Goal: Task Accomplishment & Management: Use online tool/utility

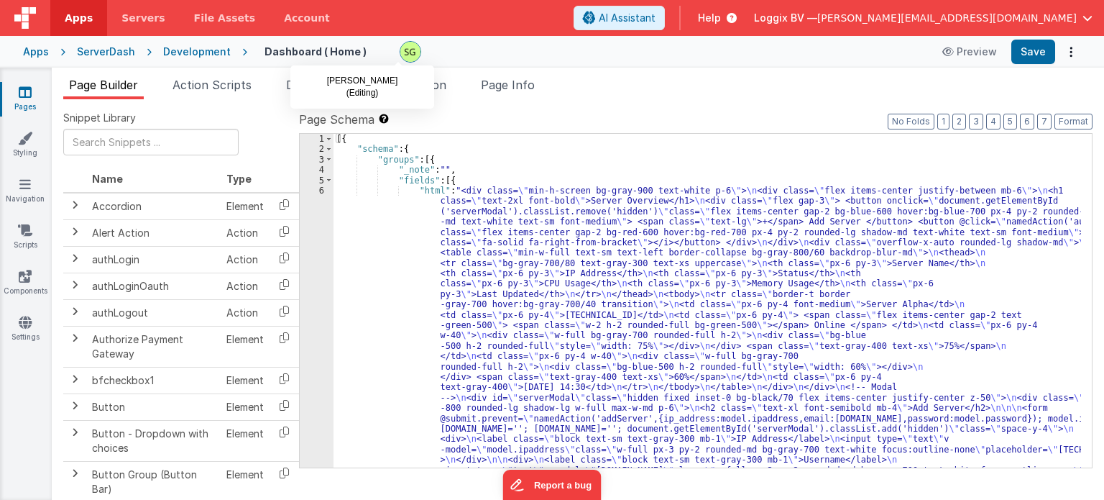
click at [403, 49] on img at bounding box center [411, 52] width 20 height 20
click at [319, 188] on div "6" at bounding box center [317, 367] width 34 height 362
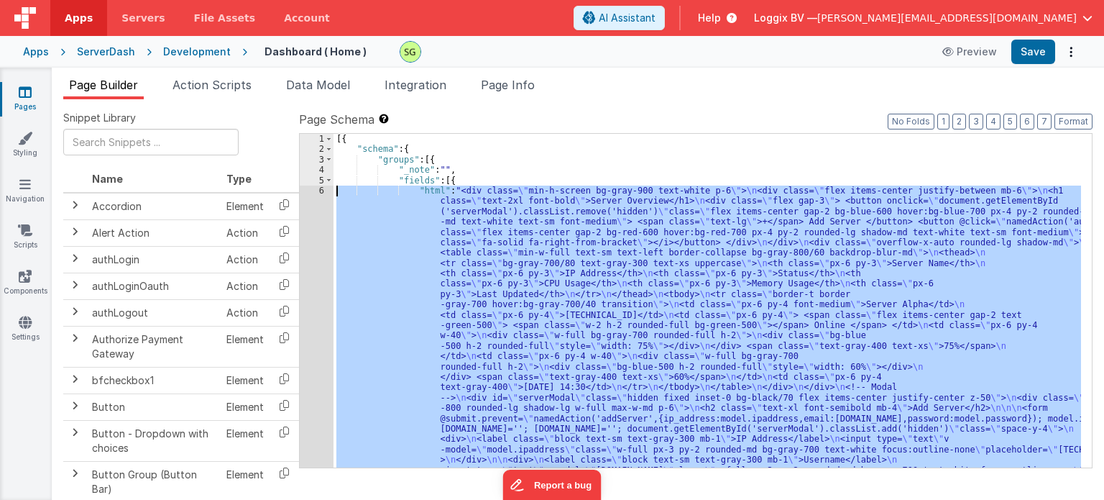
click at [319, 188] on div "6" at bounding box center [317, 367] width 34 height 362
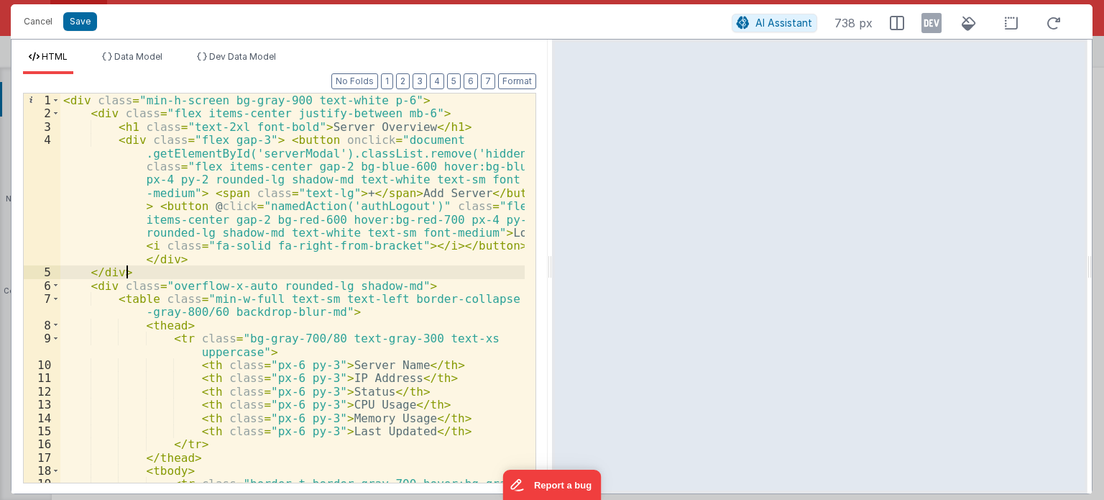
click at [263, 271] on div "< div class = "min-h-screen bg-gray-900 text-white p-6" > < div class = "flex i…" at bounding box center [292, 307] width 464 height 429
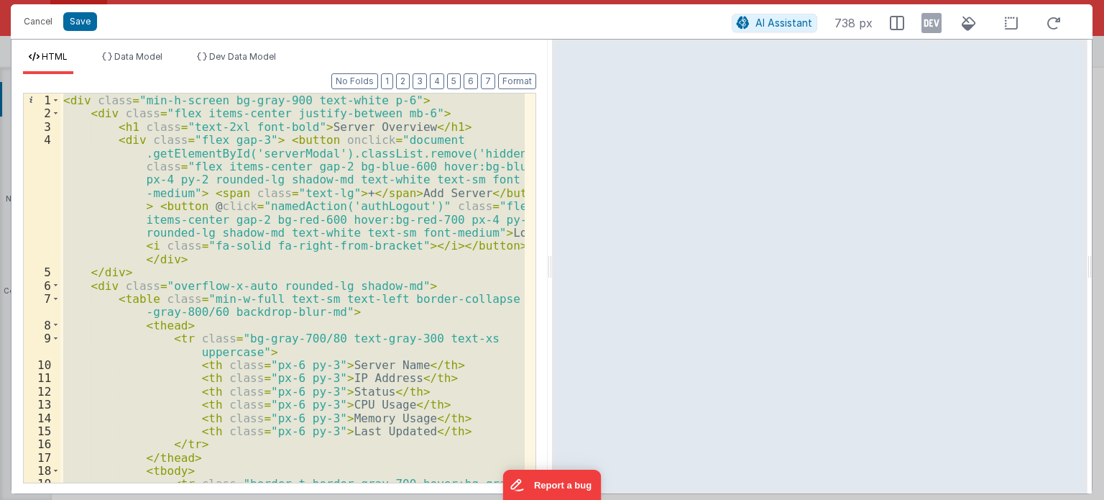
click at [101, 388] on div "< div class = "min-h-screen bg-gray-900 text-white p-6" > < div class = "flex i…" at bounding box center [292, 287] width 464 height 389
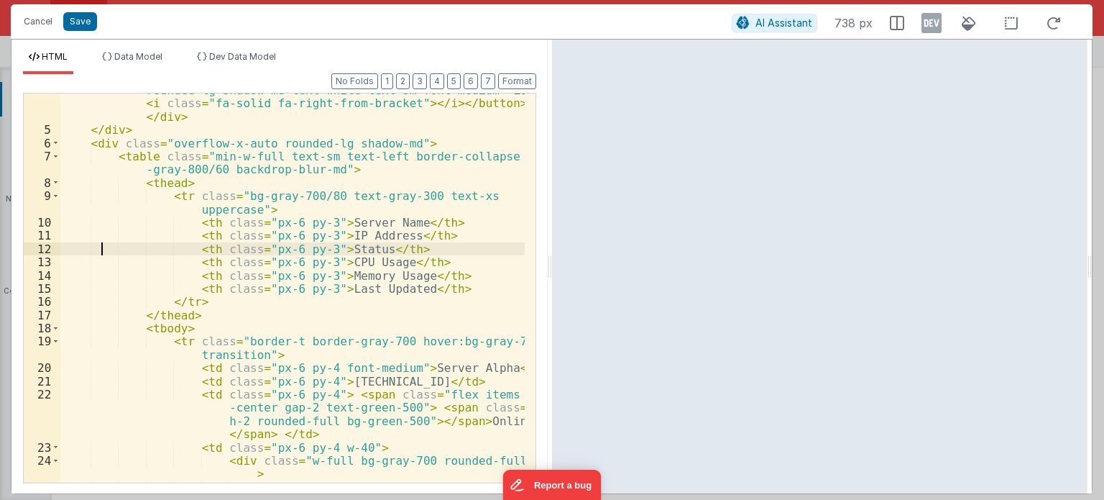
scroll to position [144, 0]
click at [52, 329] on span at bounding box center [56, 326] width 8 height 13
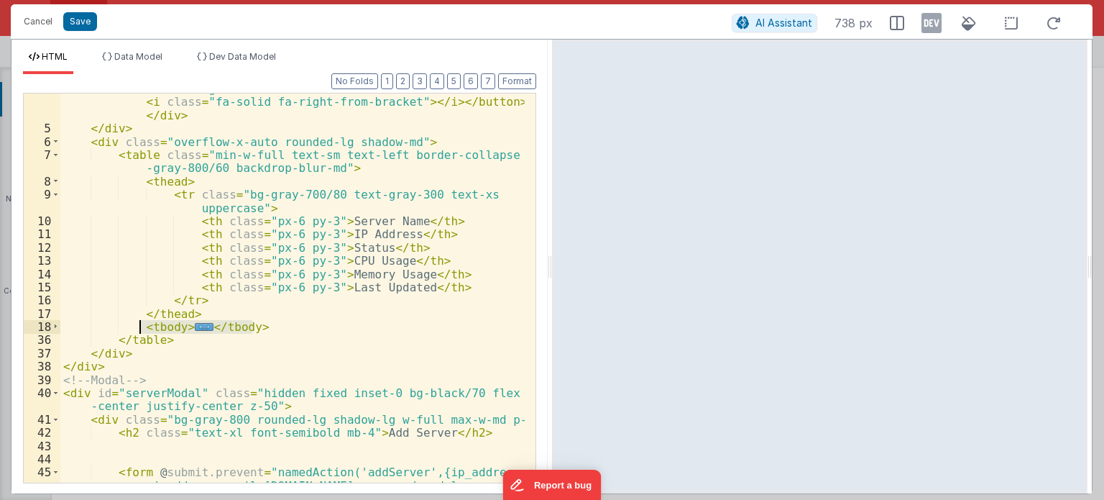
drag, startPoint x: 270, startPoint y: 328, endPoint x: 142, endPoint y: 326, distance: 128.7
click at [142, 326] on div "< div class = "flex gap-3" > < button onclick = "document .getElementById('serv…" at bounding box center [292, 283] width 464 height 588
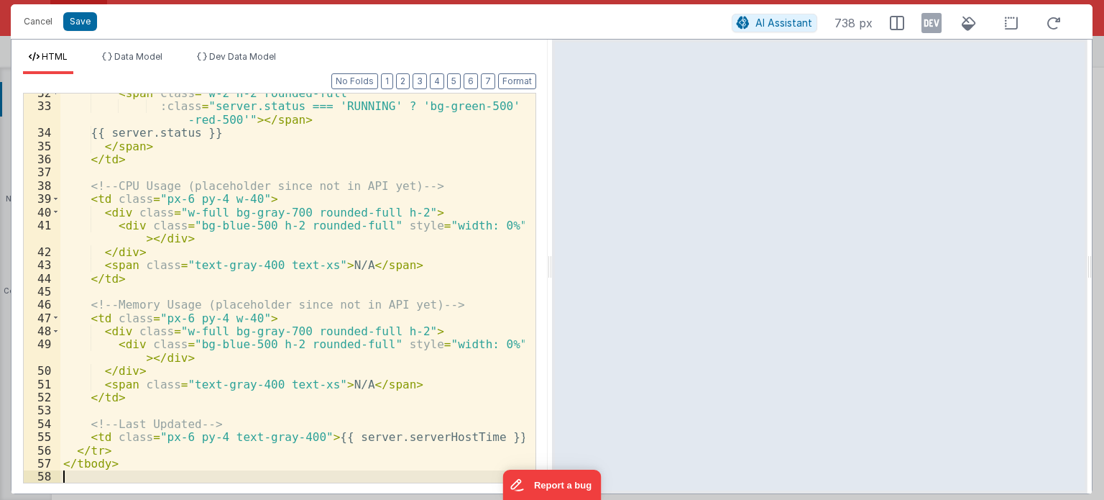
scroll to position [575, 0]
click at [515, 83] on button "Format" at bounding box center [517, 81] width 38 height 16
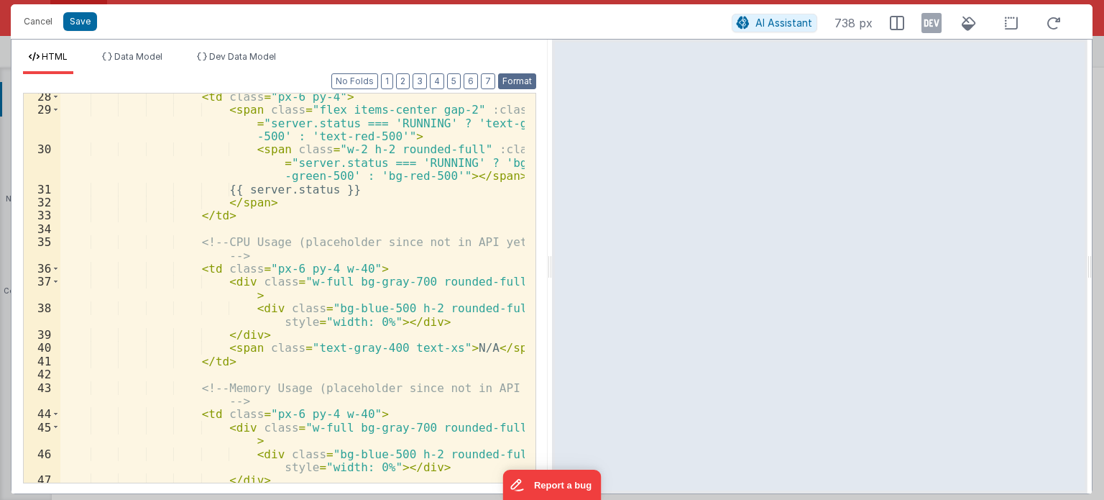
scroll to position [564, 0]
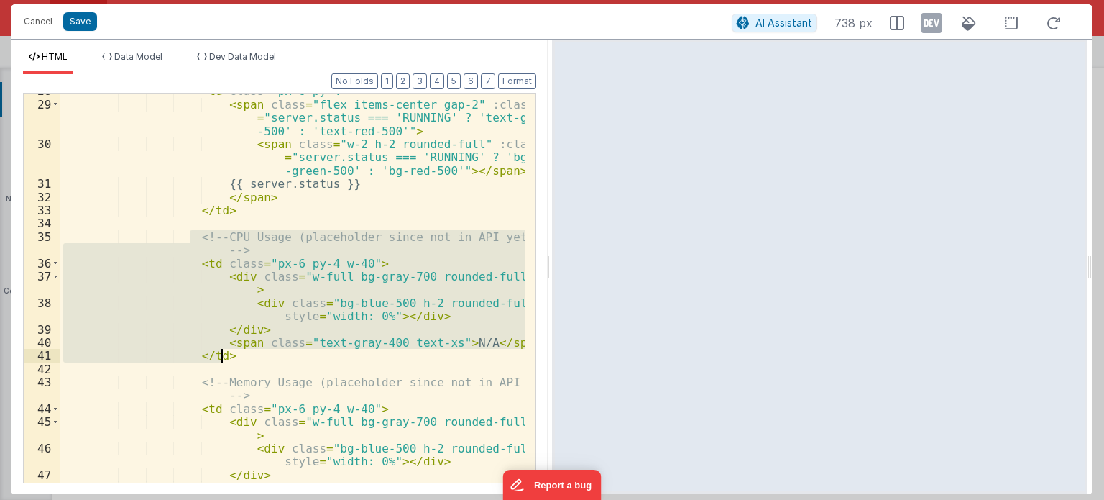
drag, startPoint x: 190, startPoint y: 241, endPoint x: 235, endPoint y: 354, distance: 121.6
click at [235, 354] on div "< td class = "px-6 py-4" > < span class = "flex items-center gap-2" :class = "s…" at bounding box center [292, 292] width 464 height 416
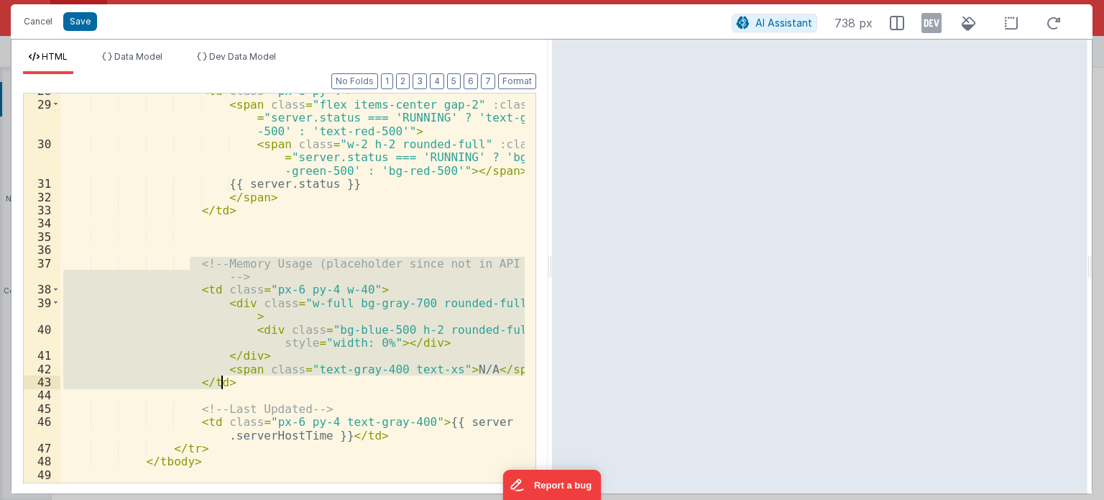
drag, startPoint x: 190, startPoint y: 266, endPoint x: 242, endPoint y: 381, distance: 126.5
click at [242, 381] on div "< td class = "px-6 py-4" > < span class = "flex items-center gap-2" :class = "s…" at bounding box center [292, 292] width 464 height 416
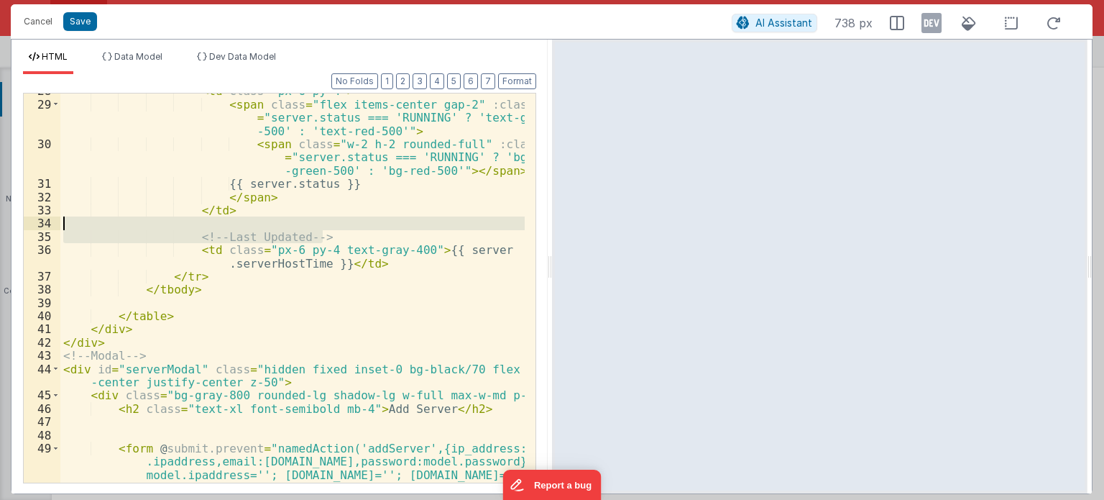
drag, startPoint x: 337, startPoint y: 239, endPoint x: 6, endPoint y: 228, distance: 331.7
click at [6, 228] on div "Cancel Save AI Assistant 738 px HTML Data Model Dev Data Model Format 7 6 5 4 3…" at bounding box center [552, 250] width 1104 height 500
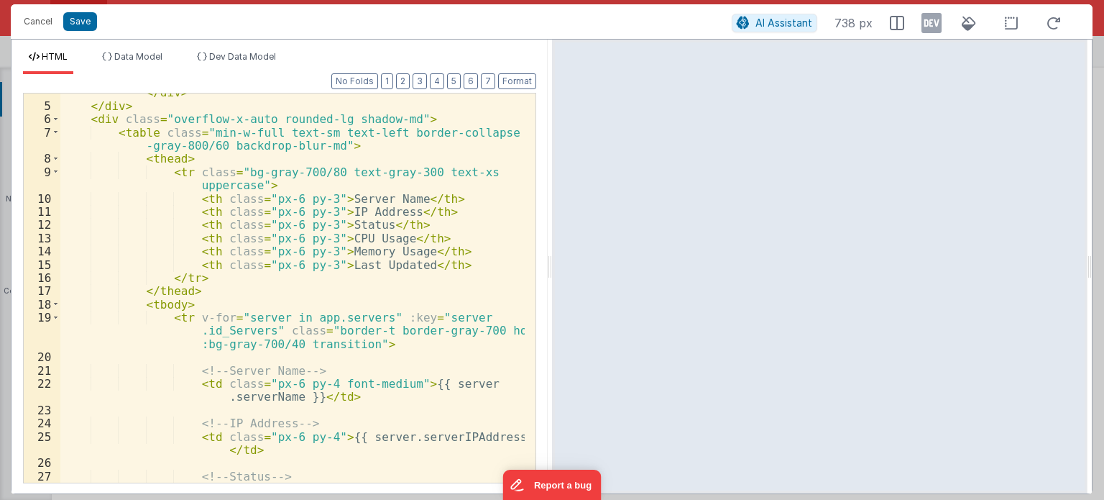
scroll to position [166, 0]
click at [342, 312] on div "< div class = "flex gap-3" > < button onclick = "document .getElementById('serv…" at bounding box center [292, 234] width 464 height 535
click at [416, 316] on div "< div class = "flex gap-3" > < button onclick = "document .getElementById('serv…" at bounding box center [292, 234] width 464 height 535
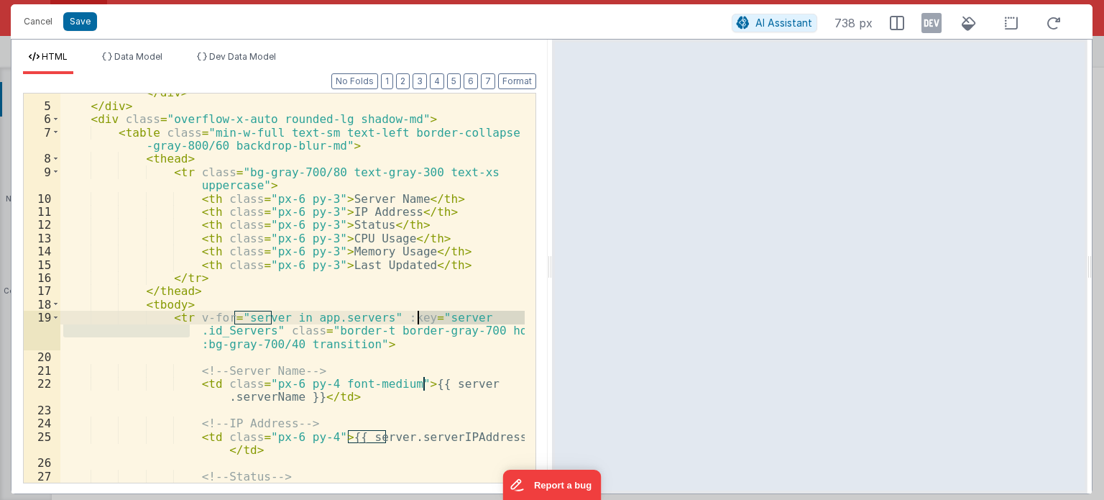
click at [416, 316] on div "< div class = "flex gap-3" > < button onclick = "document .getElementById('serv…" at bounding box center [292, 234] width 464 height 535
click at [228, 331] on div "< div class = "flex gap-3" > < button onclick = "document .getElementById('serv…" at bounding box center [292, 234] width 464 height 535
click at [56, 118] on span at bounding box center [56, 118] width 8 height 13
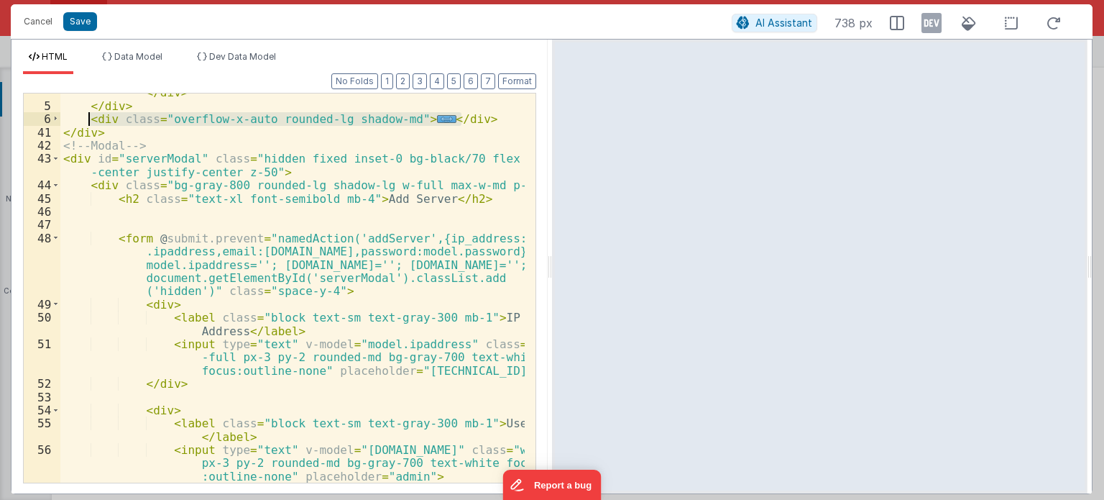
drag, startPoint x: 463, startPoint y: 112, endPoint x: 92, endPoint y: 121, distance: 371.1
click at [92, 121] on div "< div class = "flex gap-3" > < button onclick = "document .getElementById('serv…" at bounding box center [292, 234] width 464 height 535
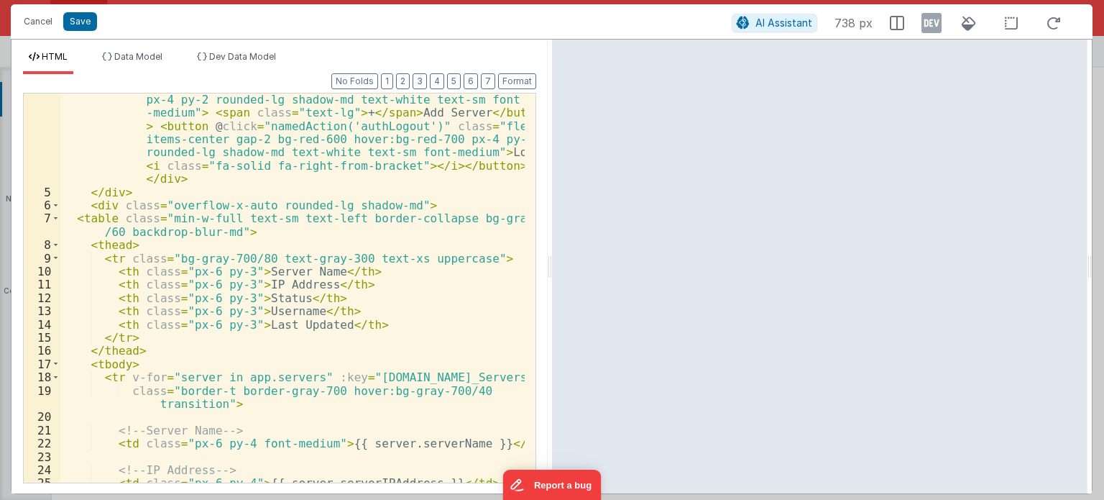
scroll to position [80, 0]
drag, startPoint x: 246, startPoint y: 425, endPoint x: 107, endPoint y: 431, distance: 138.9
click at [107, 431] on div "< div class = "flex gap-3" > < button onclick = "document .getElementById('serv…" at bounding box center [292, 320] width 464 height 535
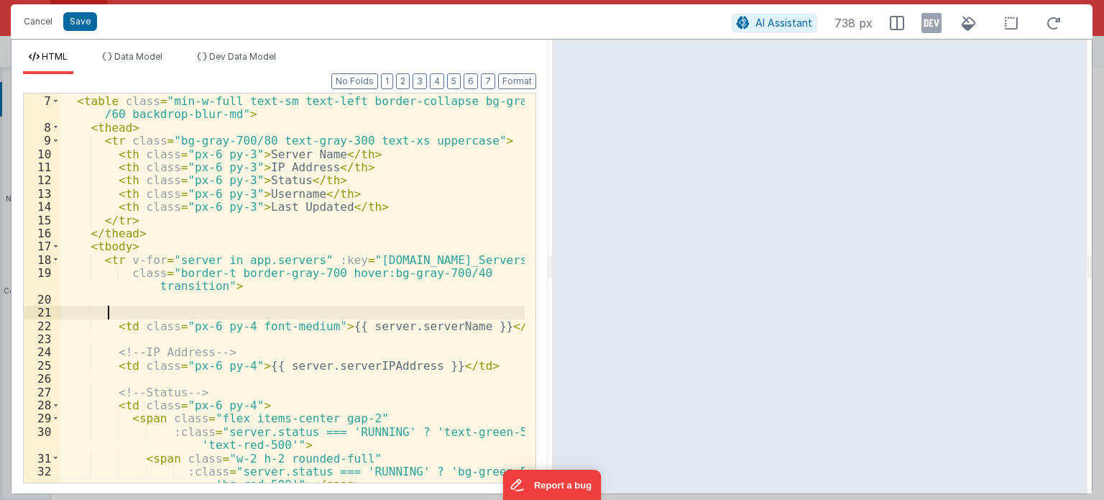
scroll to position [232, 0]
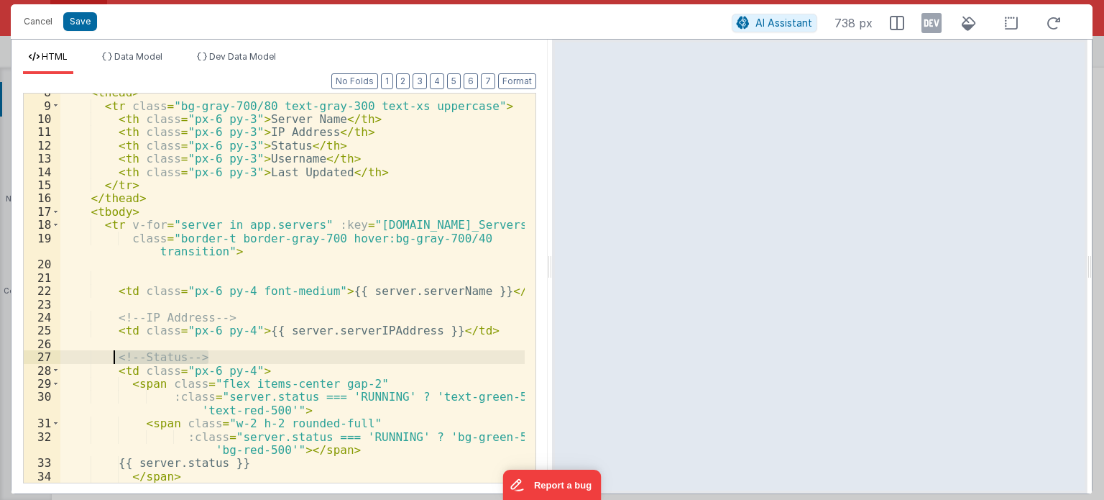
drag, startPoint x: 211, startPoint y: 359, endPoint x: 114, endPoint y: 352, distance: 97.3
click at [114, 352] on div "< thead > < tr class = "bg-gray-700/80 text-gray-300 text-xs uppercase" > < th …" at bounding box center [292, 294] width 464 height 416
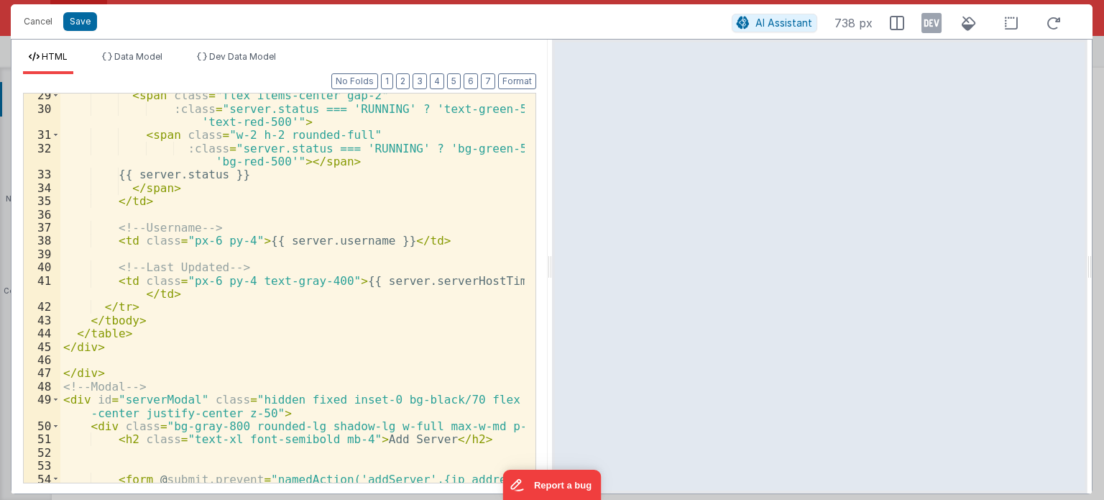
scroll to position [521, 0]
drag, startPoint x: 230, startPoint y: 231, endPoint x: 101, endPoint y: 228, distance: 129.5
click at [101, 228] on div "< span class = "flex items-center gap-2" :class = "server.status === 'RUNNING' …" at bounding box center [292, 322] width 464 height 469
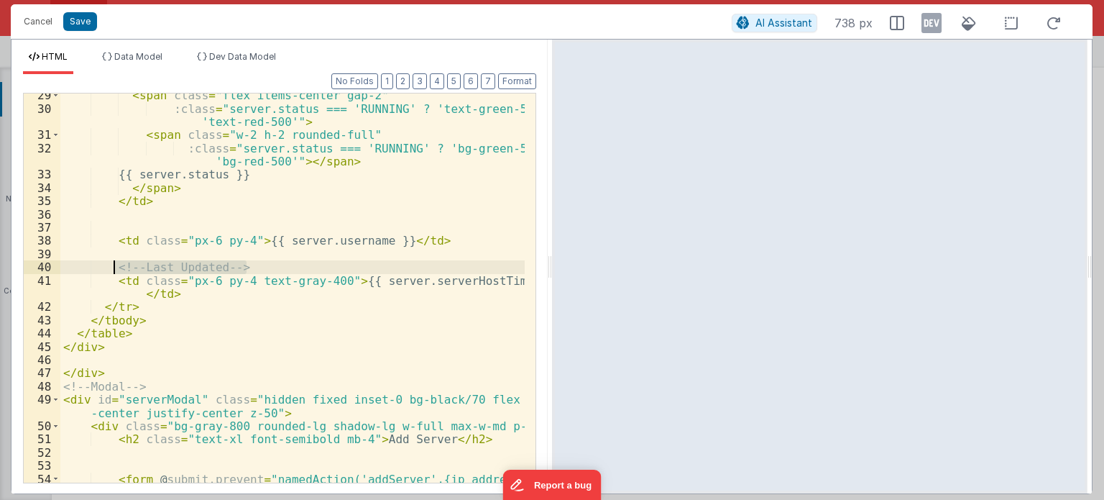
drag, startPoint x: 272, startPoint y: 268, endPoint x: 114, endPoint y: 264, distance: 158.2
click at [114, 264] on div "< span class = "flex items-center gap-2" :class = "server.status === 'RUNNING' …" at bounding box center [292, 322] width 464 height 469
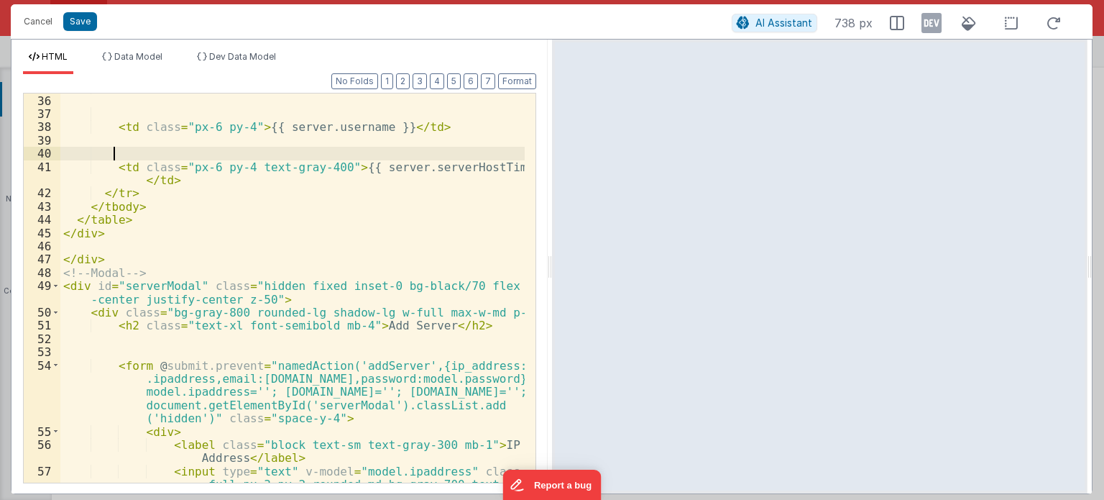
scroll to position [634, 0]
click at [528, 78] on button "Format" at bounding box center [517, 81] width 38 height 16
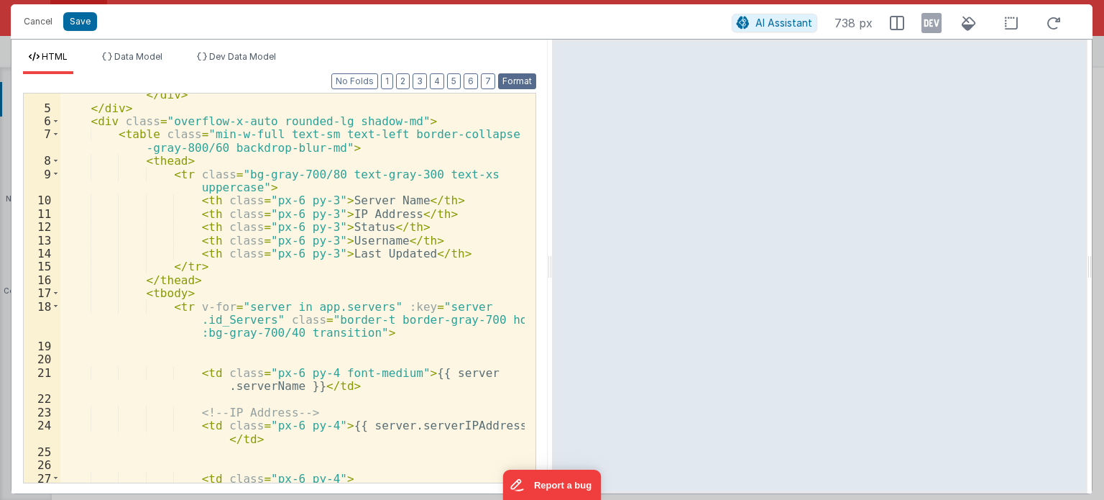
scroll to position [0, 0]
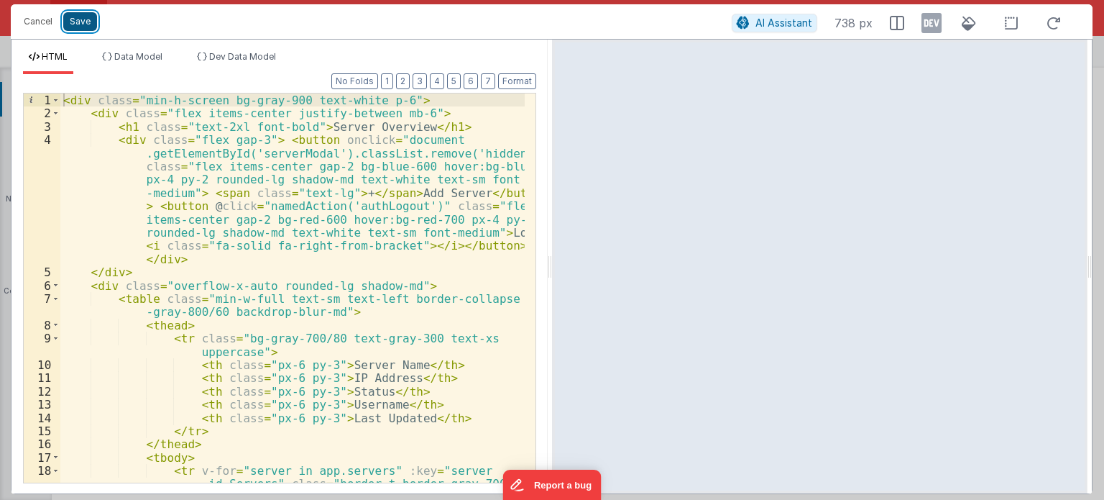
click at [80, 12] on button "Save" at bounding box center [80, 21] width 34 height 19
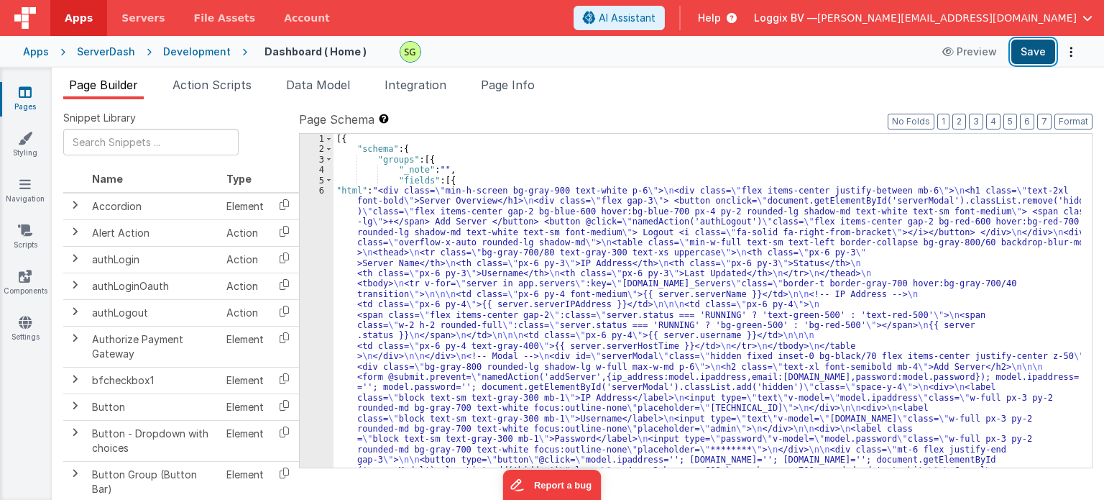
click at [1043, 47] on button "Save" at bounding box center [1034, 52] width 44 height 24
click at [322, 193] on div "6" at bounding box center [317, 341] width 34 height 311
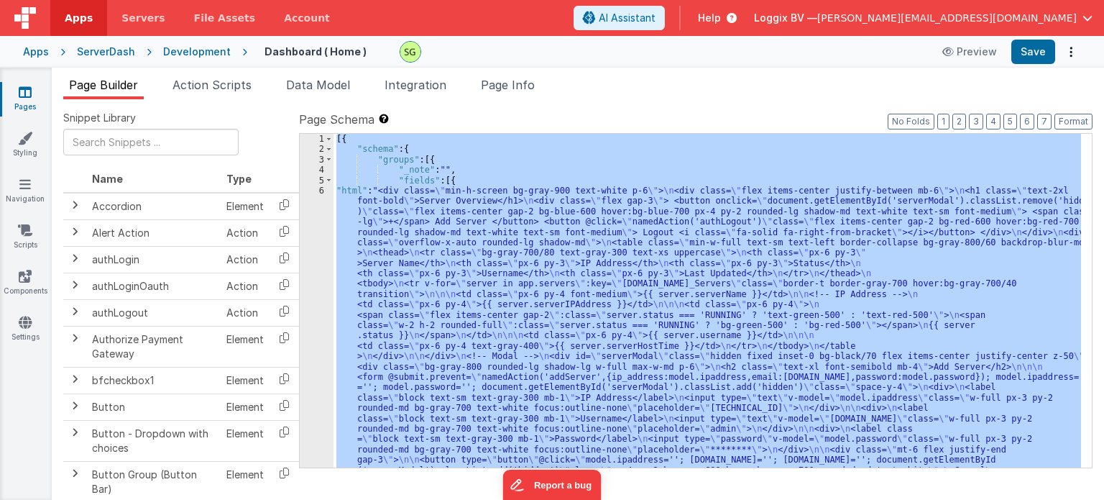
click at [322, 193] on div "6" at bounding box center [317, 341] width 34 height 311
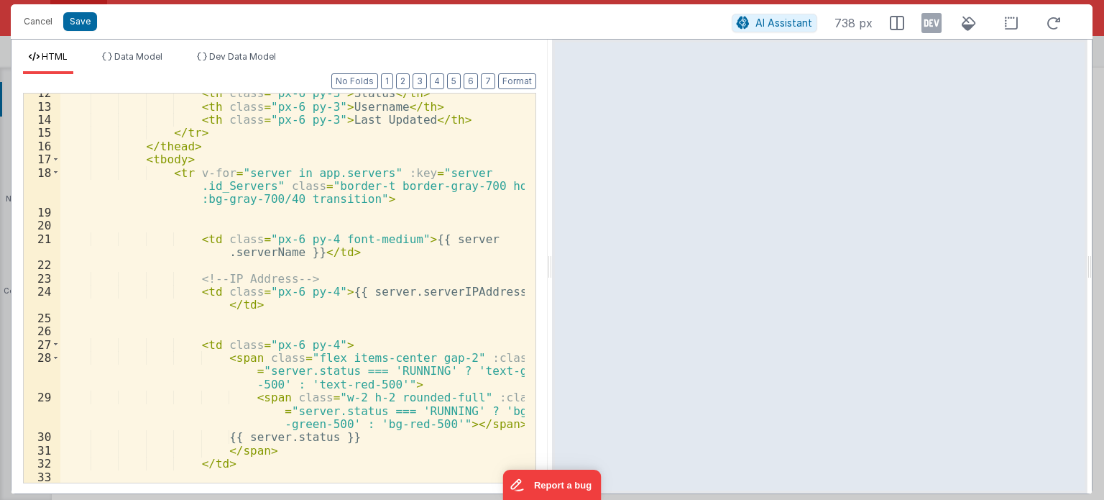
scroll to position [298, 0]
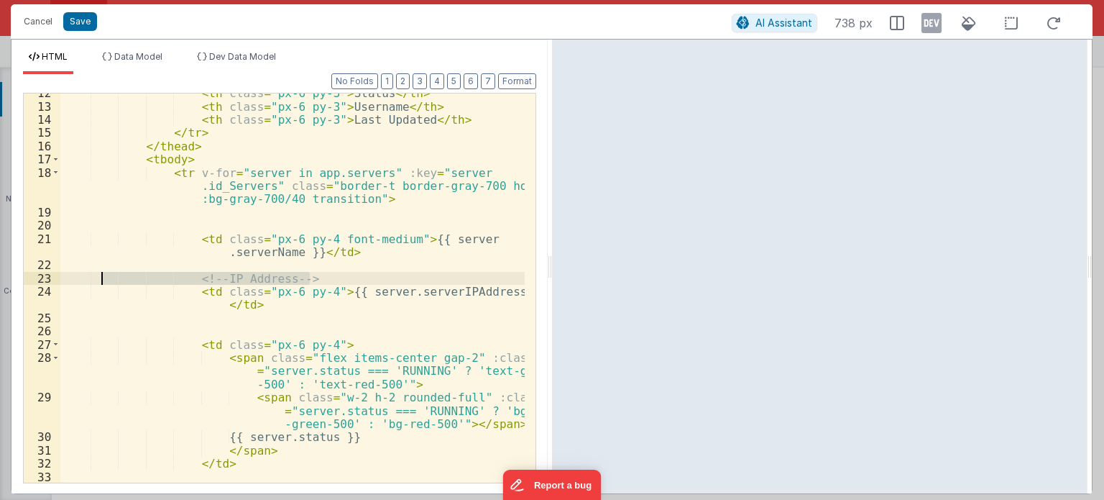
drag, startPoint x: 331, startPoint y: 280, endPoint x: 96, endPoint y: 281, distance: 234.4
click at [96, 281] on div "< th class = "px-6 py-3" > Status </ th > < th class = "px-6 py-3" > Username <…" at bounding box center [292, 294] width 464 height 416
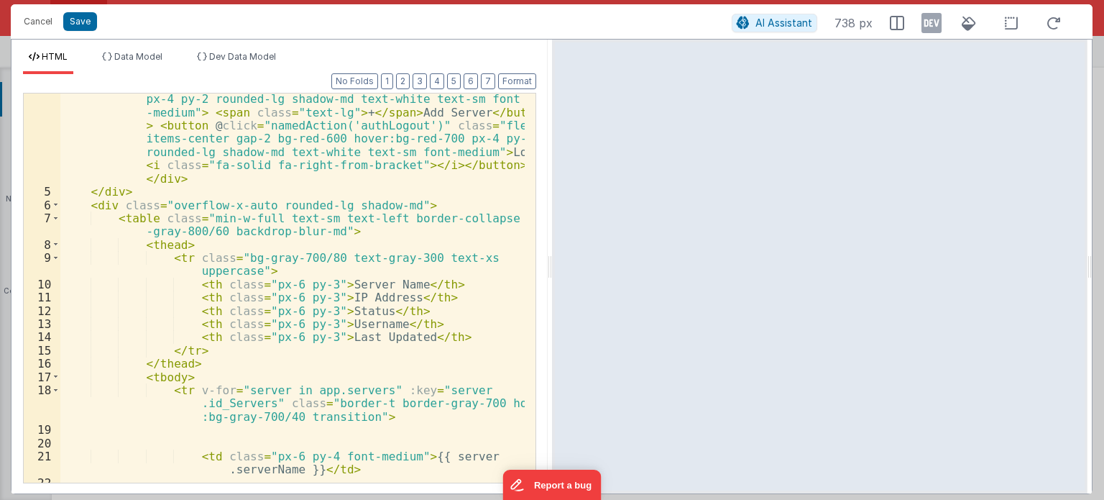
scroll to position [81, 0]
drag, startPoint x: 329, startPoint y: 336, endPoint x: 403, endPoint y: 338, distance: 73.4
click at [403, 338] on div "< div class = "flex gap-3" > < button onclick = "document .getElementById('serv…" at bounding box center [292, 319] width 464 height 535
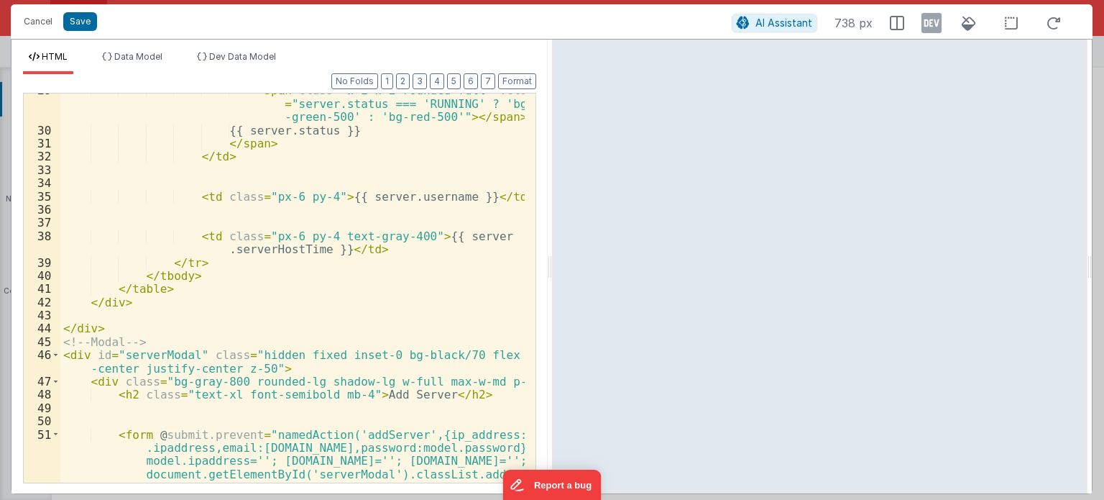
scroll to position [605, 0]
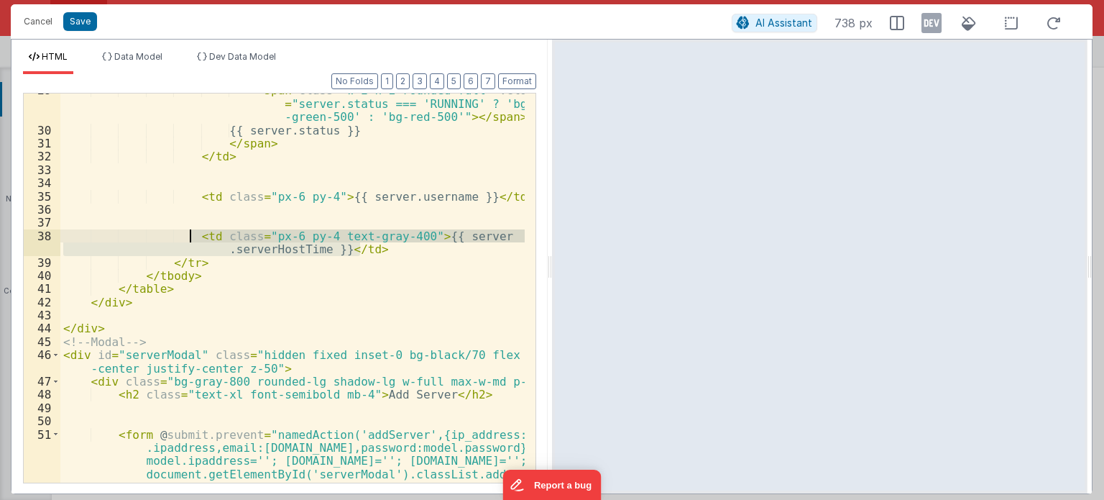
drag, startPoint x: 372, startPoint y: 250, endPoint x: 189, endPoint y: 234, distance: 184.0
click at [189, 234] on div "< span class = "w-2 h-2 rounded-full" :class = "server.status === 'RUNNING' ? '…" at bounding box center [292, 330] width 464 height 495
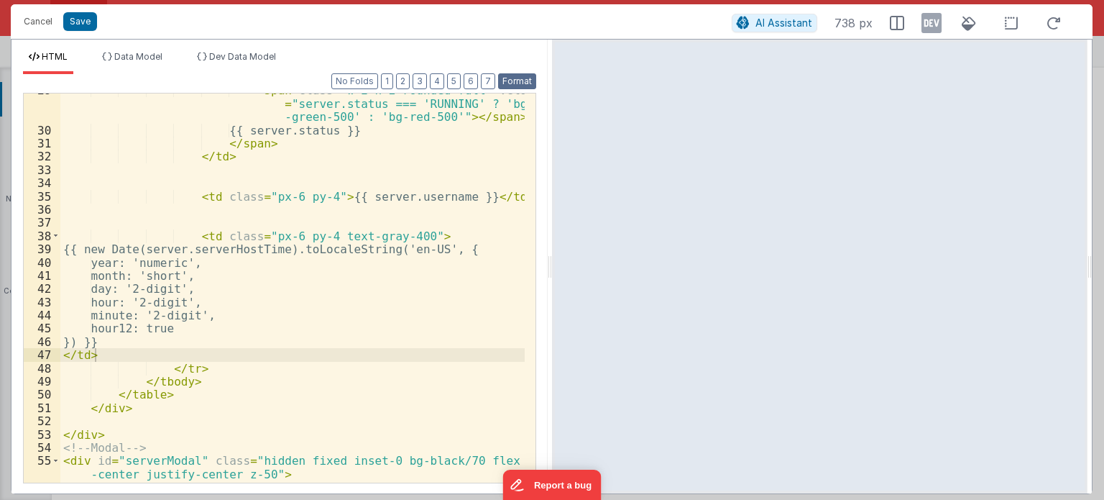
click at [523, 74] on button "Format" at bounding box center [517, 81] width 38 height 16
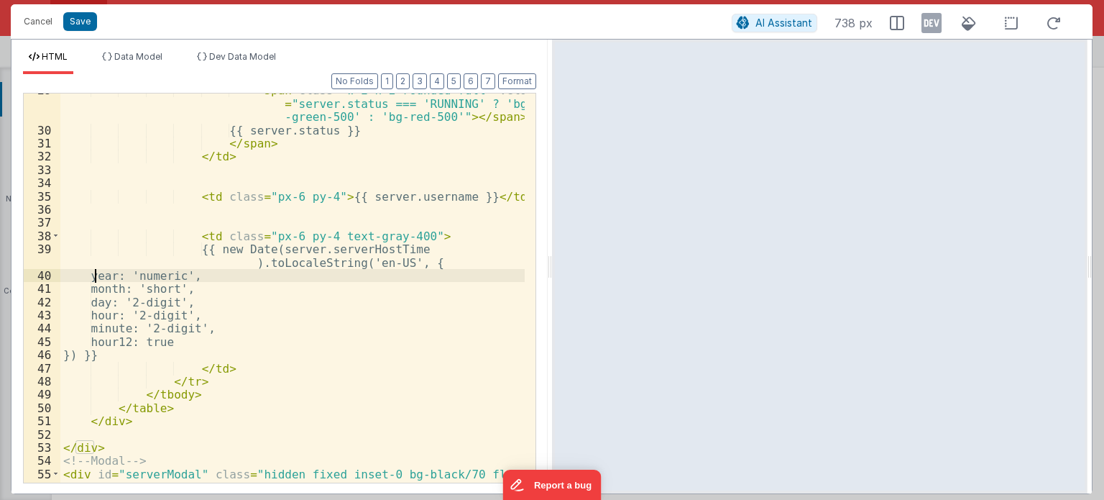
click at [93, 278] on div "< span class = "w-2 h-2 rounded-full" :class = "server.status === 'RUNNING' ? '…" at bounding box center [292, 311] width 464 height 456
click at [532, 72] on ul "HTML Data Model Dev Data Model" at bounding box center [280, 62] width 536 height 23
drag, startPoint x: 530, startPoint y: 72, endPoint x: 521, endPoint y: 78, distance: 11.0
click at [521, 78] on div "HTML Data Model Dev Data Model Format 7 6 5 4 3 2 1 No Folds 29 30 31 32 33 34 …" at bounding box center [280, 272] width 536 height 442
click at [521, 78] on button "Format" at bounding box center [517, 81] width 38 height 16
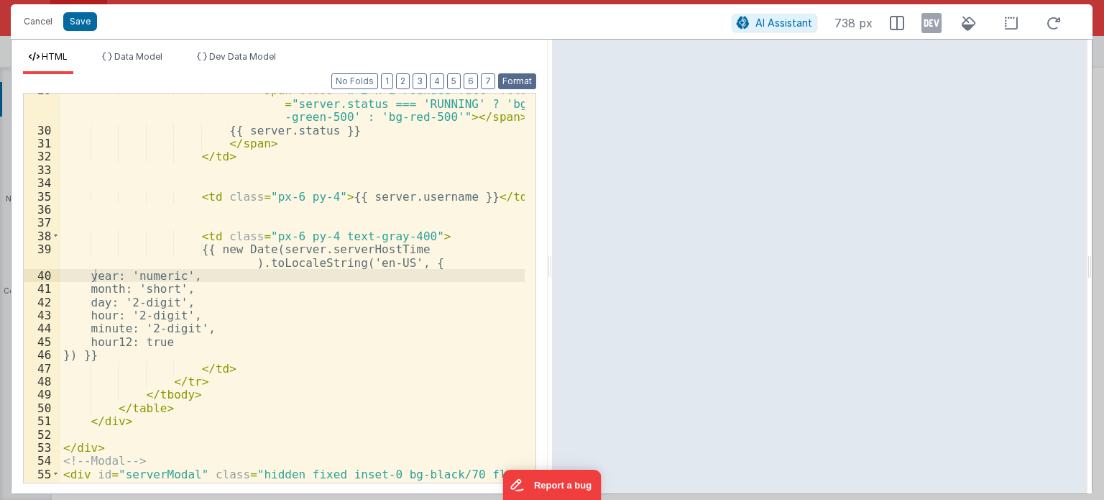
click at [521, 78] on button "Format" at bounding box center [517, 81] width 38 height 16
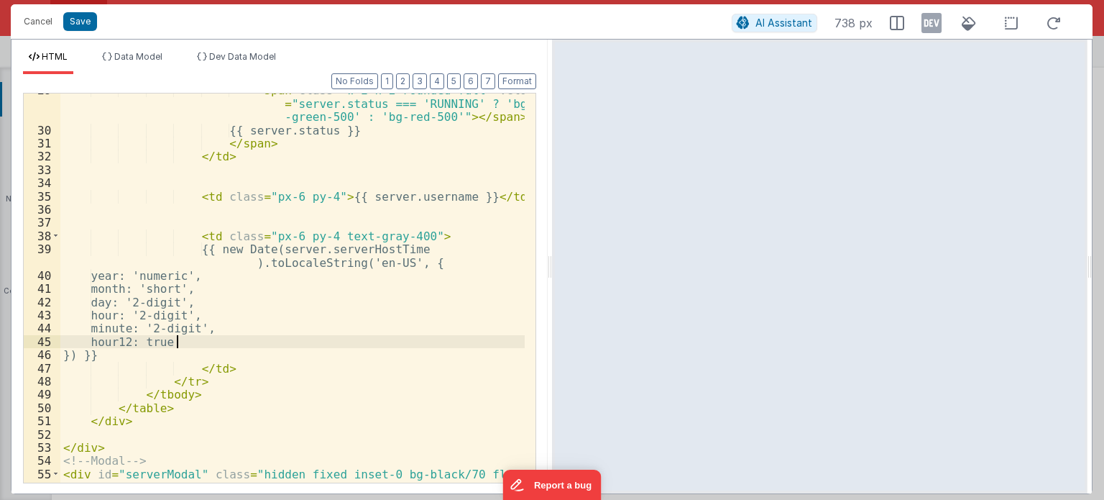
click at [350, 341] on div "< span class = "w-2 h-2 rounded-full" :class = "server.status === 'RUNNING' ? '…" at bounding box center [292, 311] width 464 height 456
click at [523, 83] on button "Format" at bounding box center [517, 81] width 38 height 16
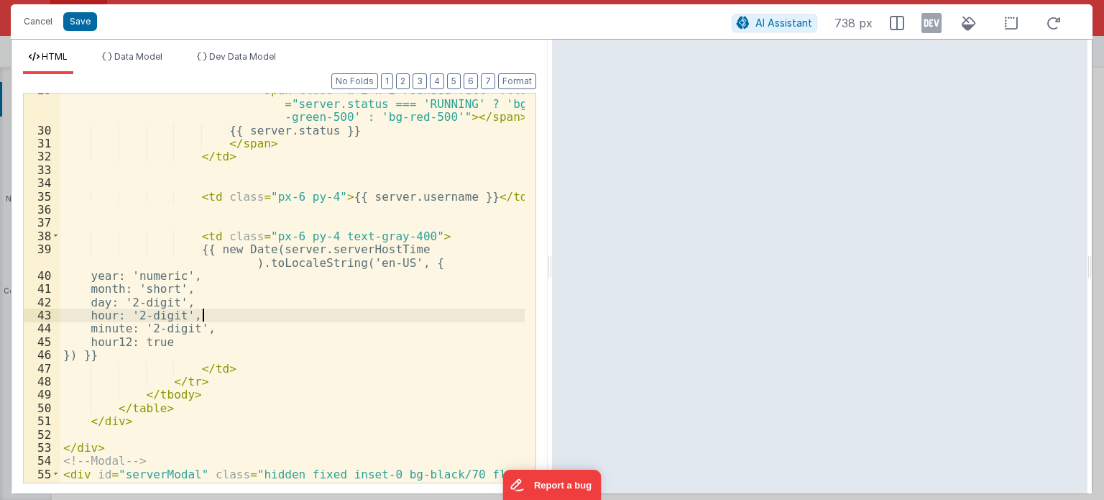
click at [310, 316] on div "< span class = "w-2 h-2 rounded-full" :class = "server.status === 'RUNNING' ? '…" at bounding box center [292, 311] width 464 height 456
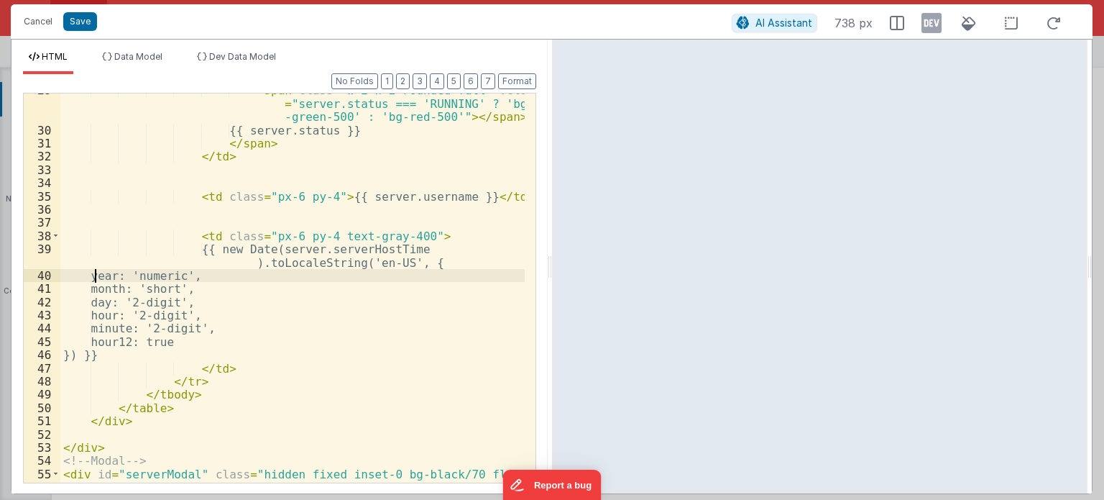
click at [96, 271] on div "< span class = "w-2 h-2 rounded-full" :class = "server.status === 'RUNNING' ? '…" at bounding box center [292, 311] width 464 height 456
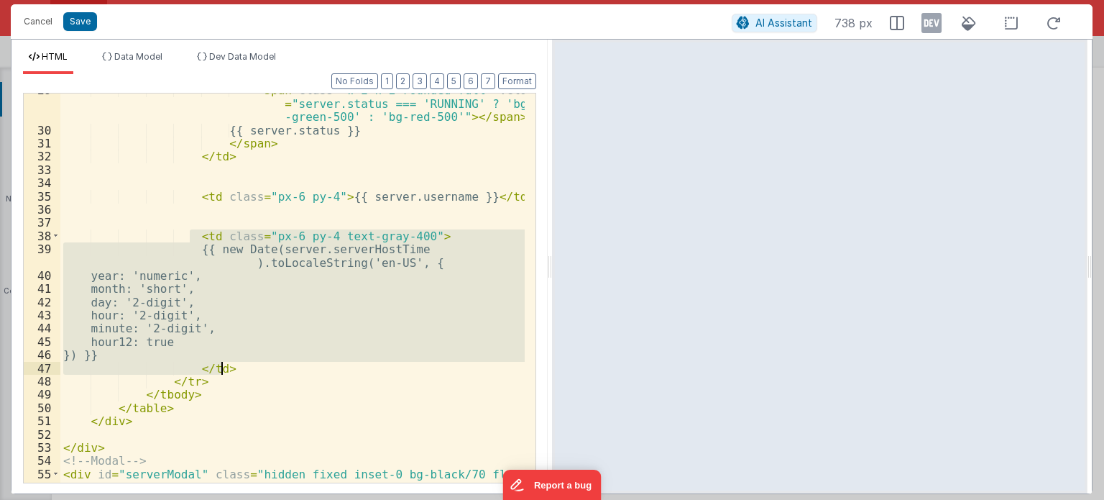
drag, startPoint x: 190, startPoint y: 237, endPoint x: 236, endPoint y: 367, distance: 138.0
click at [236, 367] on div "< span class = "w-2 h-2 rounded-full" :class = "server.status === 'RUNNING' ? '…" at bounding box center [292, 311] width 464 height 456
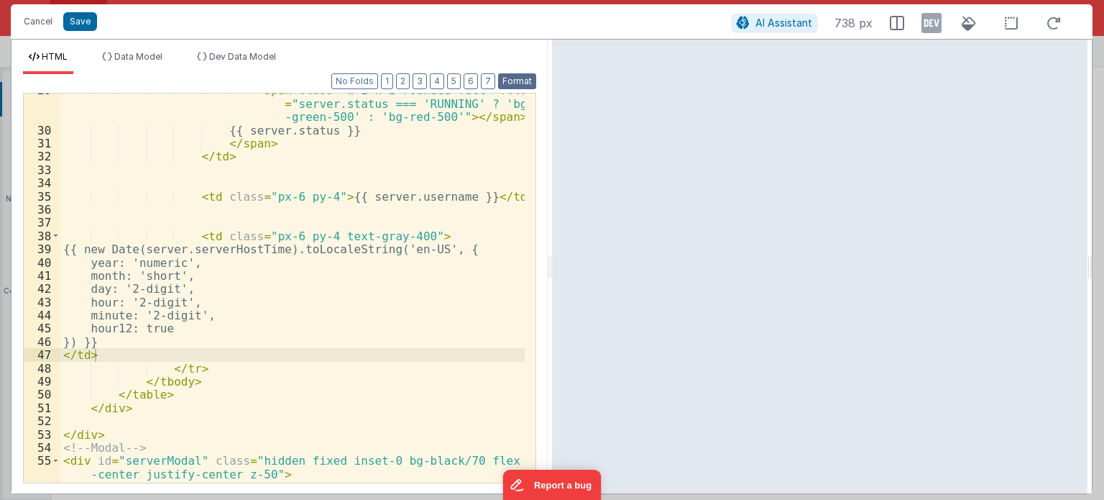
click at [521, 79] on button "Format" at bounding box center [517, 81] width 38 height 16
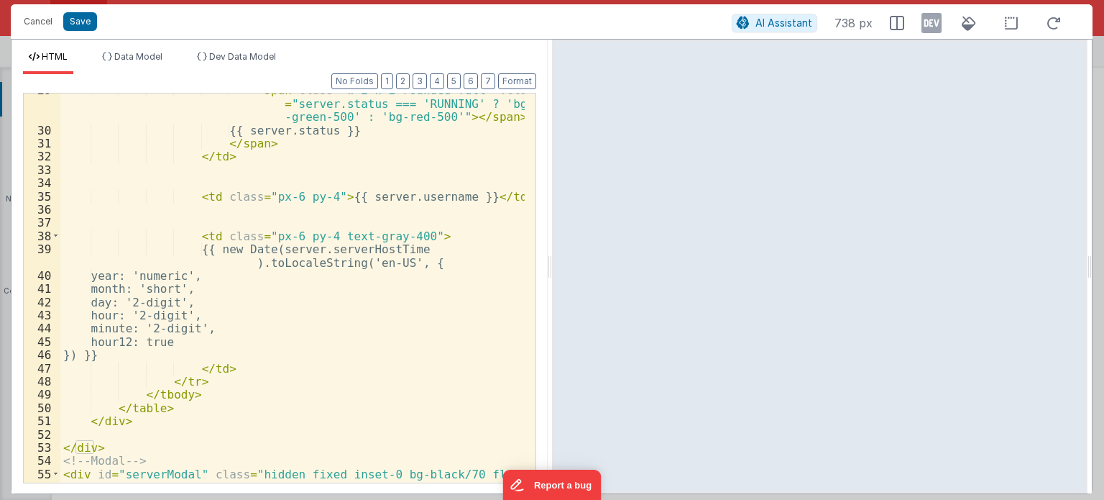
click at [95, 275] on div "< span class = "w-2 h-2 rounded-full" :class = "server.status === 'RUNNING' ? '…" at bounding box center [292, 311] width 464 height 456
drag, startPoint x: 98, startPoint y: 274, endPoint x: 387, endPoint y: 274, distance: 289.1
click at [387, 274] on div "< span class = "w-2 h-2 rounded-full" :class = "server.status === 'RUNNING' ? '…" at bounding box center [292, 311] width 464 height 456
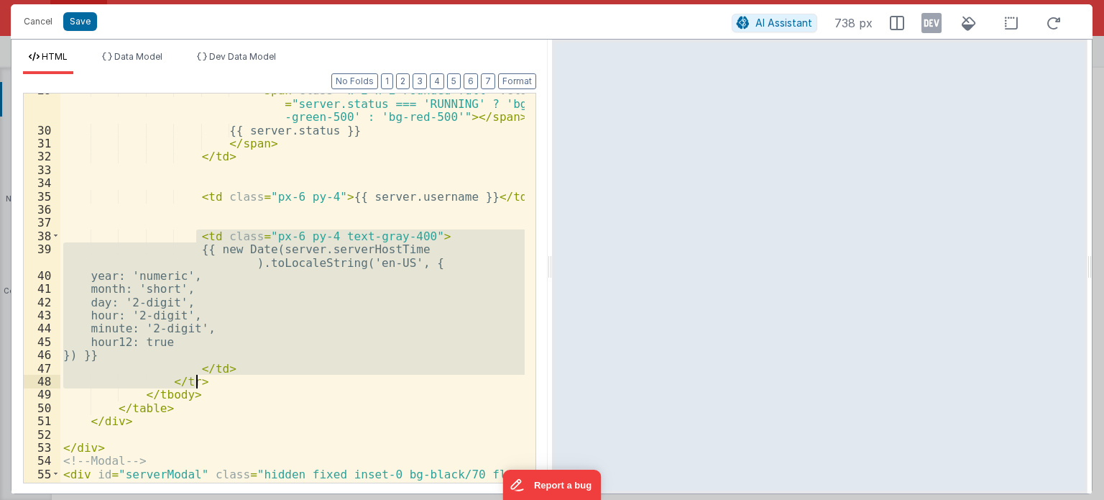
drag, startPoint x: 193, startPoint y: 232, endPoint x: 257, endPoint y: 375, distance: 156.7
click at [257, 375] on div "< span class = "w-2 h-2 rounded-full" :class = "server.status === 'RUNNING' ? '…" at bounding box center [292, 311] width 464 height 456
click at [257, 375] on div "< span class = "w-2 h-2 rounded-full" :class = "server.status === 'RUNNING' ? '…" at bounding box center [292, 287] width 464 height 389
drag, startPoint x: 254, startPoint y: 372, endPoint x: 188, endPoint y: 236, distance: 151.1
click at [188, 236] on div "< span class = "w-2 h-2 rounded-full" :class = "server.status === 'RUNNING' ? '…" at bounding box center [292, 311] width 464 height 456
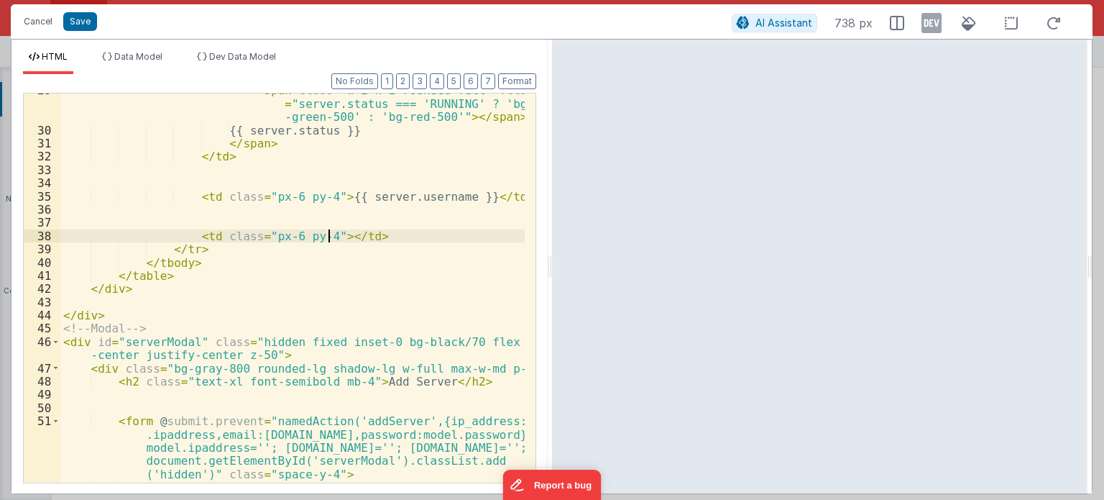
click at [328, 234] on div "< span class = "w-2 h-2 rounded-full" :class = "server.status === 'RUNNING' ? '…" at bounding box center [292, 304] width 464 height 443
click at [327, 234] on div "< span class = "w-2 h-2 rounded-full" :class = "server.status === 'RUNNING' ? '…" at bounding box center [292, 304] width 464 height 443
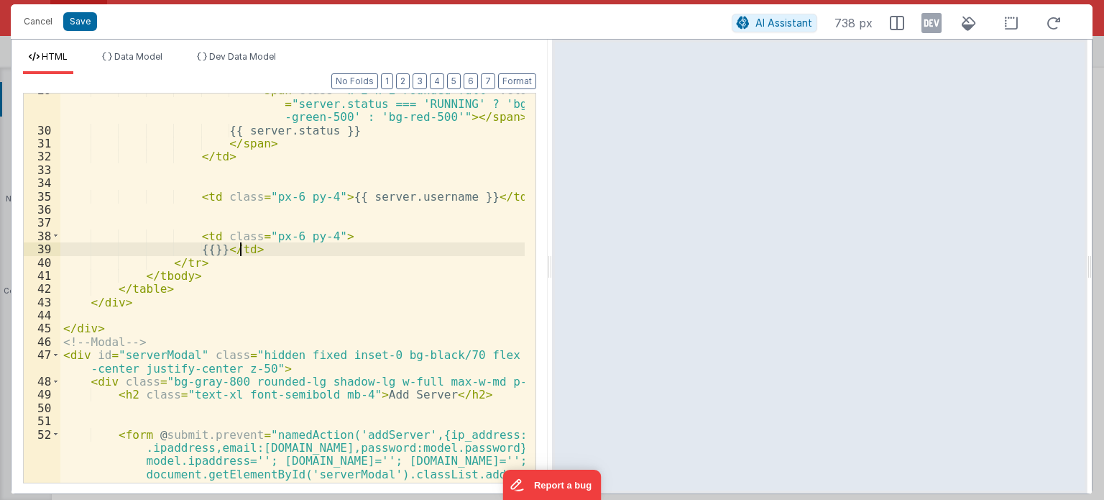
click at [239, 247] on div "< span class = "w-2 h-2 rounded-full" :class = "server.status === 'RUNNING' ? '…" at bounding box center [292, 330] width 464 height 495
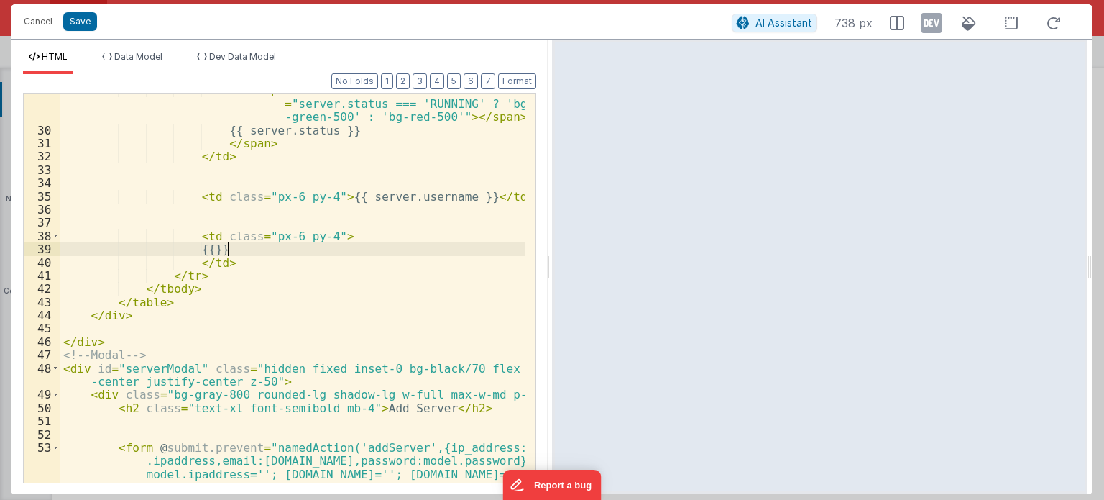
click at [225, 250] on div "< span class = "w-2 h-2 rounded-full" :class = "server.status === 'RUNNING' ? '…" at bounding box center [292, 330] width 464 height 495
paste textarea
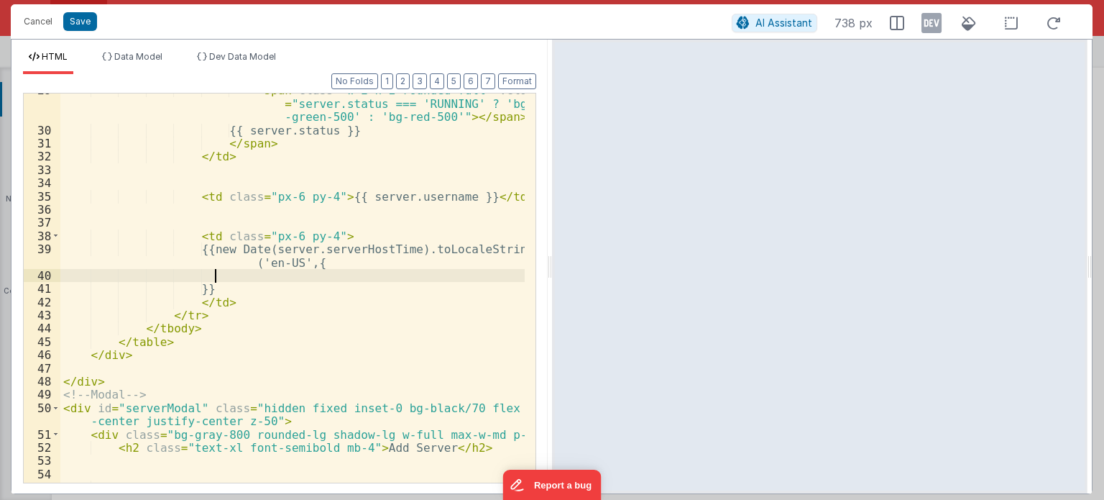
click at [265, 274] on div "< span class = "w-2 h-2 rounded-full" :class = "server.status === 'RUNNING' ? '…" at bounding box center [292, 330] width 464 height 495
paste textarea
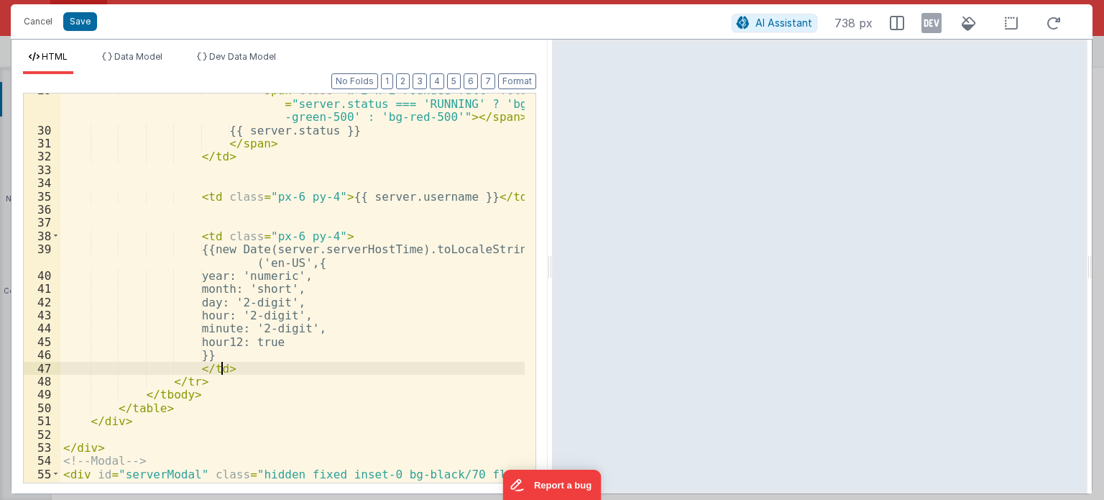
click at [239, 362] on div "< span class = "w-2 h-2 rounded-full" :class = "server.status === 'RUNNING' ? '…" at bounding box center [292, 311] width 464 height 456
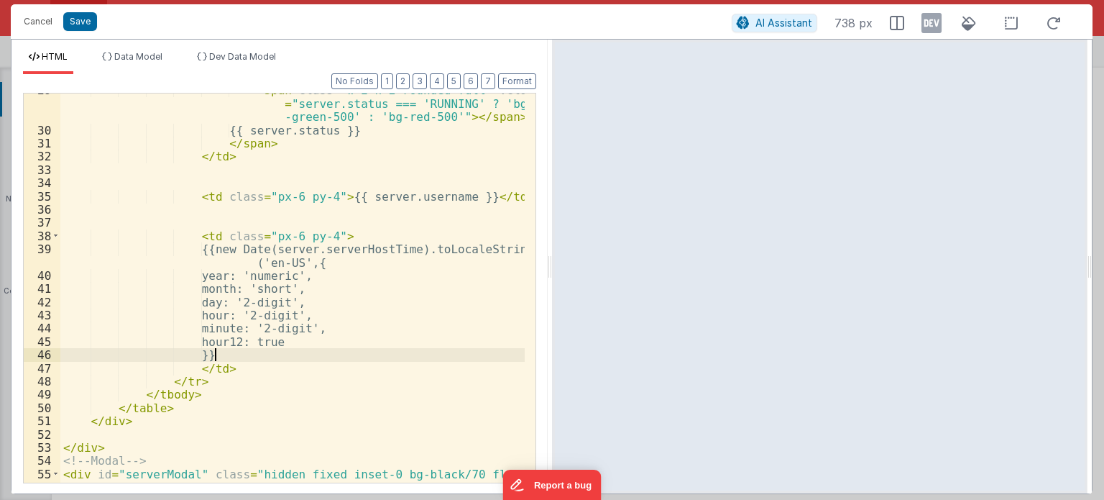
click at [214, 352] on div "< span class = "w-2 h-2 rounded-full" :class = "server.status === 'RUNNING' ? '…" at bounding box center [292, 311] width 464 height 456
click at [244, 352] on div "< span class = "w-2 h-2 rounded-full" :class = "server.status === 'RUNNING' ? '…" at bounding box center [292, 311] width 464 height 456
click at [89, 25] on button "Save" at bounding box center [80, 21] width 34 height 19
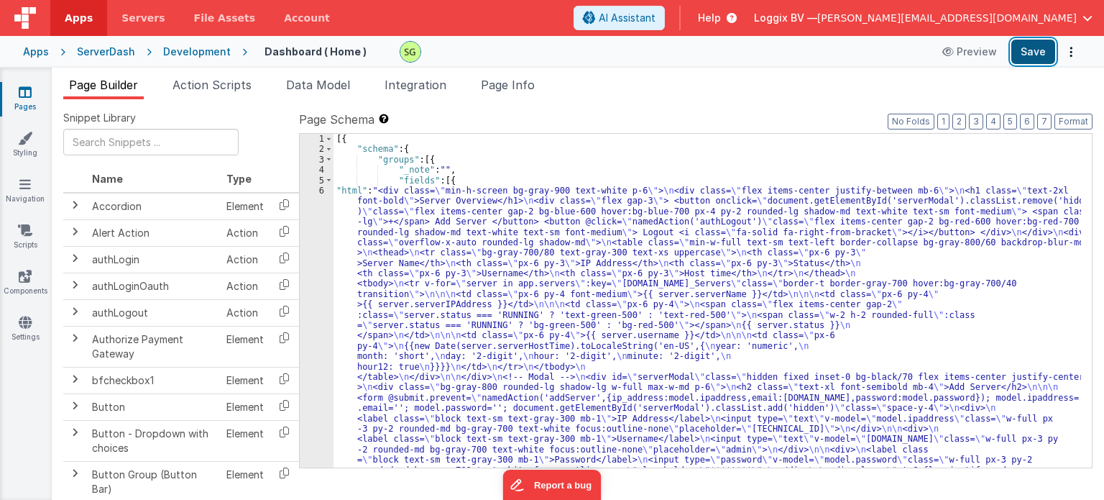
click at [1036, 51] on button "Save" at bounding box center [1034, 52] width 44 height 24
click at [320, 192] on div "6" at bounding box center [317, 351] width 34 height 331
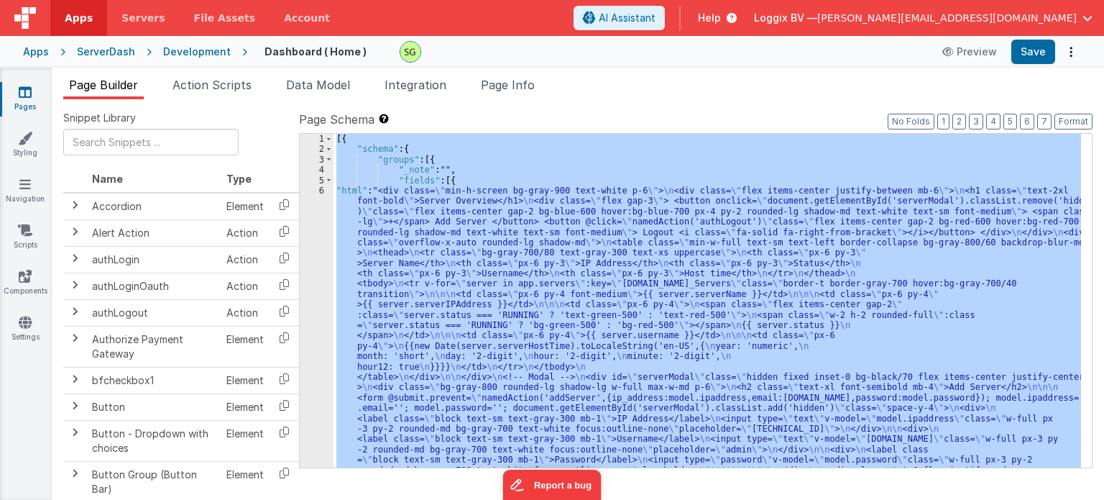
click at [320, 192] on div "6" at bounding box center [317, 351] width 34 height 331
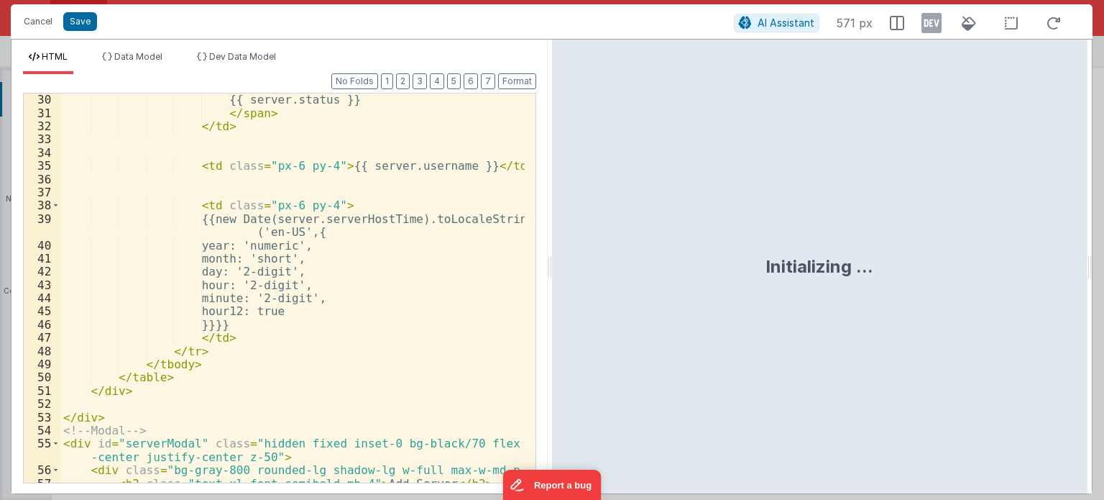
scroll to position [641, 0]
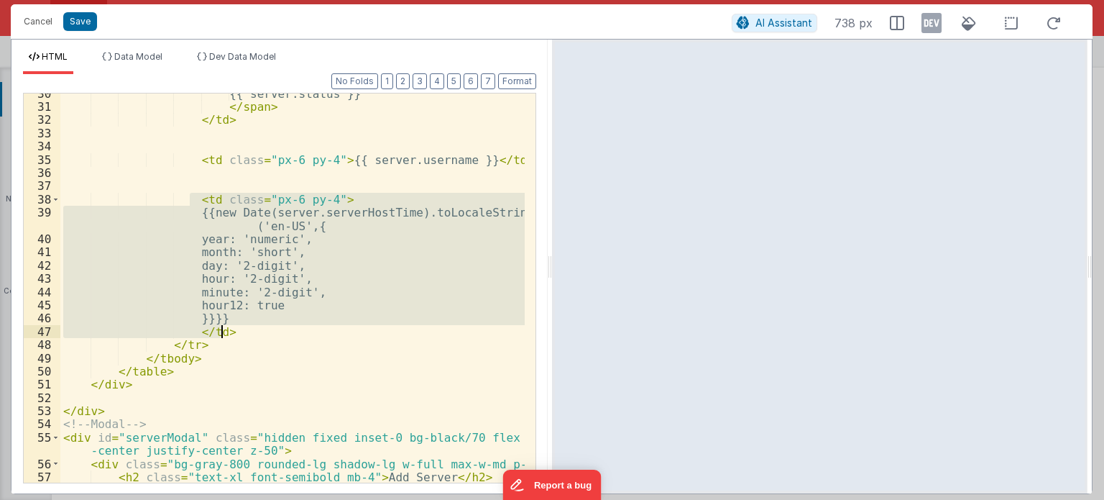
drag, startPoint x: 188, startPoint y: 197, endPoint x: 266, endPoint y: 333, distance: 156.9
click at [266, 333] on div "{{ server.status }} </ span > </ td > < td class = "px-6 py-4" > {{ server.user…" at bounding box center [292, 295] width 464 height 416
click at [266, 333] on div "{{ server.status }} </ span > </ td > < td class = "px-6 py-4" > {{ server.user…" at bounding box center [292, 287] width 464 height 389
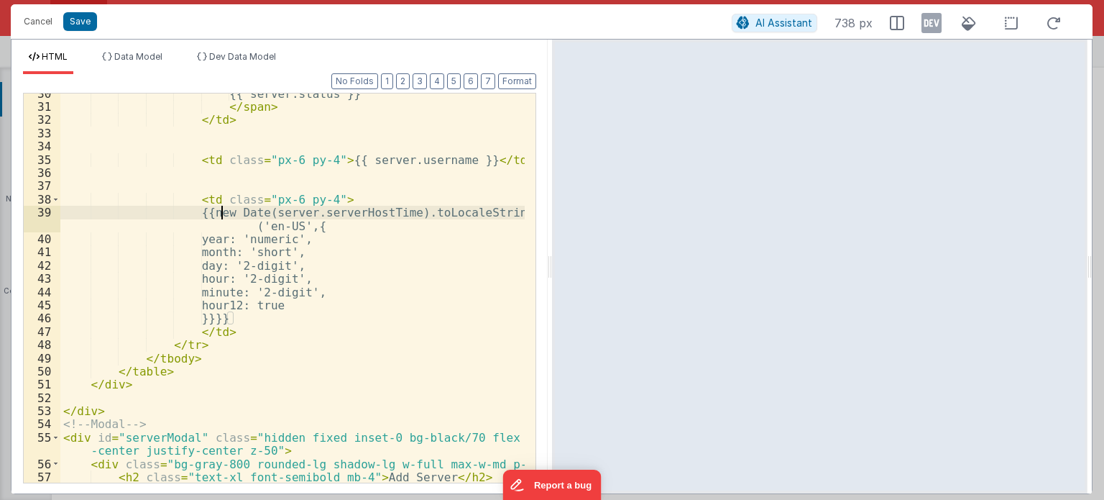
click at [223, 213] on div "{{ server.status }} </ span > </ td > < td class = "px-6 py-4" > {{ server.user…" at bounding box center [292, 295] width 464 height 416
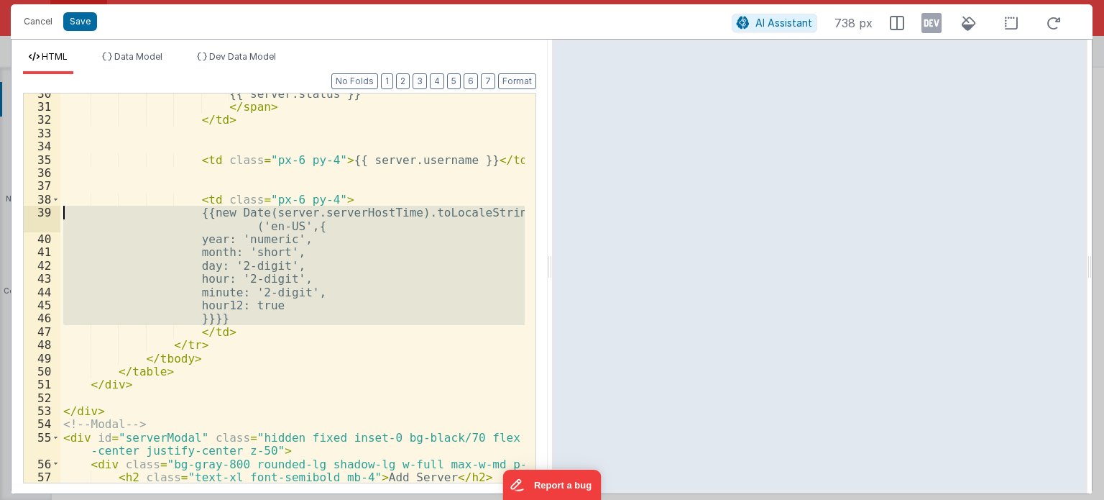
click at [223, 213] on div "{{ server.status }} </ span > </ td > < td class = "px-6 py-4" > {{ server.user…" at bounding box center [292, 295] width 464 height 416
click at [223, 213] on div "{{ server.status }} </ span > </ td > < td class = "px-6 py-4" > {{ server.user…" at bounding box center [292, 287] width 464 height 389
drag, startPoint x: 214, startPoint y: 218, endPoint x: 265, endPoint y: 319, distance: 112.5
click at [265, 319] on div "{{ server.status }} </ span > </ td > < td class = "px-6 py-4" > {{ server.user…" at bounding box center [292, 295] width 464 height 416
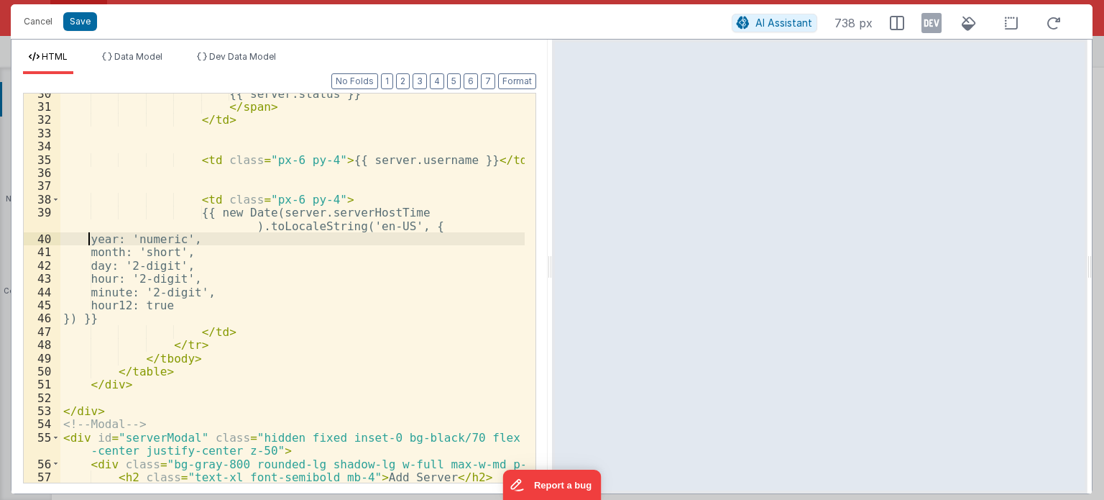
click at [91, 236] on div "{{ server.status }} </ span > </ td > < td class = "px-6 py-4" > {{ server.user…" at bounding box center [292, 295] width 464 height 416
click at [209, 241] on div "{{ server.status }} </ span > </ td > < td class = "px-6 py-4" > {{ server.user…" at bounding box center [292, 295] width 464 height 416
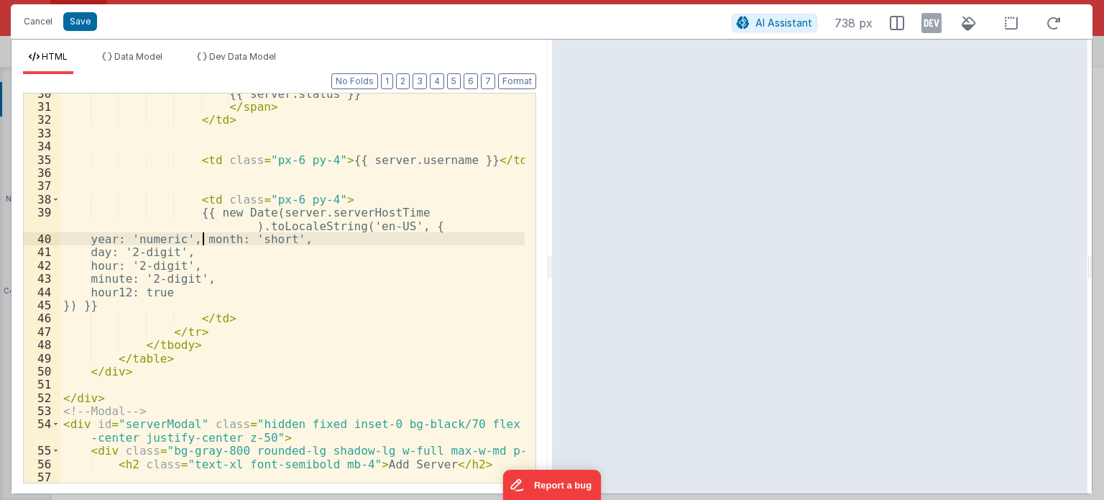
click at [377, 240] on div "{{ server.status }} </ span > </ td > < td class = "px-6 py-4" > {{ server.user…" at bounding box center [292, 295] width 464 height 416
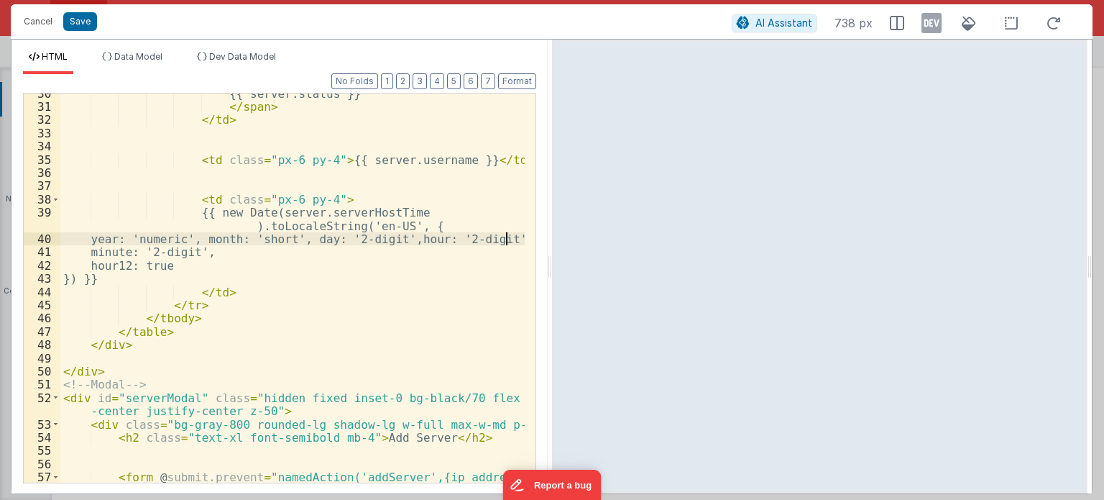
click at [509, 237] on div "{{ server.status }} </ span > </ td > < td class = "px-6 py-4" > {{ server.user…" at bounding box center [292, 321] width 464 height 469
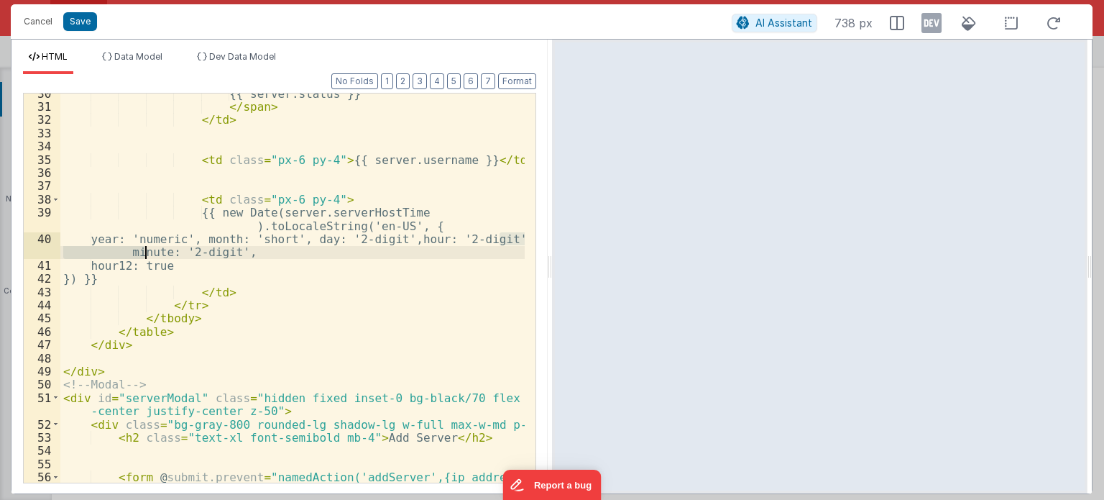
click at [86, 249] on div "{{ server.status }} </ span > </ td > < td class = "px-6 py-4" > {{ server.user…" at bounding box center [292, 287] width 464 height 389
click at [65, 255] on div "{{ server.status }} </ span > </ td > < td class = "px-6 py-4" > {{ server.user…" at bounding box center [292, 321] width 464 height 469
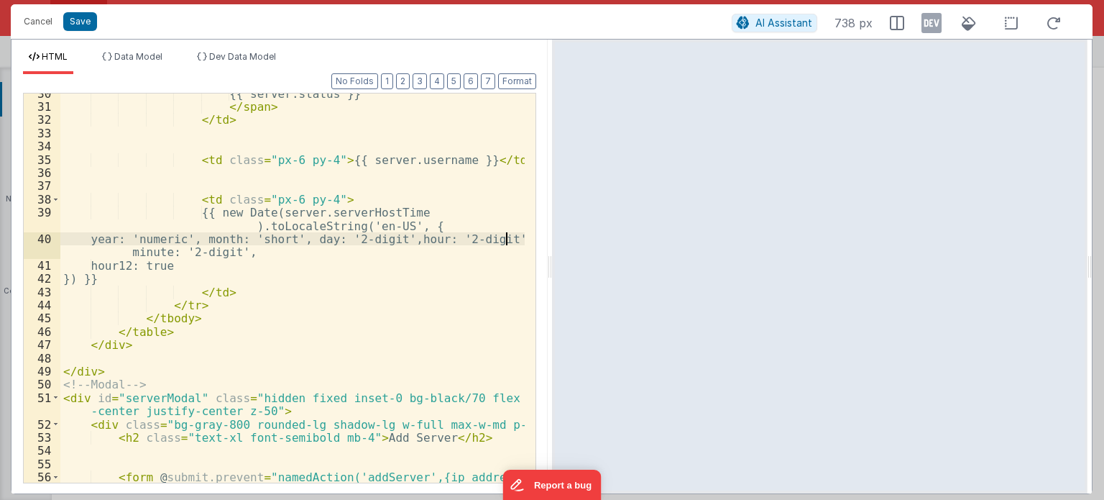
click at [507, 239] on div "{{ server.status }} </ span > </ td > < td class = "px-6 py-4" > {{ server.user…" at bounding box center [292, 321] width 464 height 469
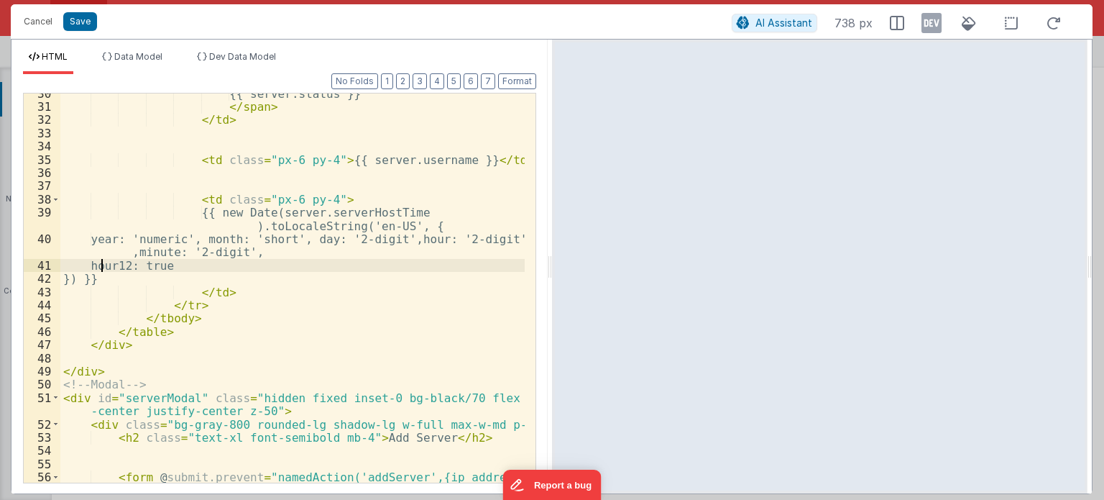
click at [99, 265] on div "{{ server.status }} </ span > </ td > < td class = "px-6 py-4" > {{ server.user…" at bounding box center [292, 321] width 464 height 469
click at [188, 263] on div "{{ server.status }} </ span > </ td > < td class = "px-6 py-4" > {{ server.user…" at bounding box center [292, 321] width 464 height 469
click at [260, 254] on div "{{ server.status }} </ span > </ td > < td class = "px-6 py-4" > {{ server.user…" at bounding box center [292, 321] width 464 height 469
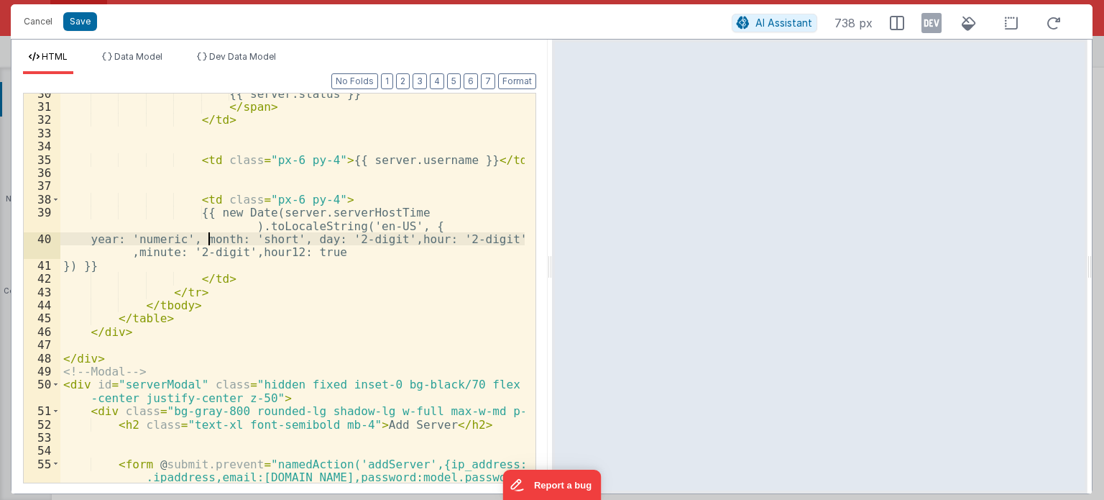
click at [207, 239] on div "{{ server.status }} </ span > </ td > < td class = "px-6 py-4" > {{ server.user…" at bounding box center [292, 321] width 464 height 469
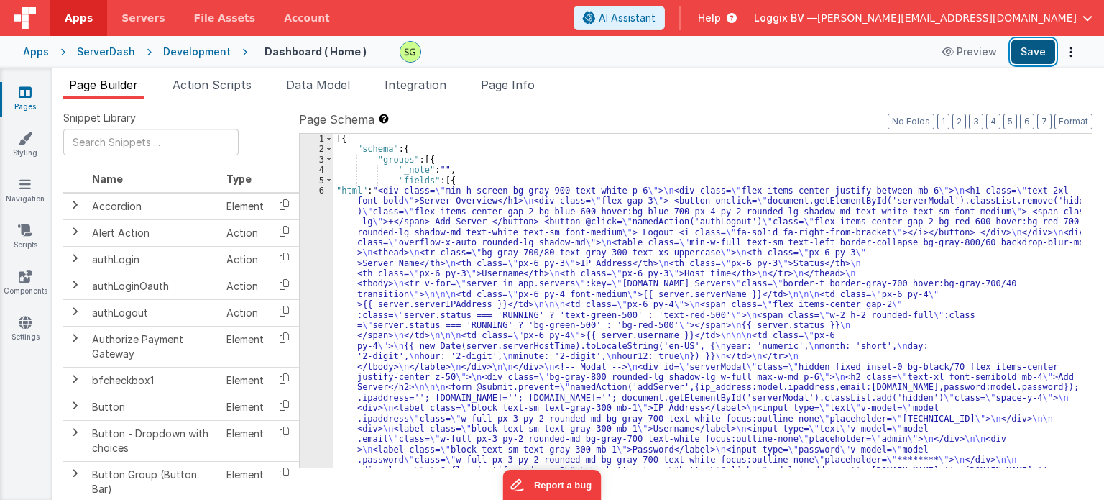
click at [1048, 57] on button "Save" at bounding box center [1034, 52] width 44 height 24
click at [319, 191] on div "6" at bounding box center [317, 346] width 34 height 321
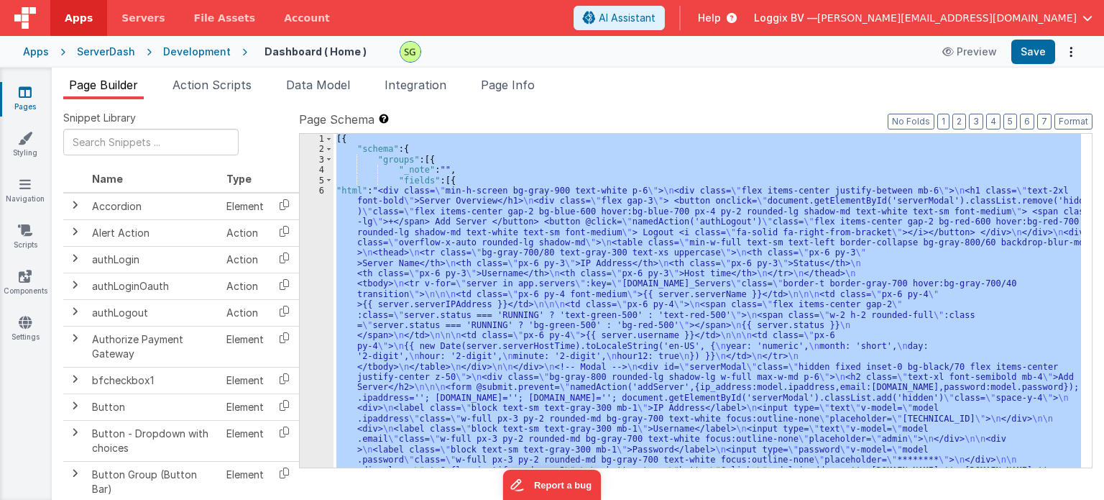
click at [319, 191] on div "6" at bounding box center [317, 346] width 34 height 321
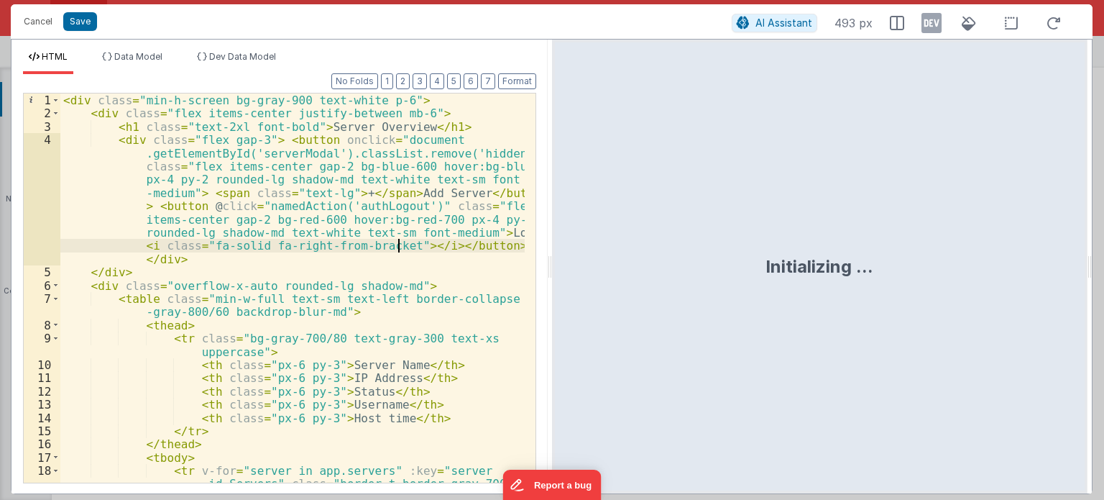
click at [398, 250] on div "< div class = "min-h-screen bg-gray-900 text-white p-6" > < div class = "flex i…" at bounding box center [292, 314] width 464 height 443
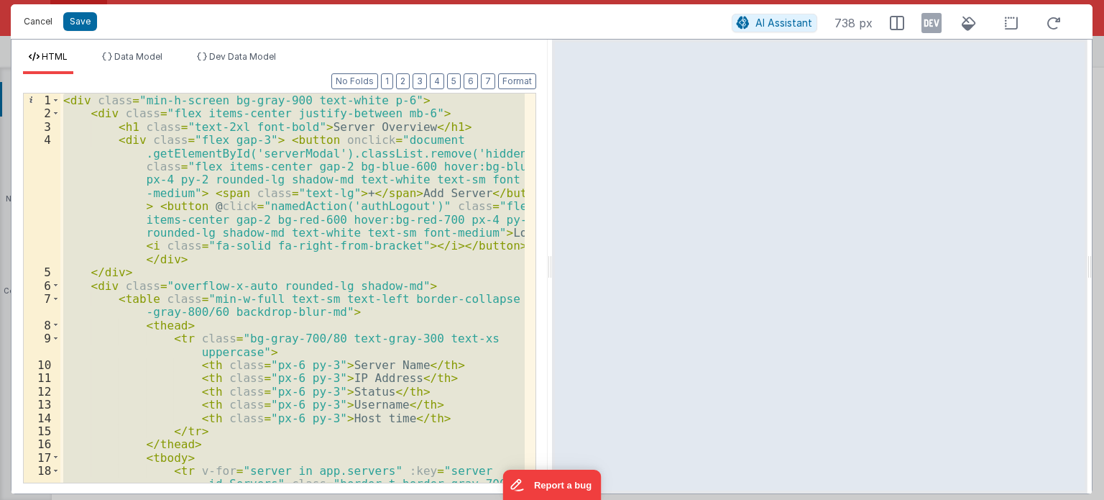
click at [37, 18] on button "Cancel" at bounding box center [38, 22] width 43 height 20
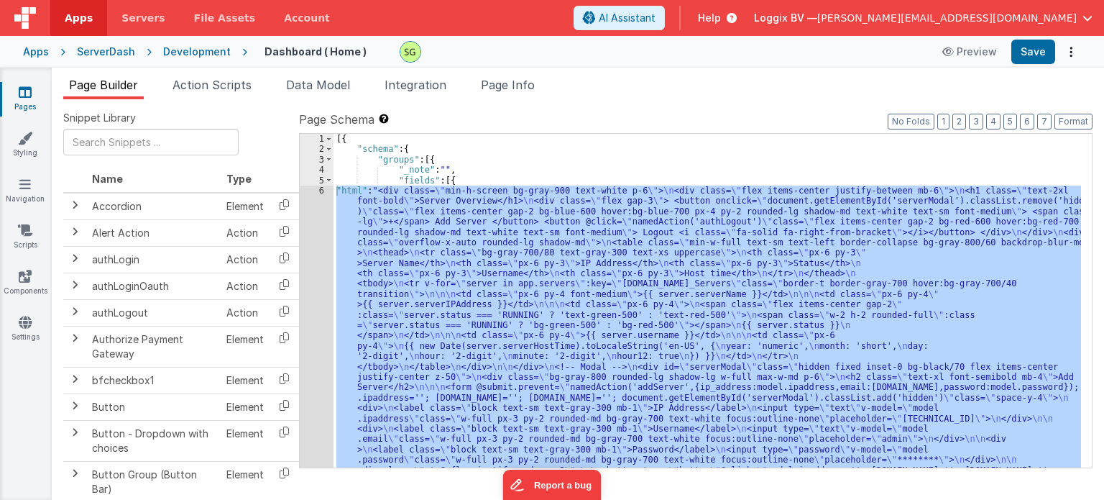
click at [322, 191] on div "6" at bounding box center [317, 346] width 34 height 321
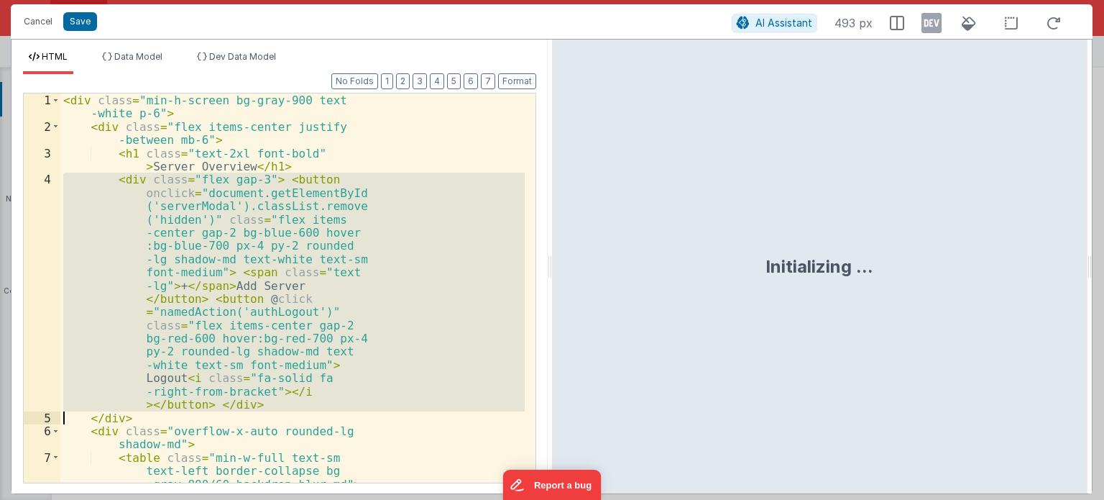
click at [322, 191] on div "< div class = "min-h-screen bg-gray-900 text -white p-6" > < div class = "flex …" at bounding box center [292, 307] width 464 height 429
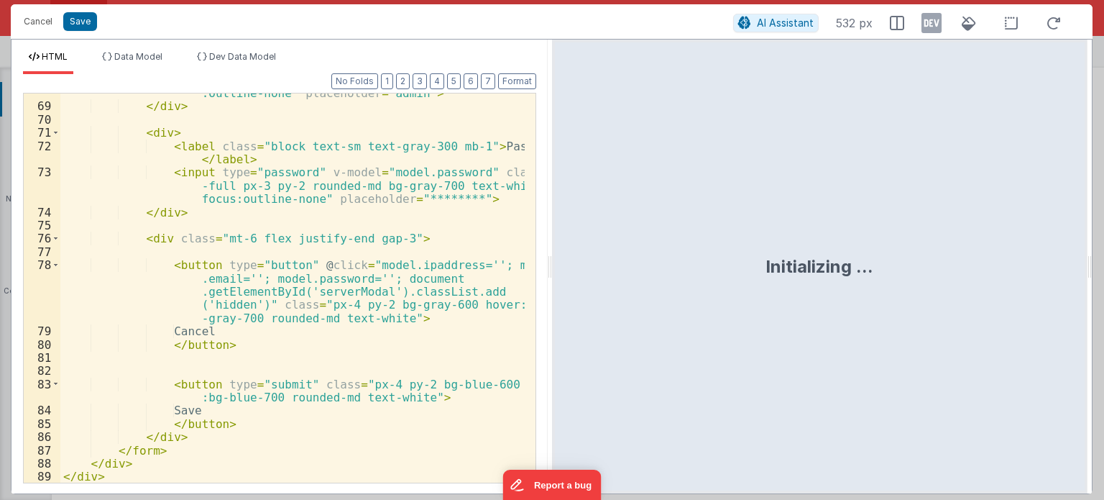
scroll to position [1304, 0]
click at [240, 432] on div "< input type = "text" v-model = "model.email" class = "w-full px-3 py-2 rounded…" at bounding box center [292, 281] width 464 height 443
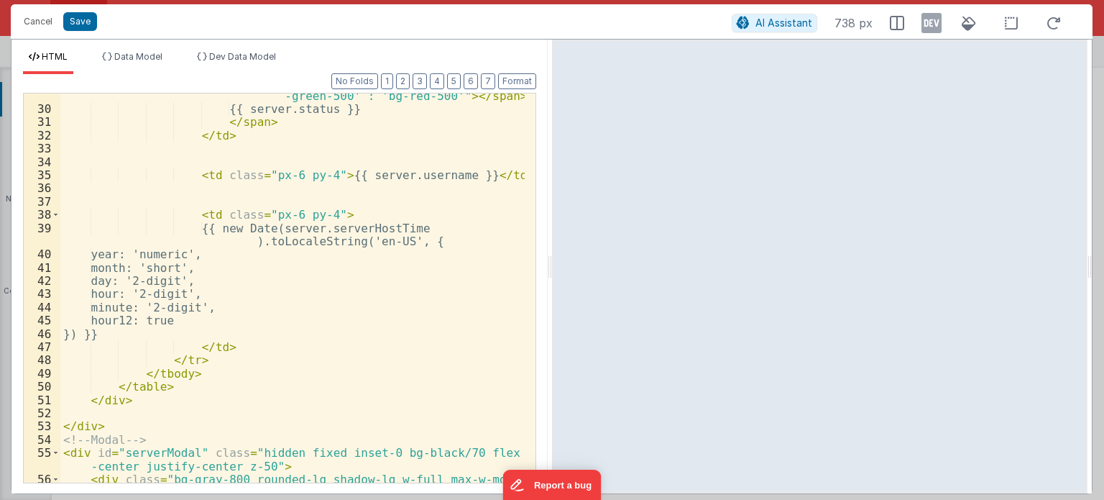
scroll to position [626, 0]
click at [226, 346] on div "< span class = "w-2 h-2 rounded-full" :class = "server.status === 'RUNNING' ? '…" at bounding box center [292, 284] width 464 height 443
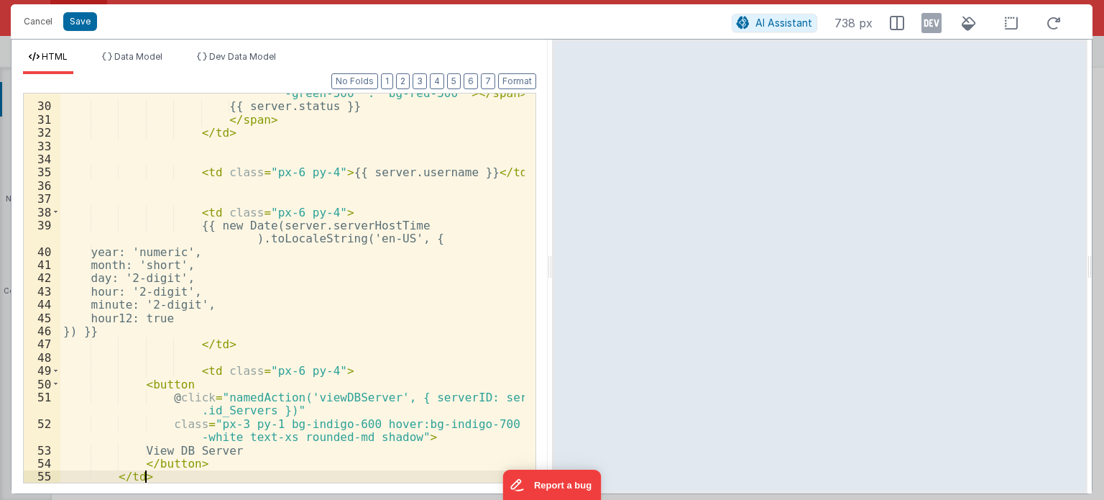
scroll to position [629, 0]
click at [509, 85] on button "Format" at bounding box center [517, 81] width 38 height 16
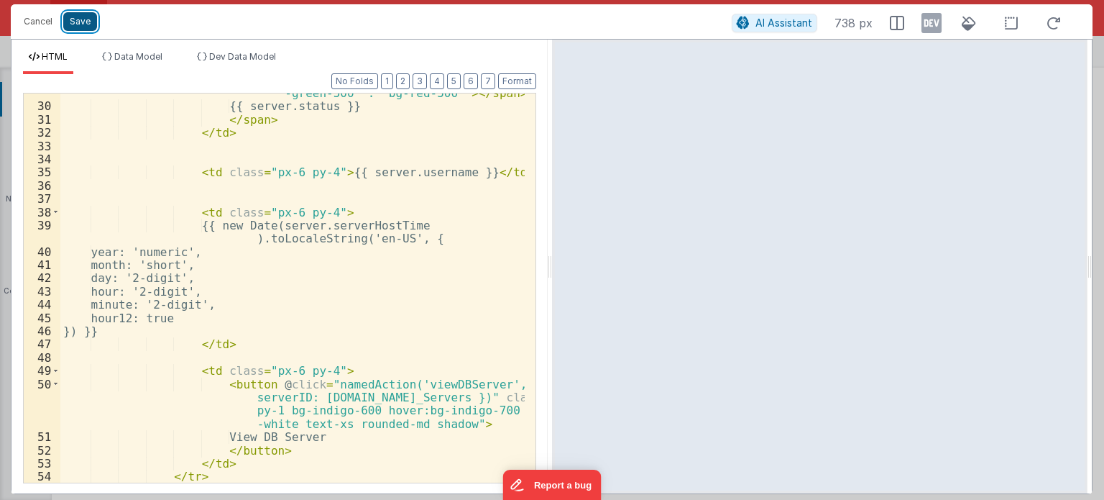
click at [87, 19] on button "Save" at bounding box center [80, 21] width 34 height 19
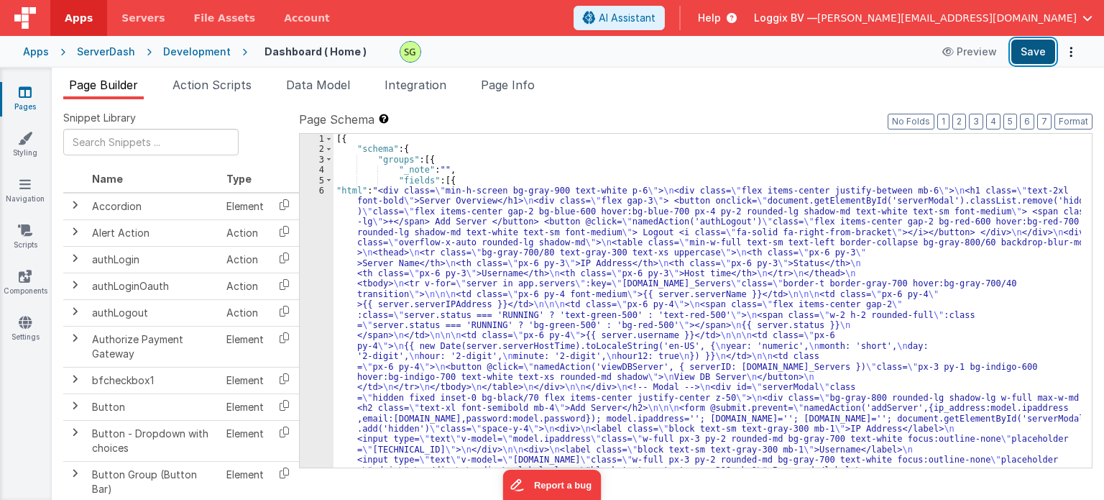
click at [1041, 52] on button "Save" at bounding box center [1034, 52] width 44 height 24
click at [319, 189] on div "6" at bounding box center [317, 362] width 34 height 352
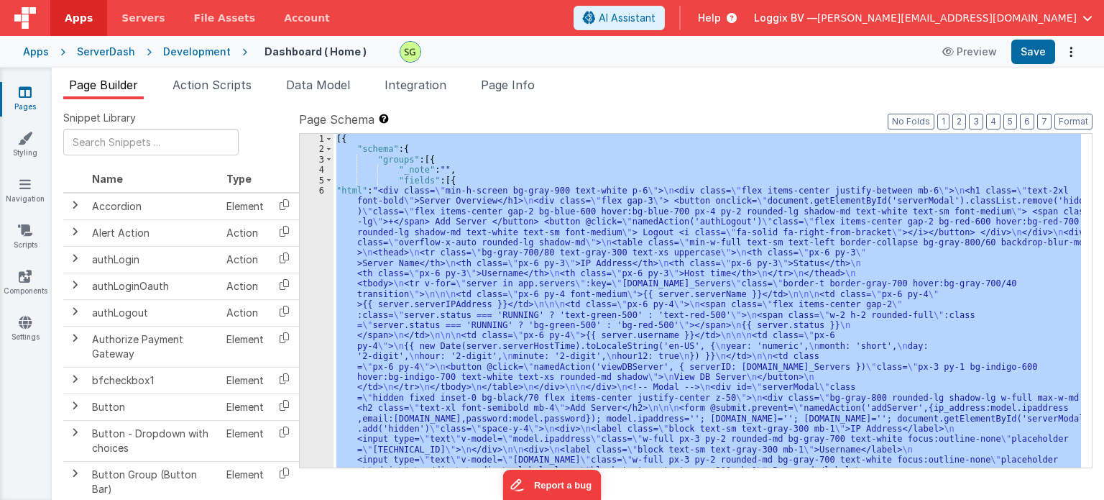
click at [319, 189] on div "6" at bounding box center [317, 362] width 34 height 352
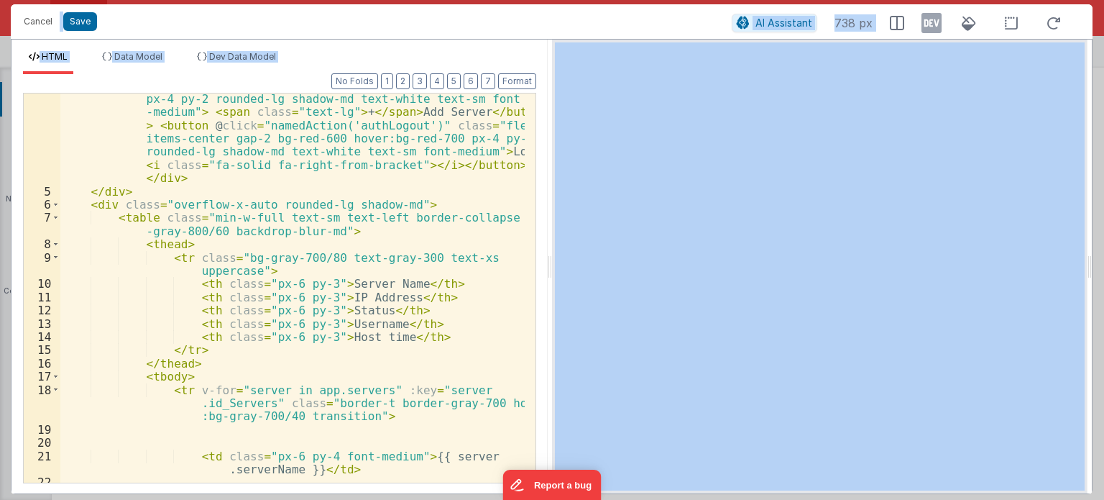
scroll to position [78, 0]
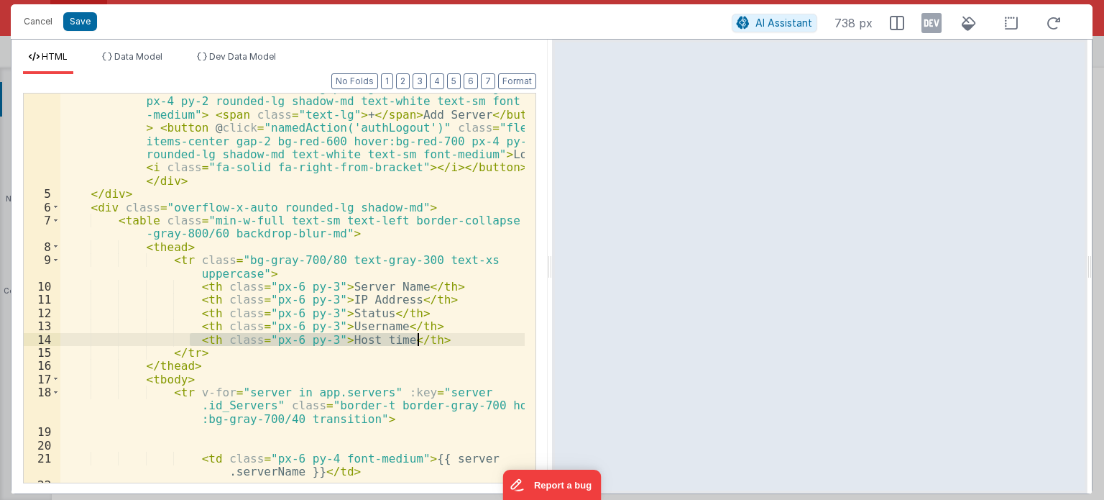
drag, startPoint x: 188, startPoint y: 339, endPoint x: 434, endPoint y: 342, distance: 245.2
click at [434, 342] on div "< div class = "flex gap-3" > < button onclick = "document .getElementById('serv…" at bounding box center [292, 322] width 464 height 535
click at [434, 342] on div "< div class = "flex gap-3" > < button onclick = "document .getElementById('serv…" at bounding box center [292, 287] width 464 height 389
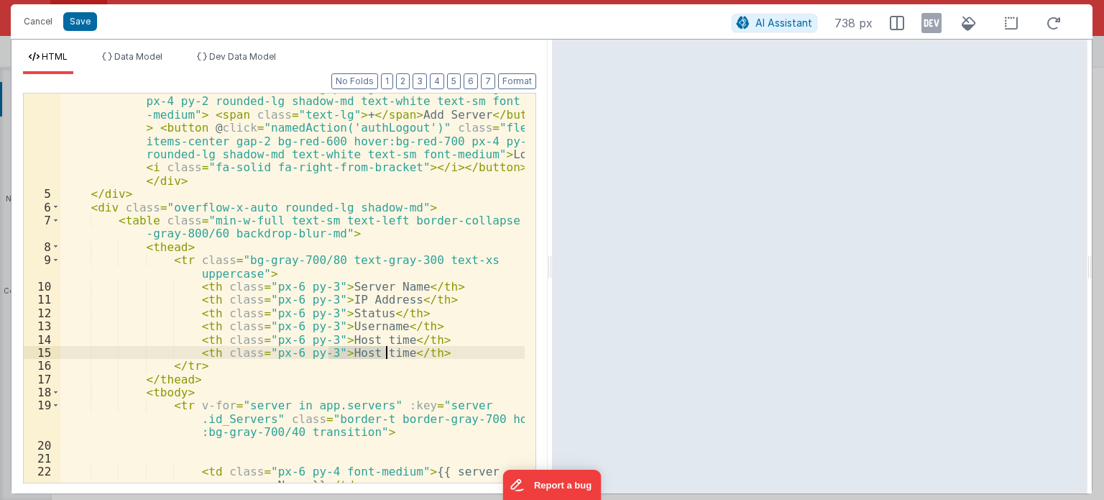
drag, startPoint x: 326, startPoint y: 353, endPoint x: 386, endPoint y: 356, distance: 60.5
click at [386, 356] on div "< div class = "flex gap-3" > < button onclick = "document .getElementById('serv…" at bounding box center [292, 329] width 464 height 549
click at [86, 24] on button "Save" at bounding box center [80, 21] width 34 height 19
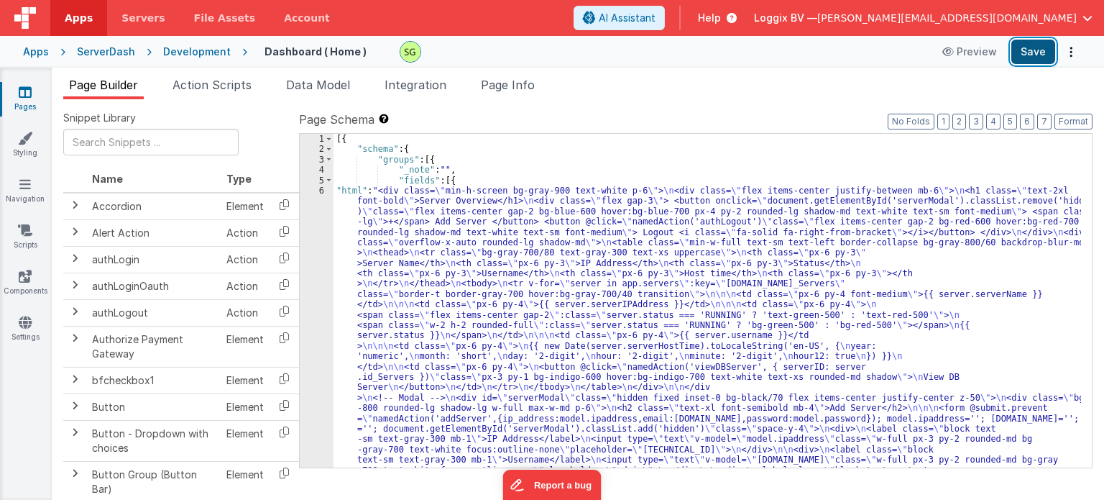
click at [1038, 55] on button "Save" at bounding box center [1034, 52] width 44 height 24
click at [26, 109] on link "Pages" at bounding box center [25, 99] width 52 height 29
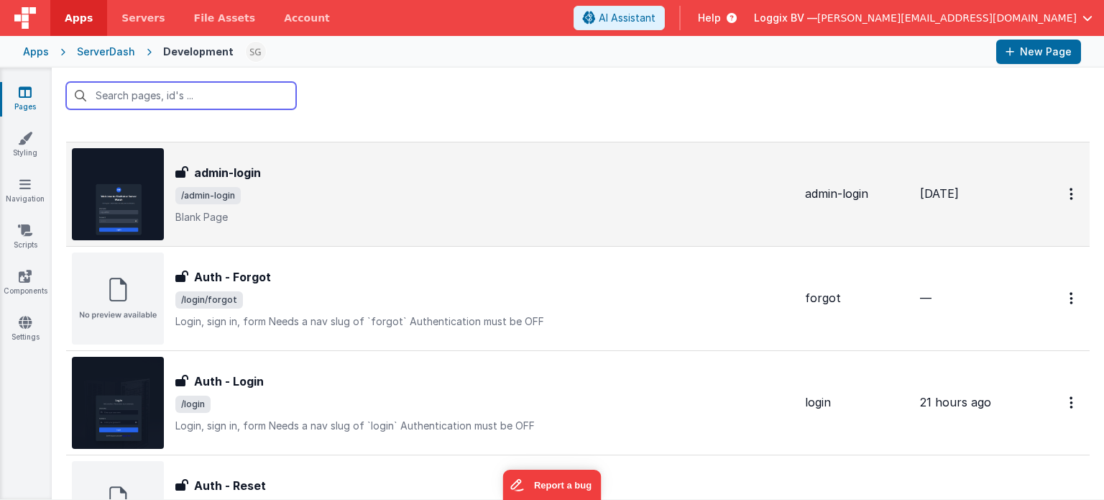
scroll to position [221, 0]
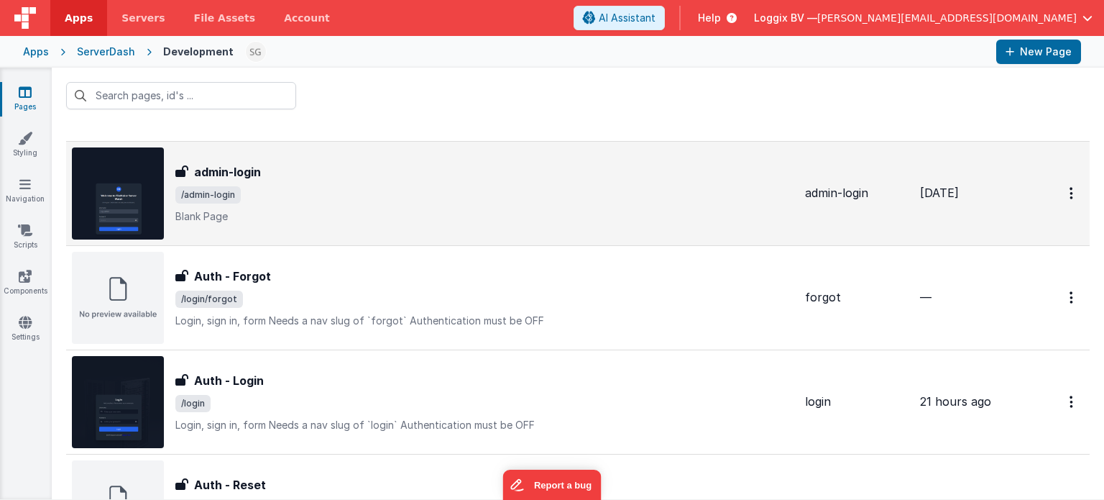
click at [349, 196] on span "/admin-login" at bounding box center [484, 194] width 618 height 17
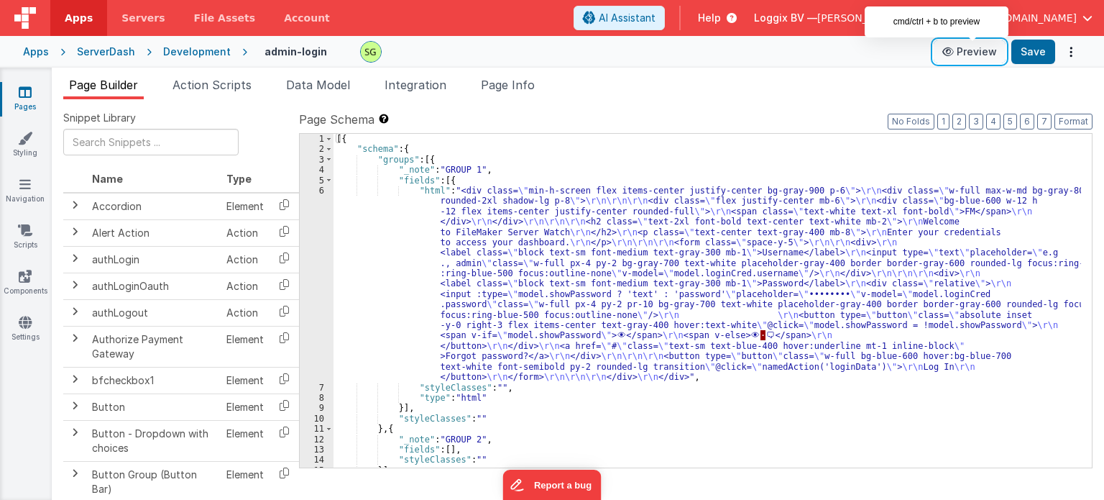
click at [989, 47] on button "Preview" at bounding box center [970, 51] width 72 height 23
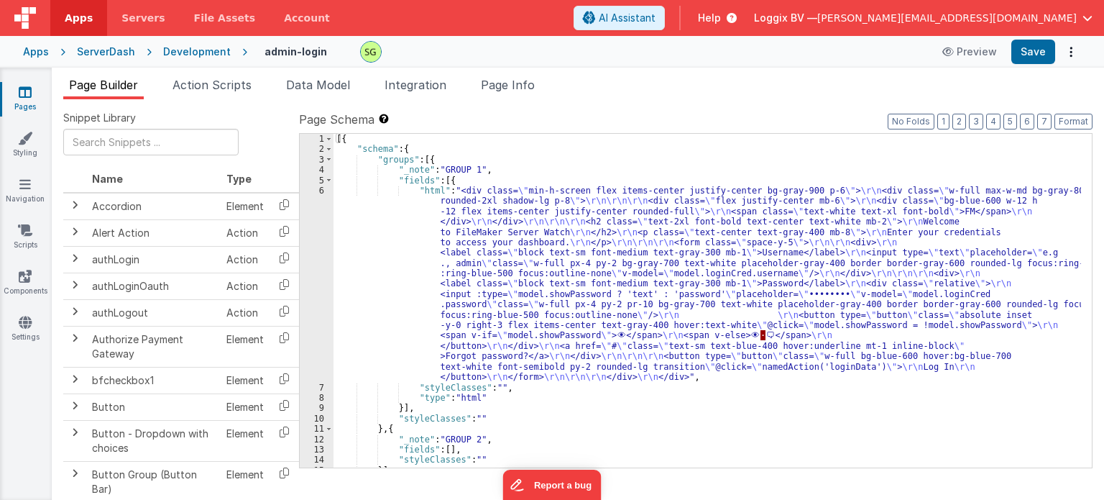
click at [21, 85] on icon at bounding box center [25, 92] width 13 height 14
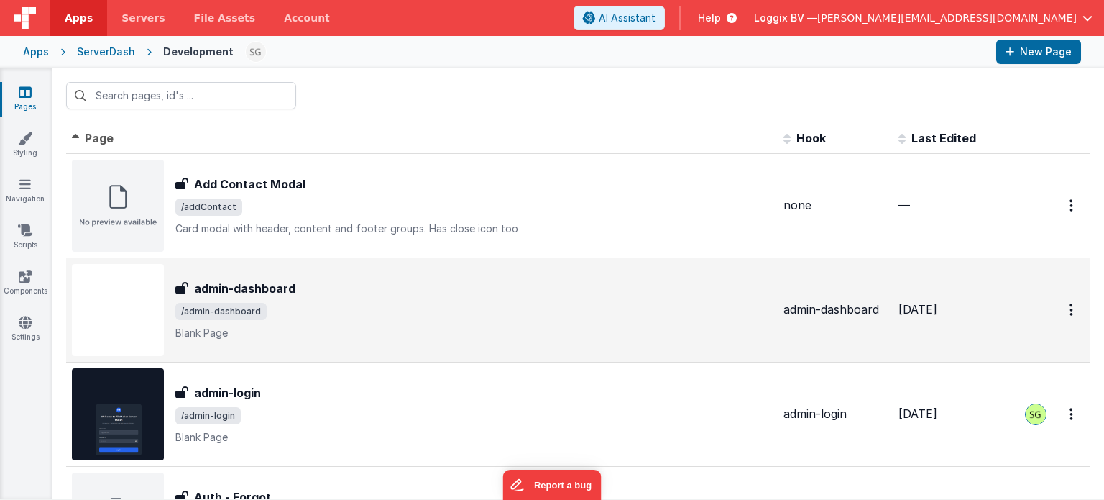
click at [500, 322] on div "admin-dashboard admin-dashboard /admin-dashboard Blank Page" at bounding box center [473, 310] width 597 height 60
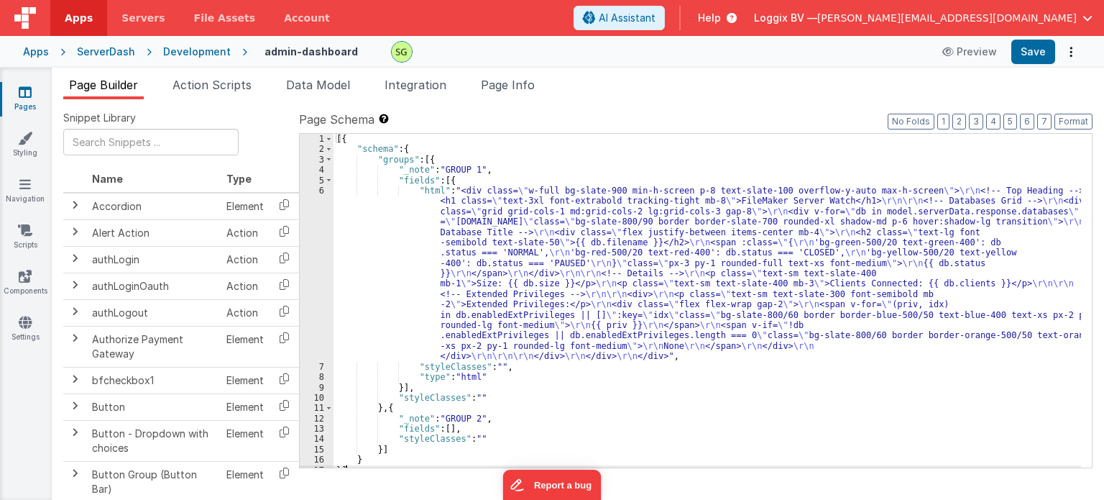
click at [322, 189] on div "6" at bounding box center [317, 274] width 34 height 176
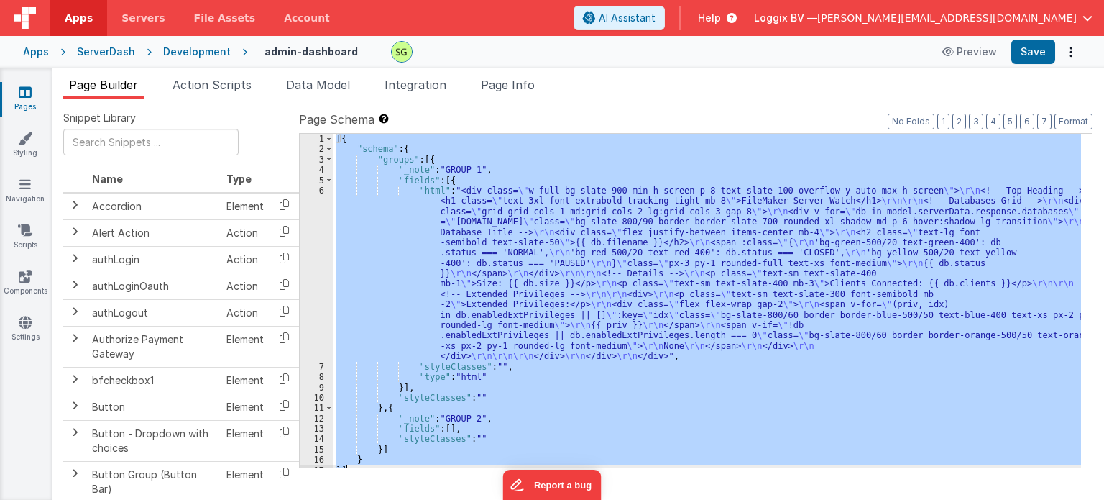
click at [322, 189] on div "6" at bounding box center [317, 274] width 34 height 176
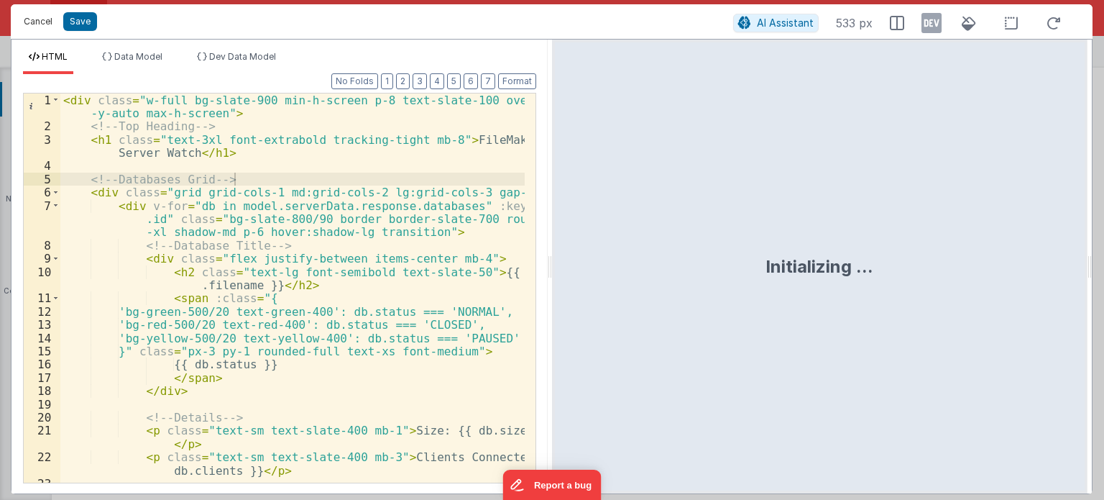
click at [37, 24] on button "Cancel" at bounding box center [38, 22] width 43 height 20
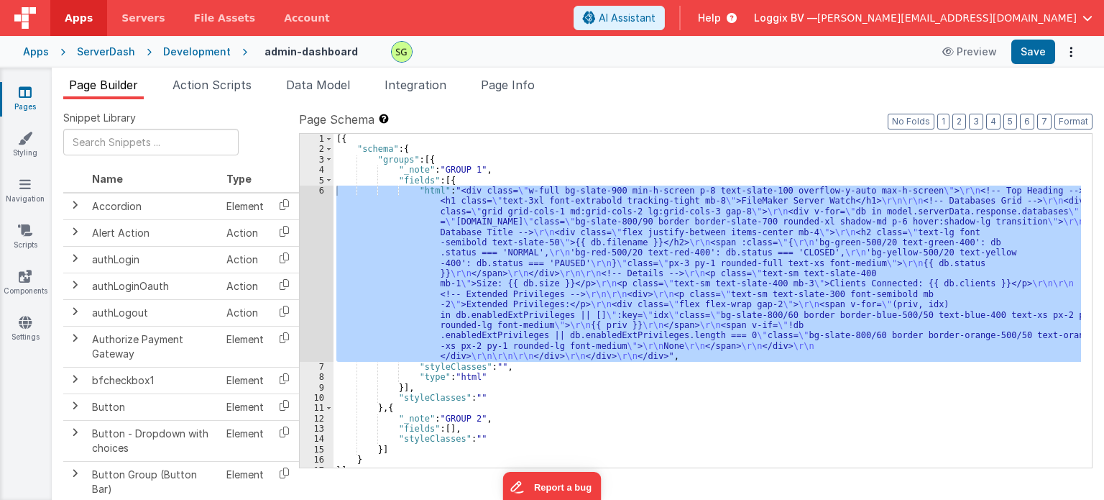
click at [35, 90] on link "Pages" at bounding box center [25, 99] width 52 height 29
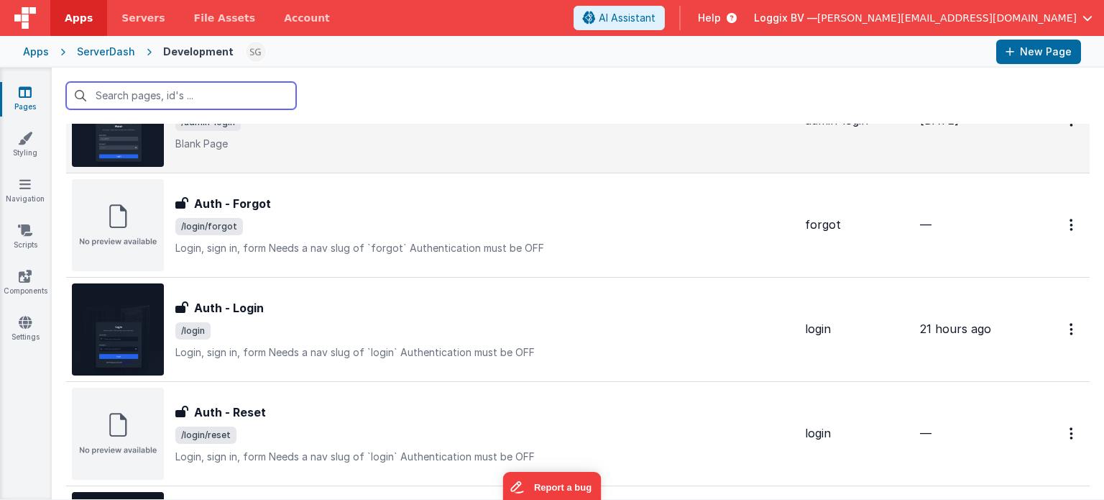
scroll to position [360, 0]
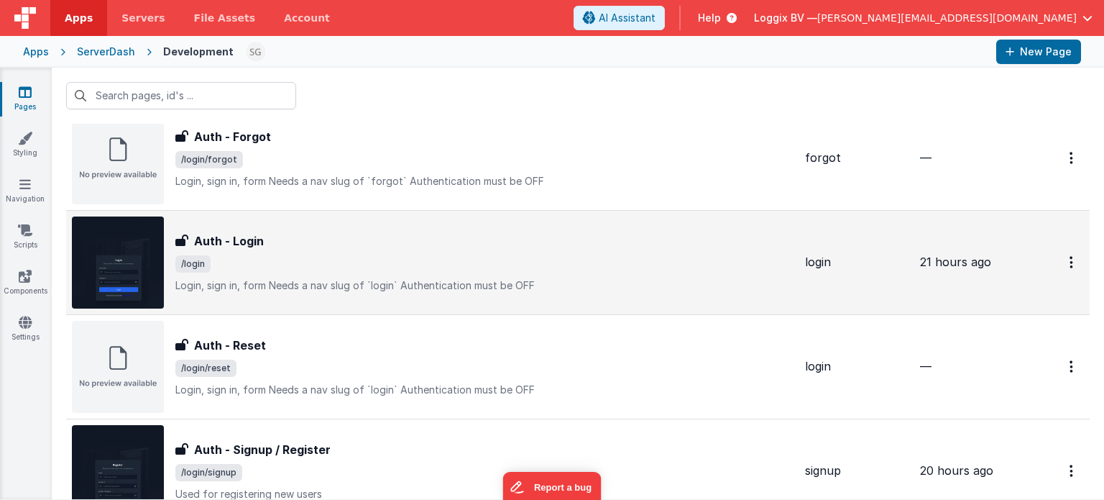
click at [441, 262] on span "/login" at bounding box center [484, 263] width 618 height 17
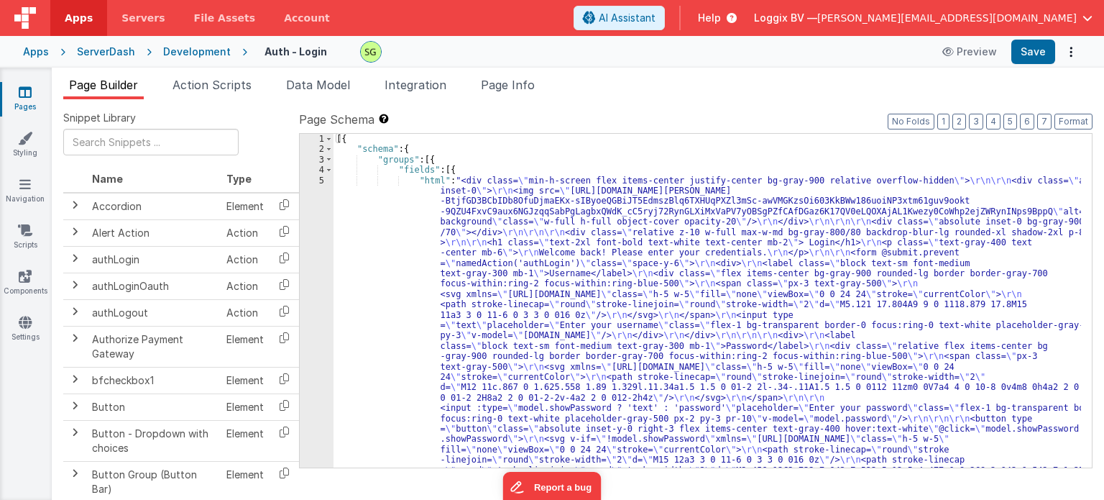
click at [27, 89] on icon at bounding box center [25, 92] width 13 height 14
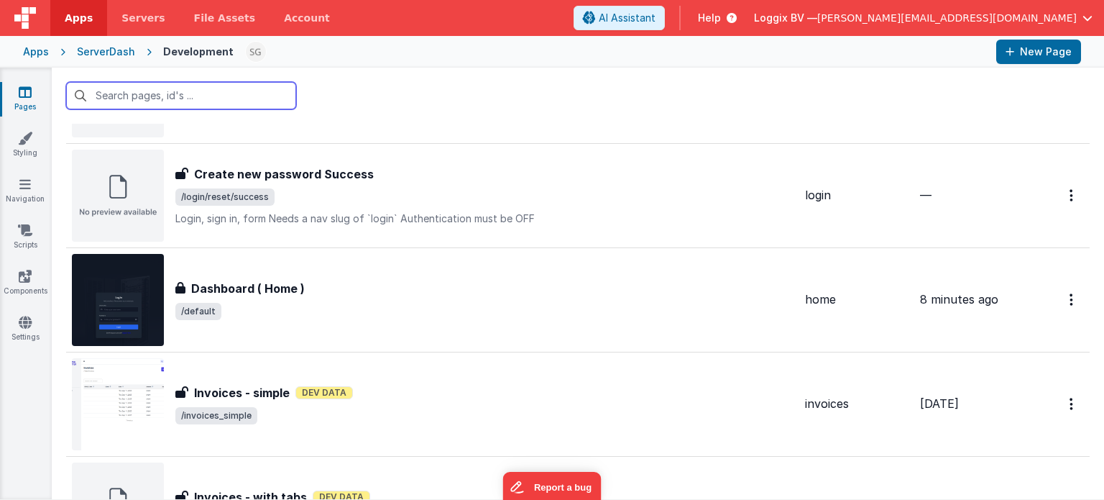
scroll to position [958, 0]
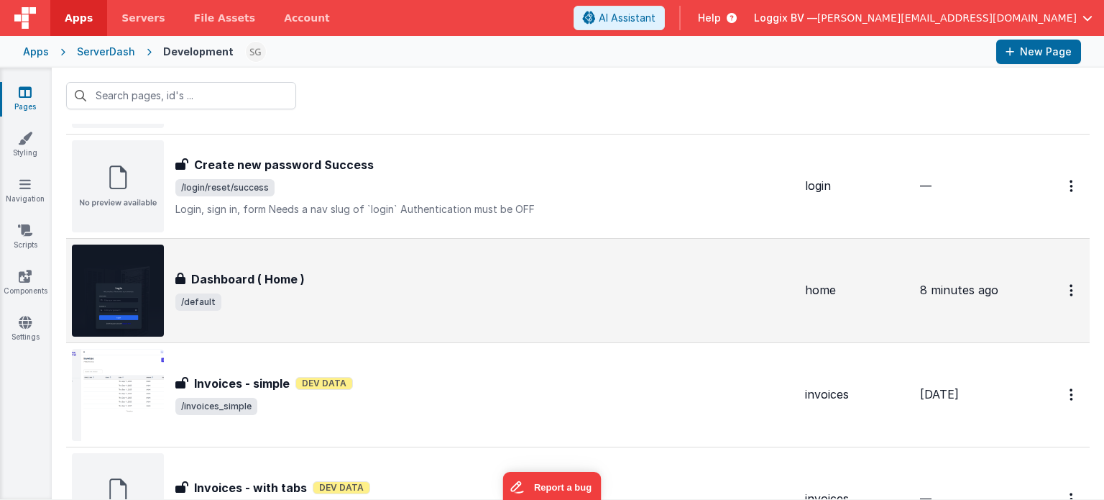
click at [439, 276] on div "Dashboard ( Home )" at bounding box center [484, 278] width 618 height 17
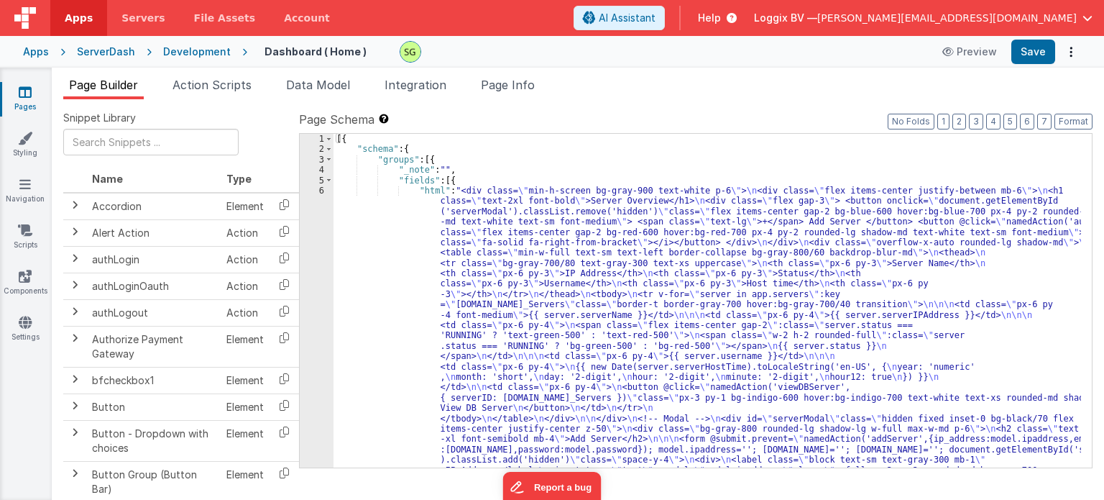
click at [321, 189] on div "6" at bounding box center [317, 382] width 34 height 393
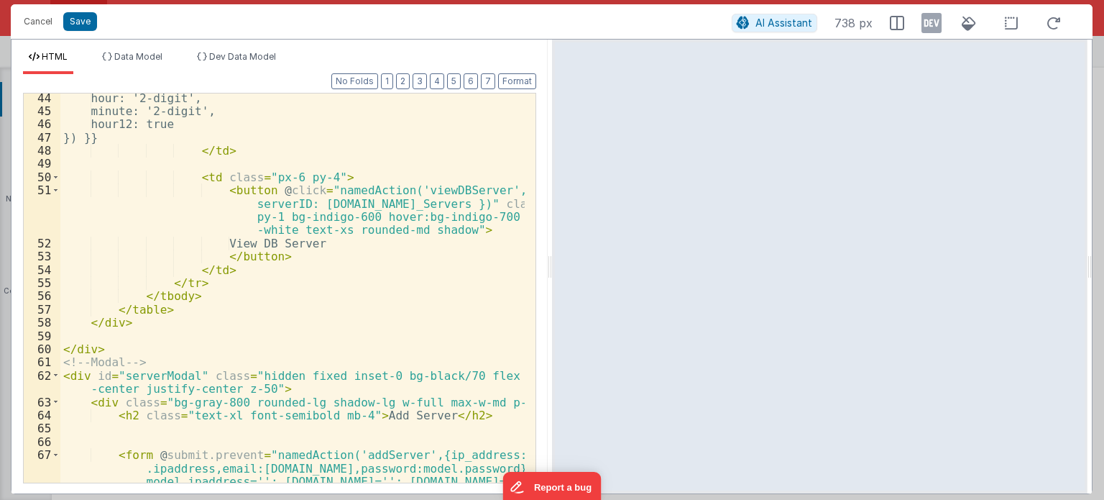
scroll to position [836, 0]
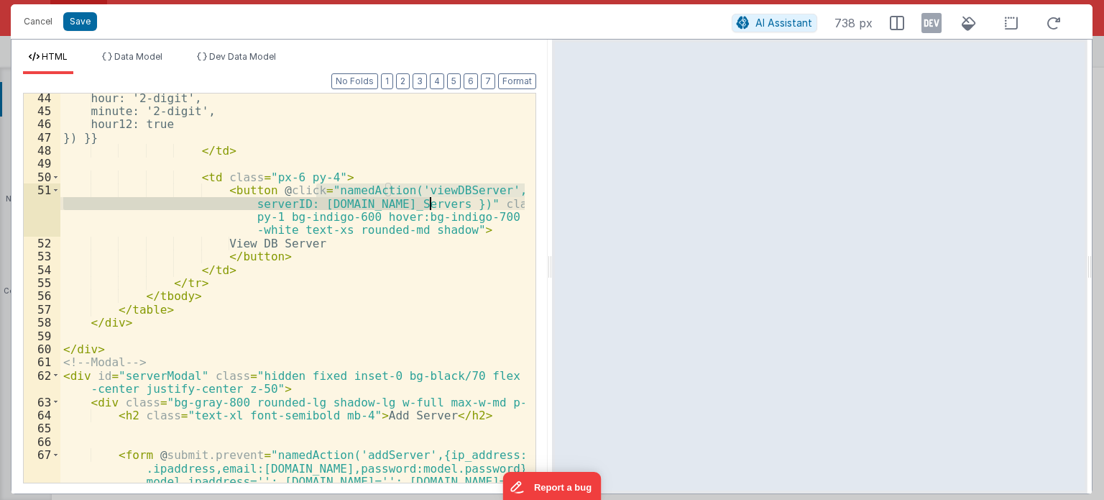
drag, startPoint x: 314, startPoint y: 188, endPoint x: 428, endPoint y: 206, distance: 114.9
click at [428, 206] on div "hour: '2-digit', minute: '2-digit', hour12: true }) }} </ td > < td class = "px…" at bounding box center [292, 325] width 464 height 469
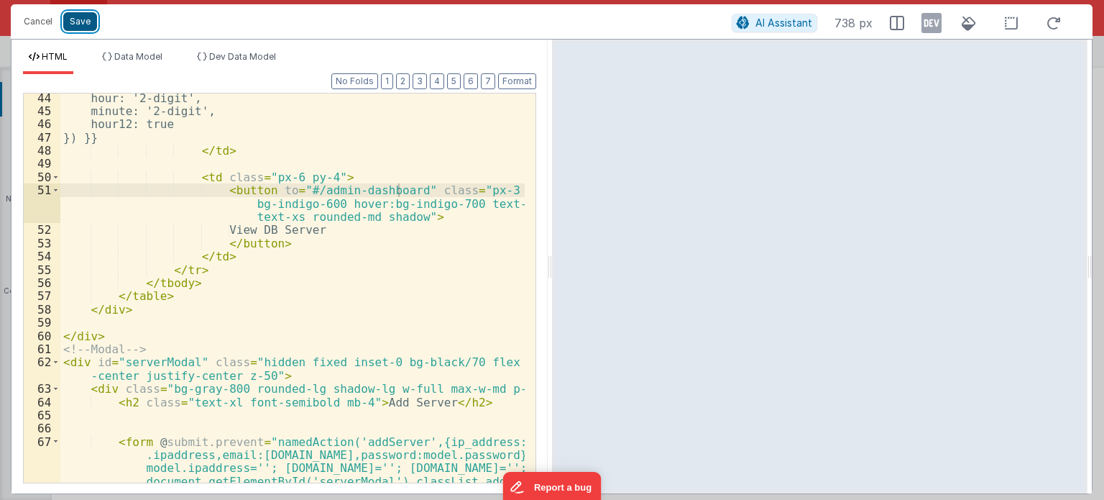
click at [75, 19] on button "Save" at bounding box center [80, 21] width 34 height 19
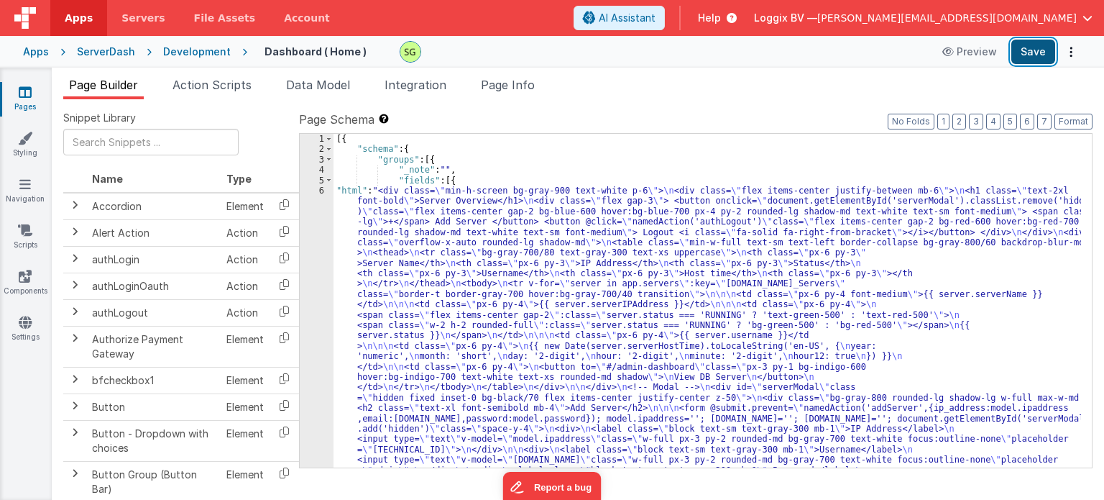
click at [1044, 47] on button "Save" at bounding box center [1034, 52] width 44 height 24
click at [320, 190] on div "6" at bounding box center [317, 362] width 34 height 352
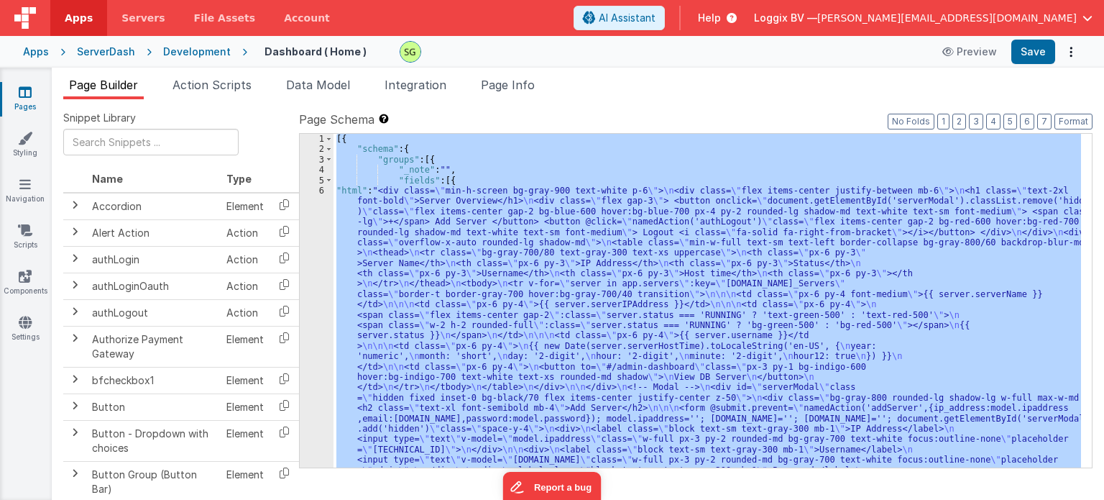
click at [320, 190] on div "6" at bounding box center [317, 362] width 34 height 352
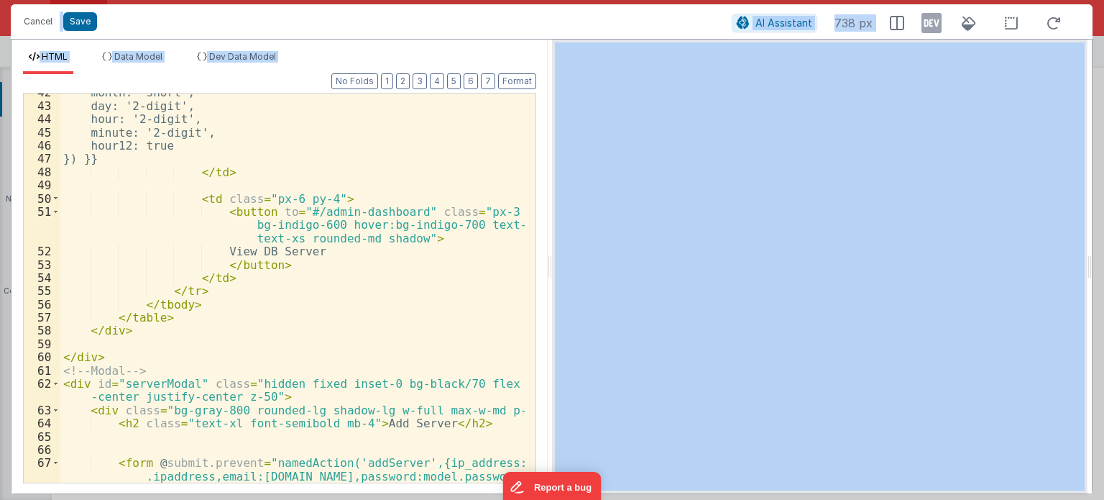
scroll to position [791, 0]
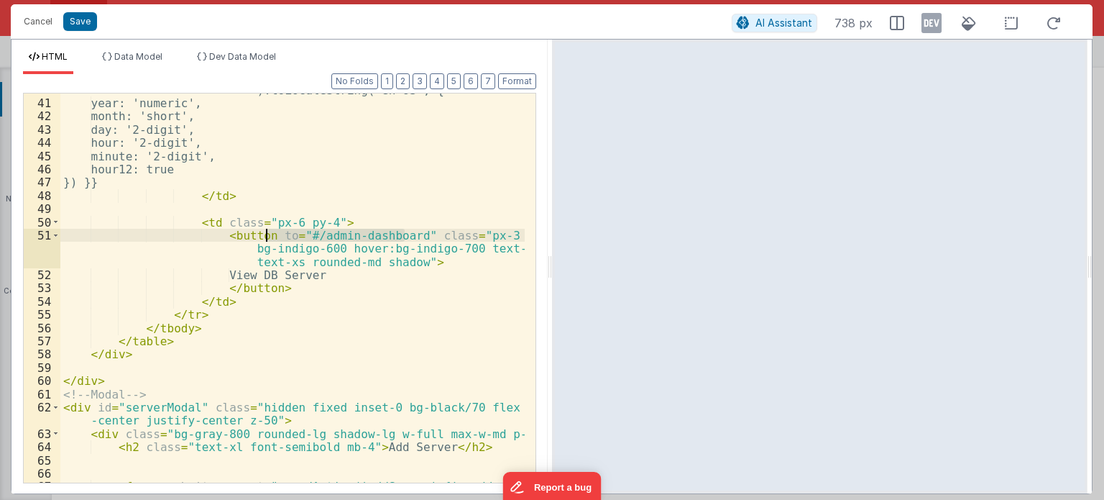
drag, startPoint x: 403, startPoint y: 233, endPoint x: 267, endPoint y: 232, distance: 135.9
click at [267, 232] on div "{{ new Date(server.serverHostTime ).toLocaleString('en-US', { year: 'numeric', …" at bounding box center [292, 311] width 464 height 482
click at [296, 255] on div "{{ new Date(server.serverHostTime ).toLocaleString('en-US', { year: 'numeric', …" at bounding box center [292, 311] width 464 height 482
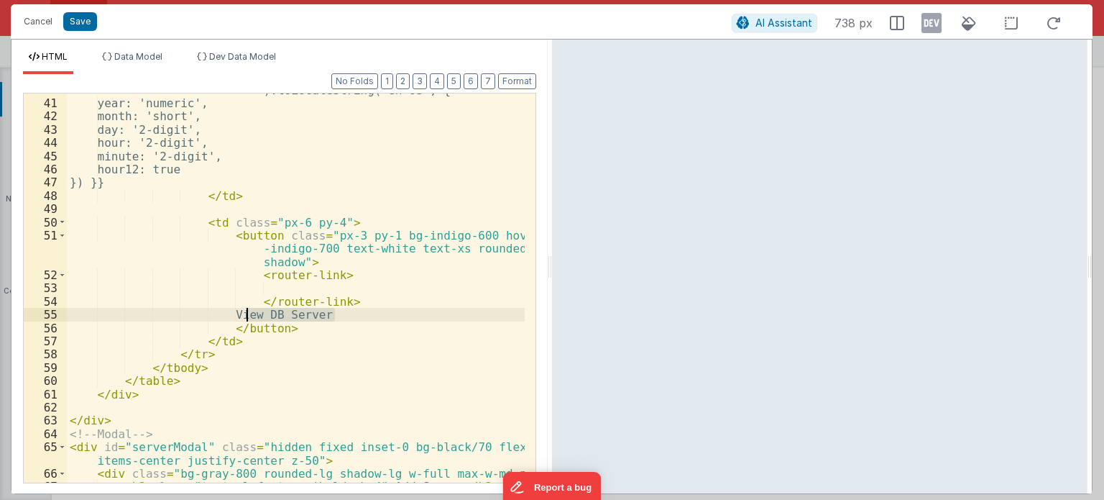
drag, startPoint x: 337, startPoint y: 314, endPoint x: 247, endPoint y: 310, distance: 89.3
click at [247, 310] on div "{{ new Date(server.serverHostTime ).toLocaleString('en-US', { year: 'numeric', …" at bounding box center [296, 284] width 458 height 429
click at [291, 288] on div "{{ new Date(server.serverHostTime ).toLocaleString('en-US', { year: 'numeric', …" at bounding box center [296, 284] width 458 height 429
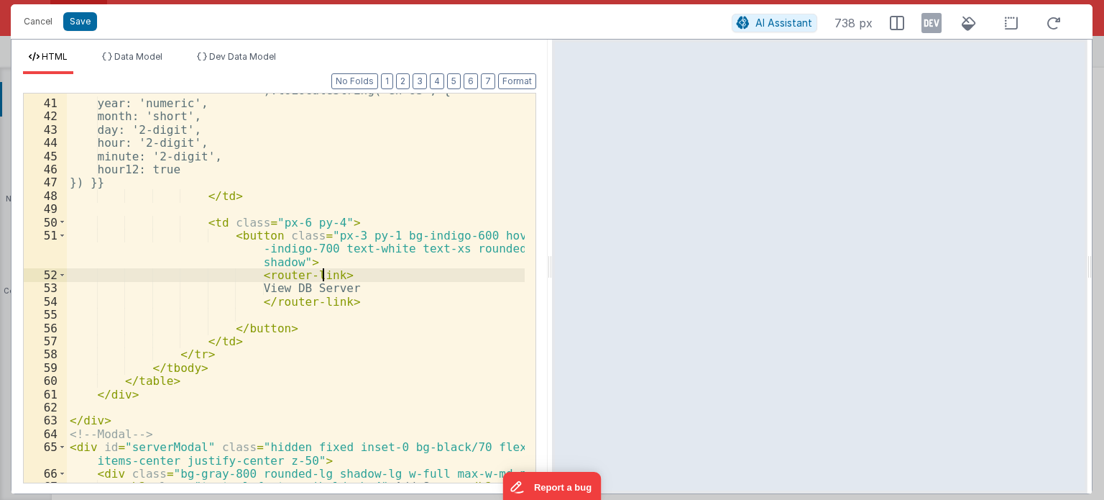
click at [321, 273] on div "{{ new Date(server.serverHostTime ).toLocaleString('en-US', { year: 'numeric', …" at bounding box center [296, 284] width 458 height 429
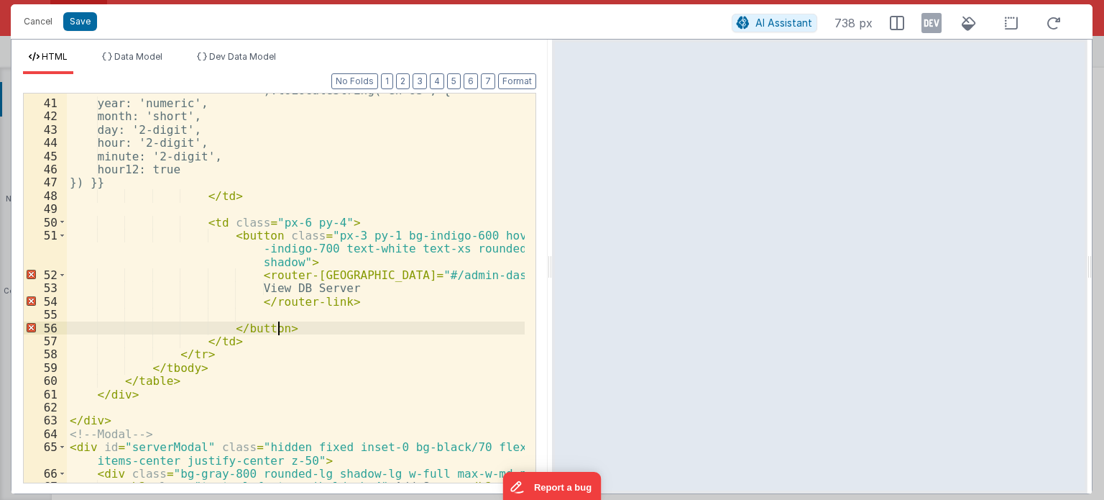
click at [299, 322] on div "{{ new Date(server.serverHostTime ).toLocaleString('en-US', { year: 'numeric', …" at bounding box center [296, 284] width 458 height 429
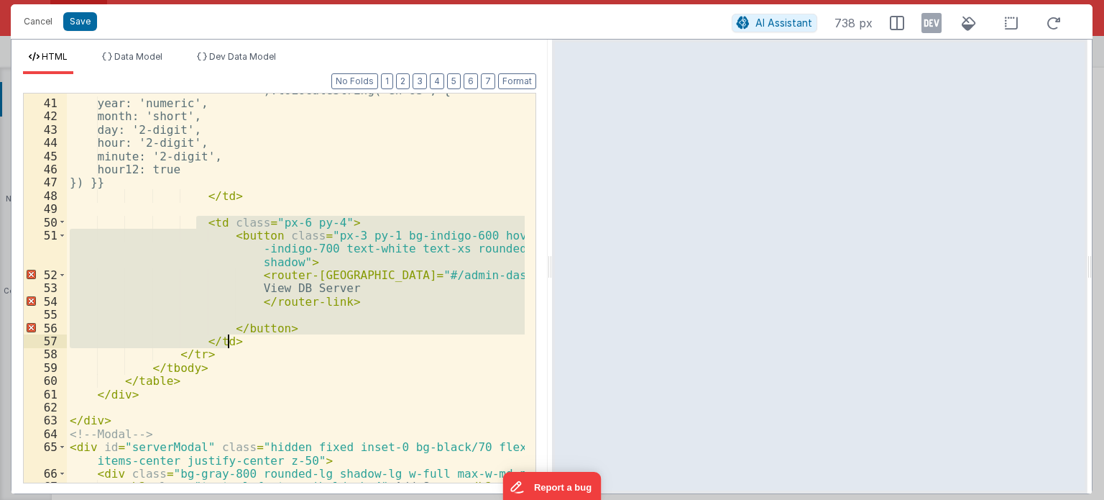
drag, startPoint x: 196, startPoint y: 223, endPoint x: 267, endPoint y: 344, distance: 141.2
click at [267, 344] on div "{{ new Date(server.serverHostTime ).toLocaleString('en-US', { year: 'numeric', …" at bounding box center [296, 284] width 458 height 429
click at [224, 238] on div "{{ new Date(server.serverHostTime ).toLocaleString('en-US', { year: 'numeric', …" at bounding box center [296, 287] width 458 height 389
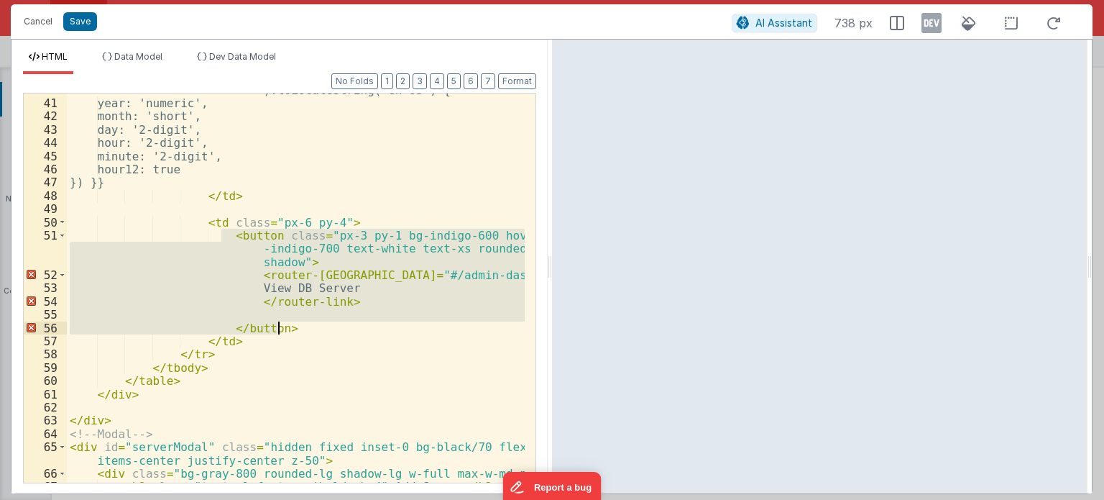
drag, startPoint x: 219, startPoint y: 236, endPoint x: 304, endPoint y: 329, distance: 126.7
click at [304, 329] on div "{{ new Date(server.serverHostTime ).toLocaleString('en-US', { year: 'numeric', …" at bounding box center [296, 284] width 458 height 429
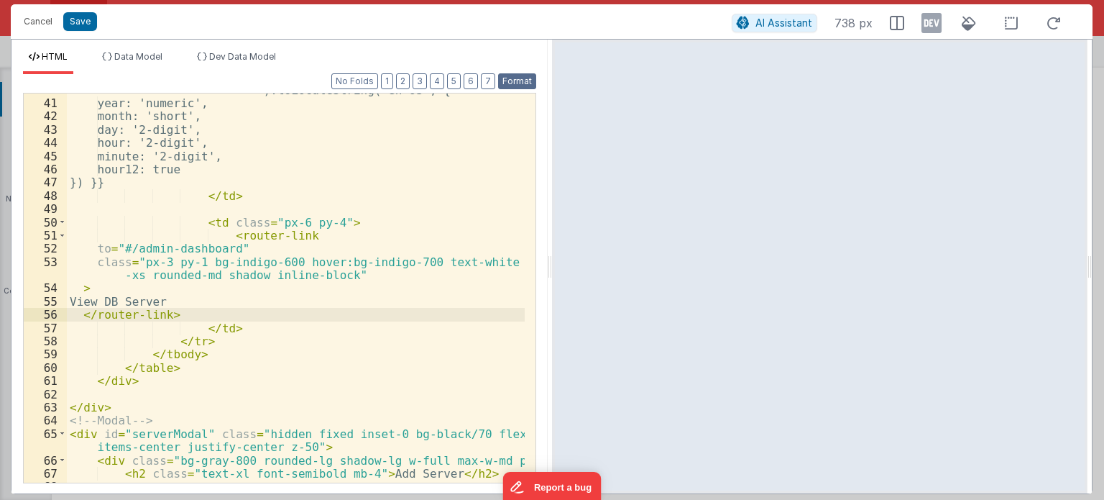
click at [516, 85] on button "Format" at bounding box center [517, 81] width 38 height 16
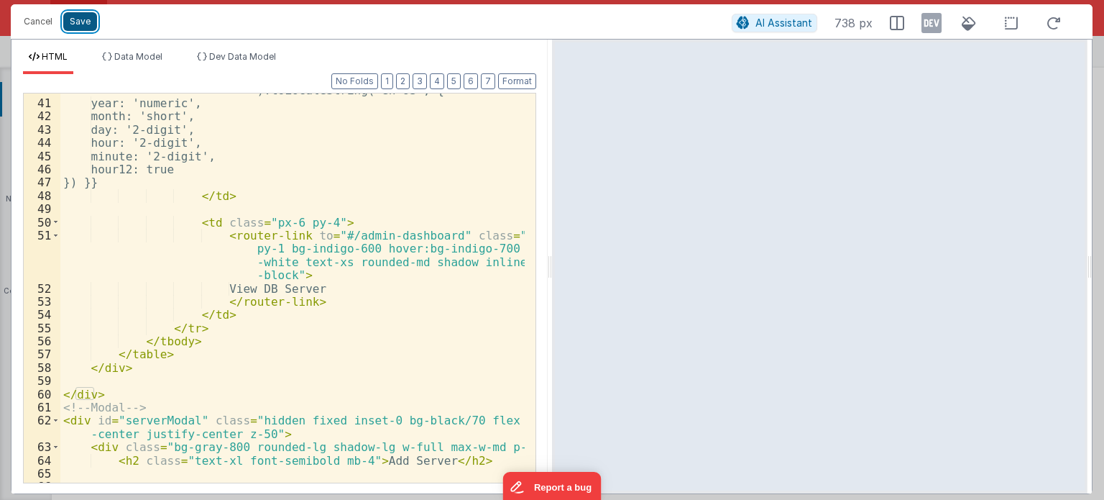
click at [92, 22] on button "Save" at bounding box center [80, 21] width 34 height 19
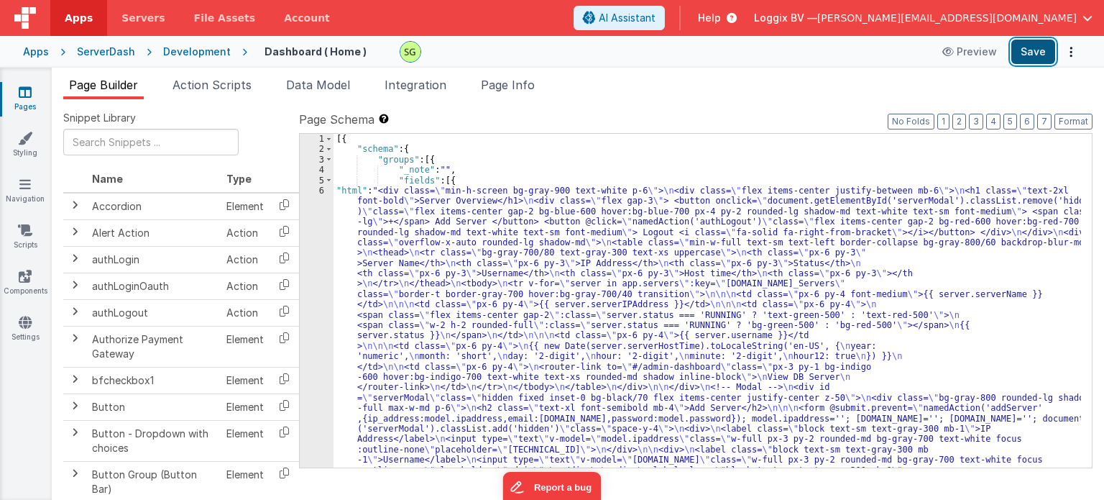
click at [1039, 58] on button "Save" at bounding box center [1034, 52] width 44 height 24
click at [322, 191] on div "6" at bounding box center [317, 362] width 34 height 352
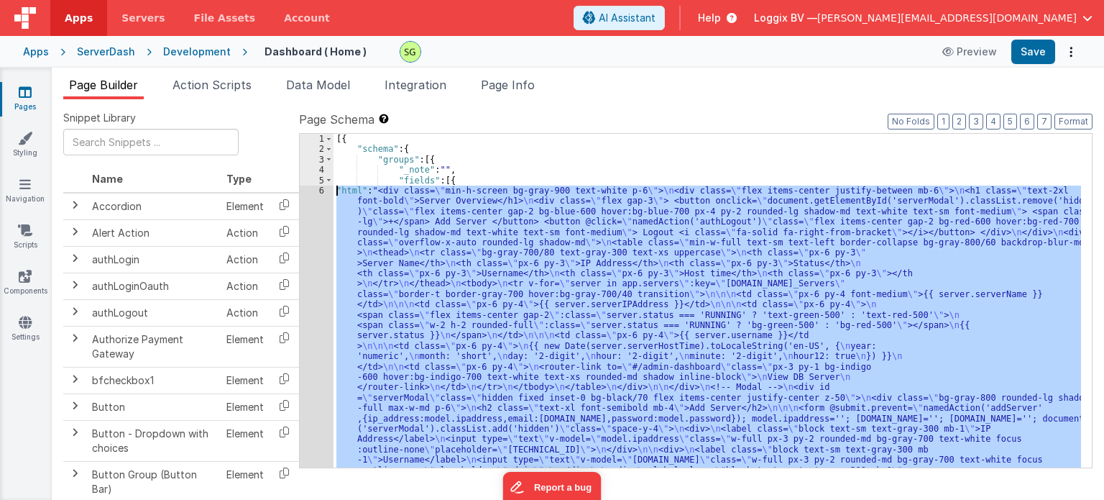
click at [322, 191] on div "6" at bounding box center [317, 362] width 34 height 352
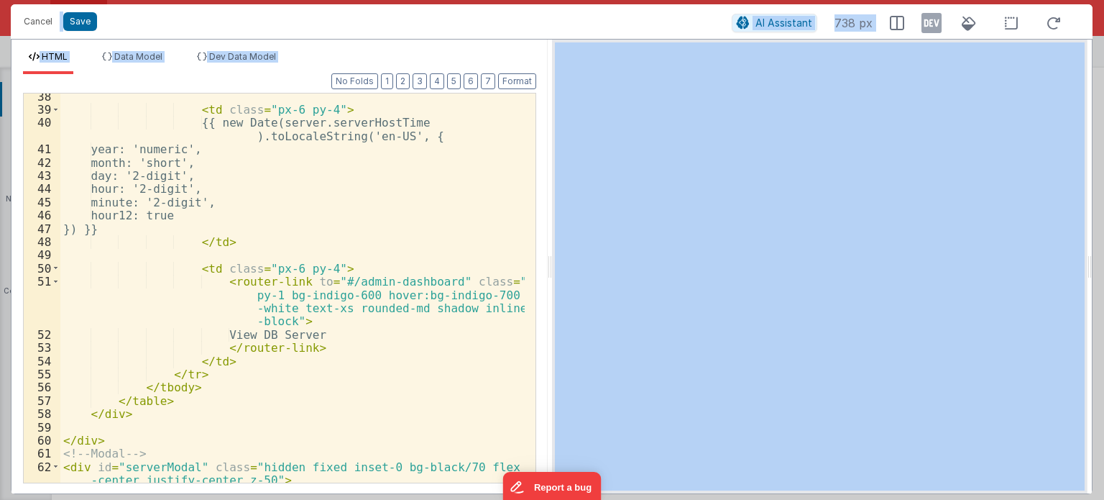
scroll to position [708, 0]
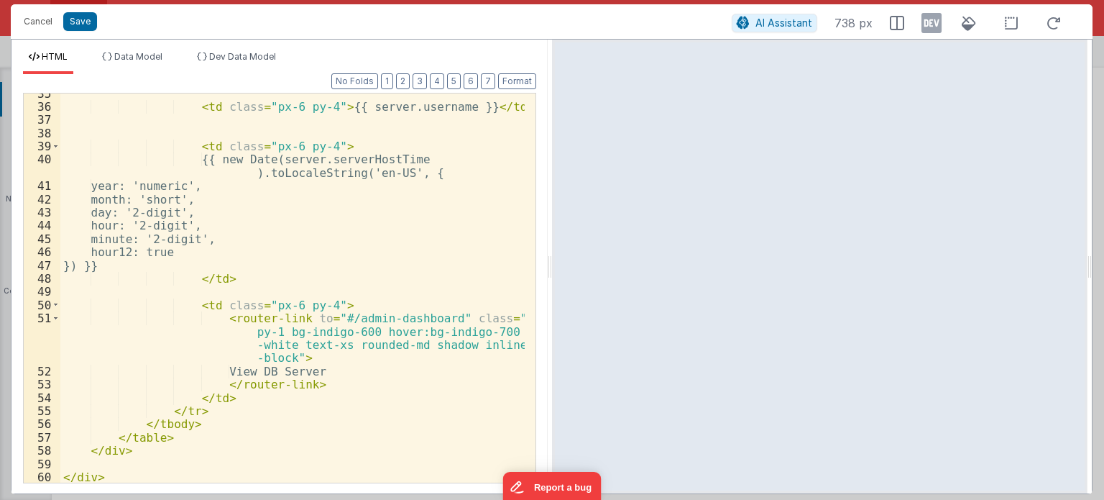
click at [315, 365] on div "< td class = "px-6 py-4" > {{ server.username }} </ td > < td class = "px-6 py-…" at bounding box center [292, 295] width 464 height 416
click at [298, 357] on div "< td class = "px-6 py-4" > {{ server.username }} </ td > < td class = "px-6 py-…" at bounding box center [292, 295] width 464 height 416
click at [328, 313] on div "< td class = "px-6 py-4" > {{ server.username }} </ td > < td class = "px-6 py-…" at bounding box center [292, 295] width 464 height 416
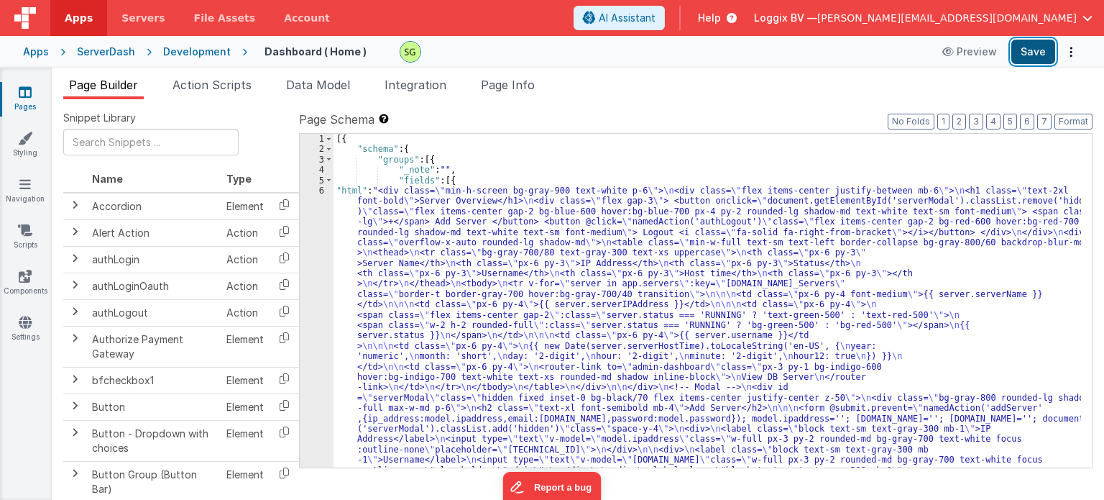
click at [1023, 51] on button "Save" at bounding box center [1034, 52] width 44 height 24
click at [322, 189] on div "6" at bounding box center [317, 362] width 34 height 352
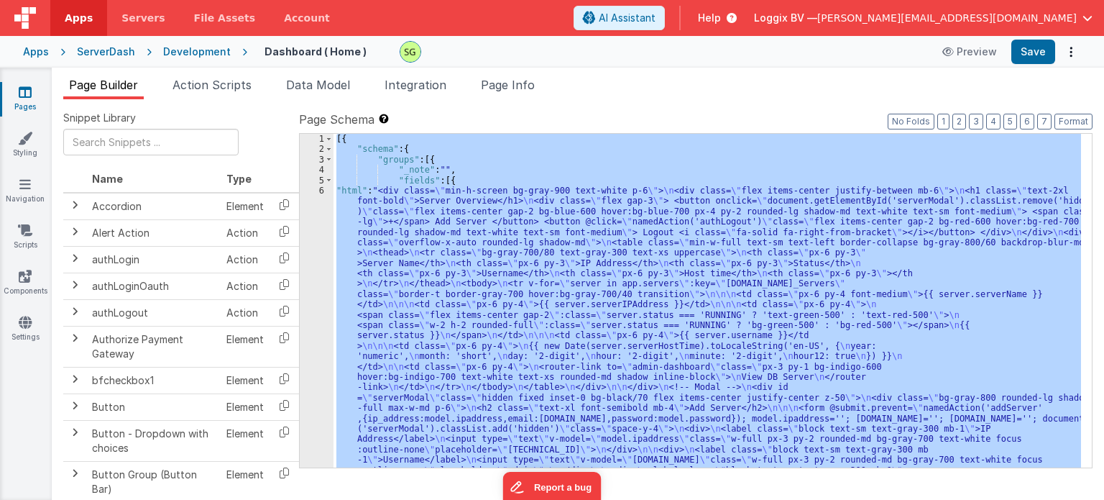
click at [322, 189] on div "6" at bounding box center [317, 362] width 34 height 352
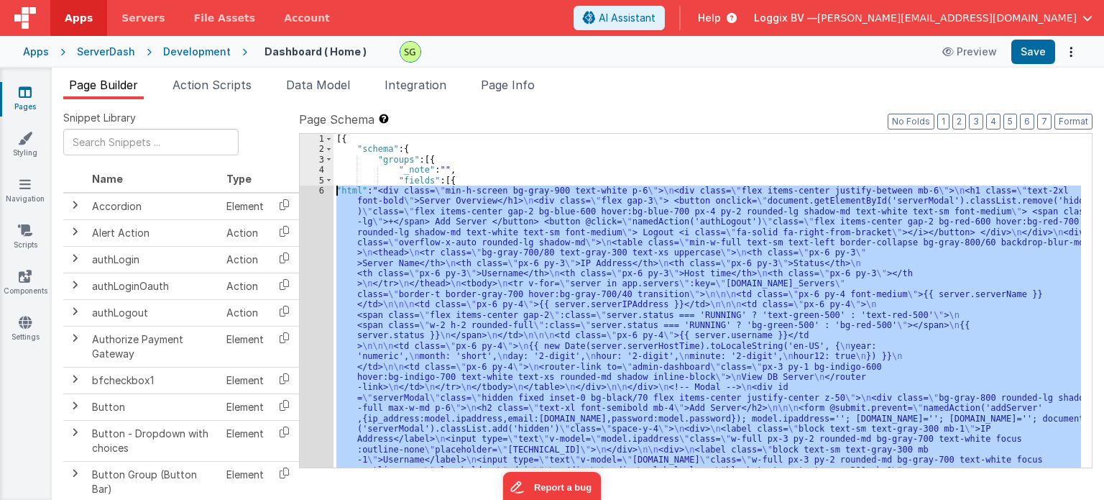
click at [322, 189] on div "6" at bounding box center [317, 362] width 34 height 352
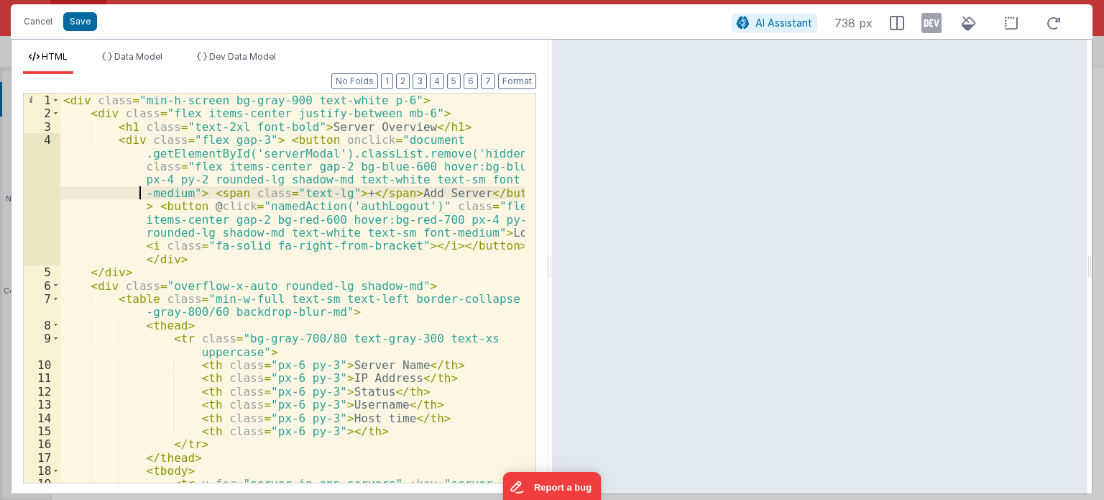
click at [73, 191] on div "< div class = "min-h-screen bg-gray-900 text-white p-6" > < div class = "flex i…" at bounding box center [292, 314] width 464 height 443
click at [81, 22] on button "Save" at bounding box center [80, 21] width 34 height 19
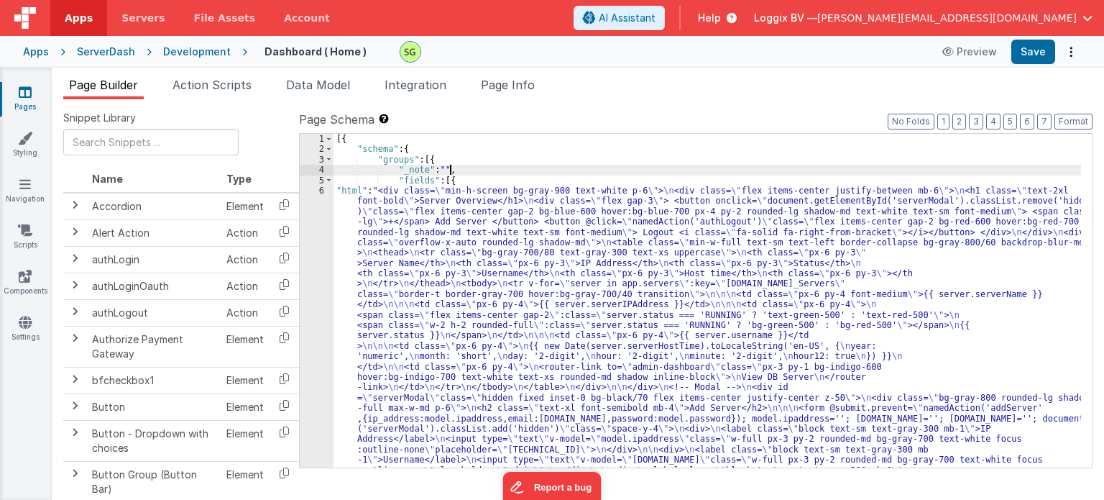
click at [484, 170] on div "[{ "schema" : { "groups" : [{ "_note" : "" , "fields" : [{ "html" : "<div class…" at bounding box center [708, 482] width 748 height 697
click at [19, 93] on icon at bounding box center [25, 92] width 13 height 14
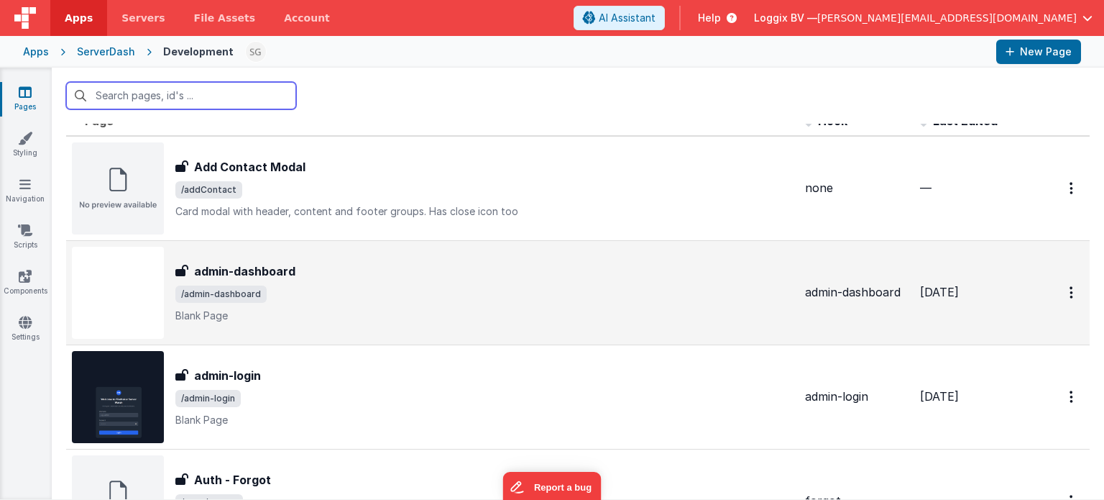
scroll to position [17, 0]
click at [351, 321] on p "Blank Page" at bounding box center [484, 315] width 618 height 14
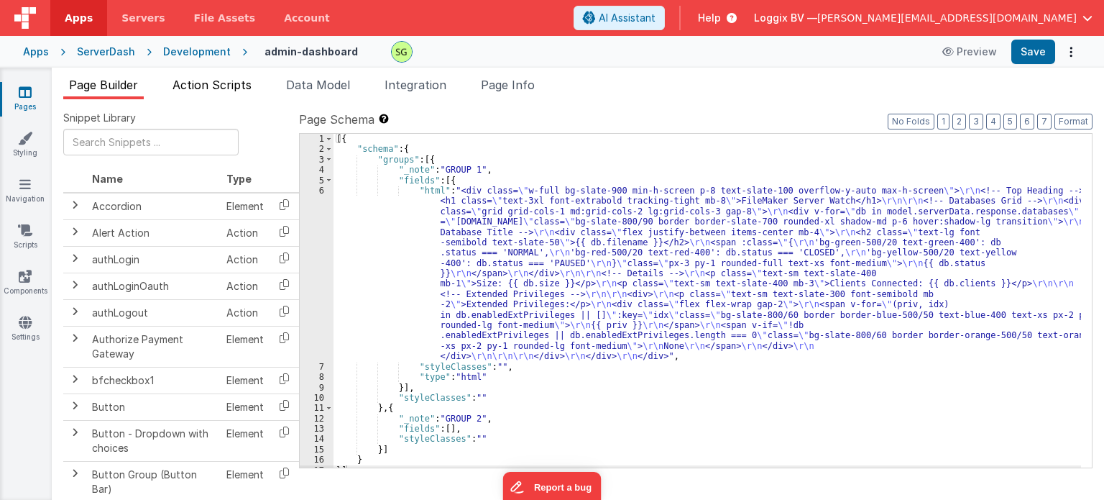
click at [215, 80] on span "Action Scripts" at bounding box center [212, 85] width 79 height 14
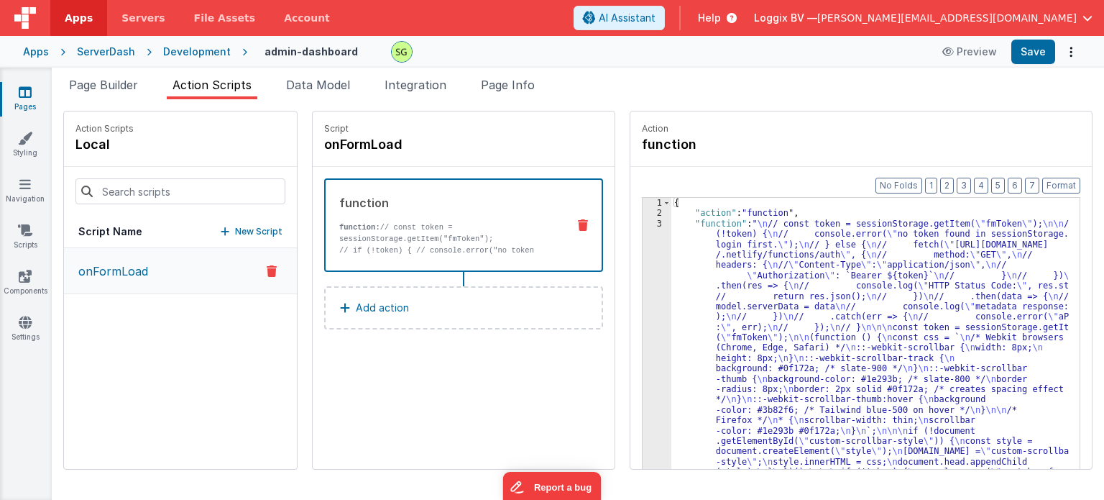
click at [645, 223] on div "3" at bounding box center [657, 390] width 29 height 342
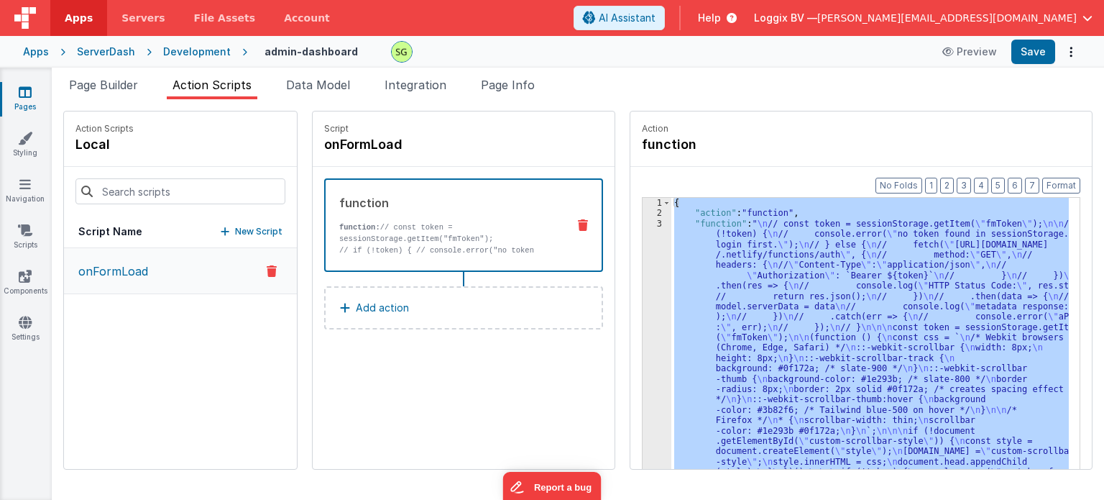
click at [645, 223] on div "3" at bounding box center [657, 390] width 29 height 342
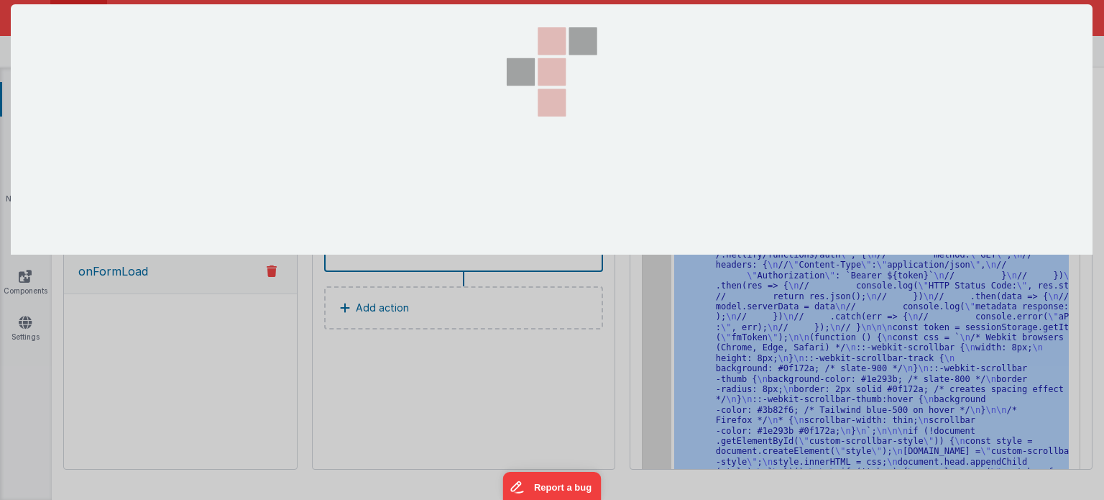
click at [645, 223] on section at bounding box center [552, 129] width 1082 height 250
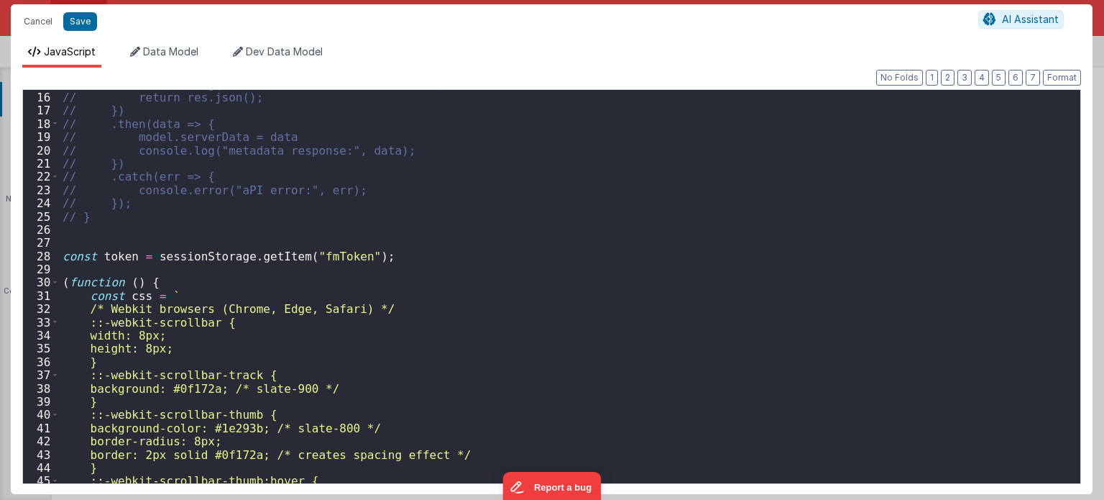
scroll to position [197, 0]
drag, startPoint x: 151, startPoint y: 254, endPoint x: 365, endPoint y: 258, distance: 214.3
click at [365, 258] on div "// console.log("HTTP Status Code:", res.status); // return res.json(); // }) //…" at bounding box center [565, 288] width 1011 height 421
click at [109, 241] on div "// console.log("HTTP Status Code:", res.status); // return res.json(); // }) //…" at bounding box center [565, 288] width 1011 height 421
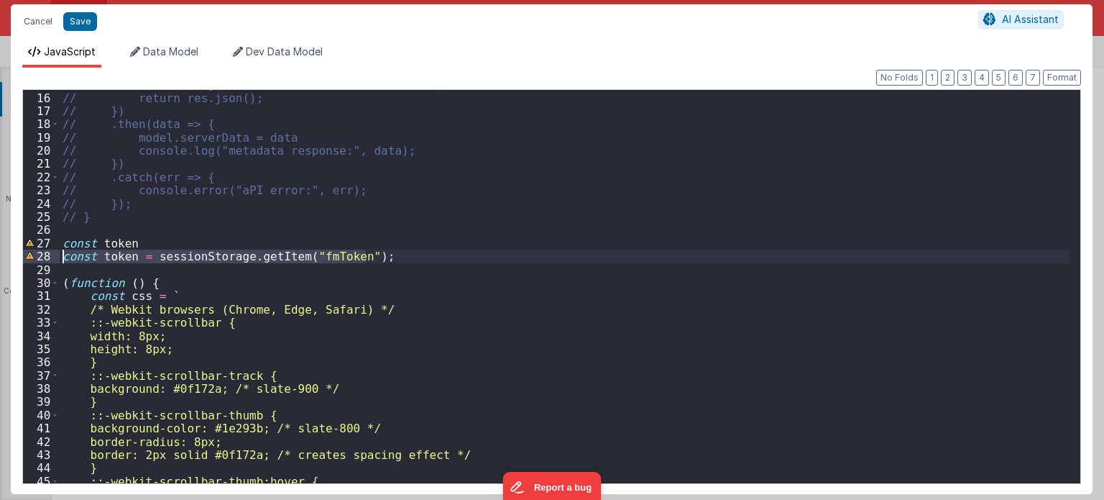
drag, startPoint x: 377, startPoint y: 254, endPoint x: 59, endPoint y: 260, distance: 317.9
click at [59, 260] on div "15 16 17 18 19 20 21 22 23 24 25 26 27 28 29 30 31 32 33 34 35 36 37 38 39 40 4…" at bounding box center [551, 286] width 1059 height 395
drag, startPoint x: 135, startPoint y: 244, endPoint x: 42, endPoint y: 241, distance: 92.8
click at [42, 241] on div "15 16 17 18 19 20 21 22 23 24 25 26 27 28 29 30 31 32 33 34 35 36 37 38 39 40 4…" at bounding box center [551, 286] width 1059 height 395
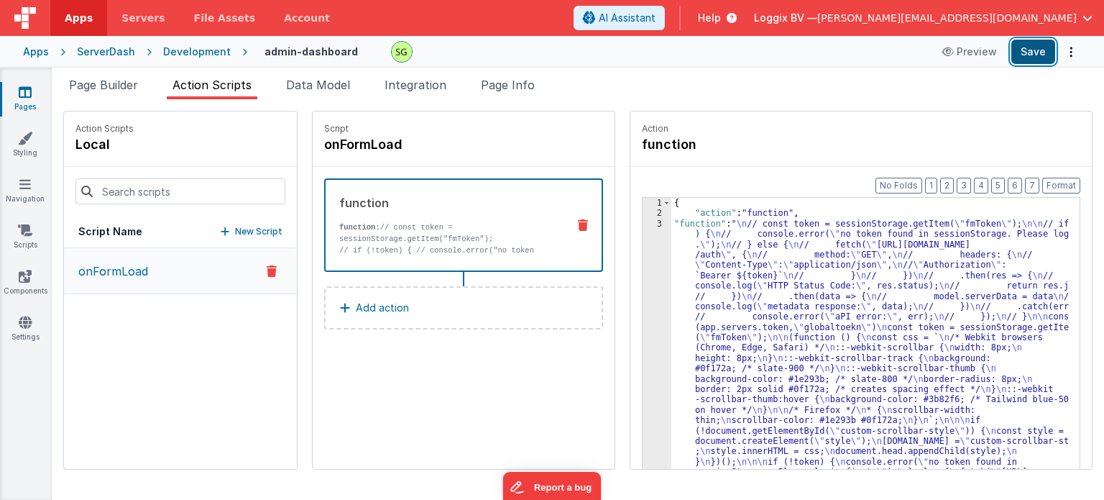
click at [1044, 50] on button "Save" at bounding box center [1034, 52] width 44 height 24
click at [646, 225] on div "3" at bounding box center [657, 384] width 29 height 331
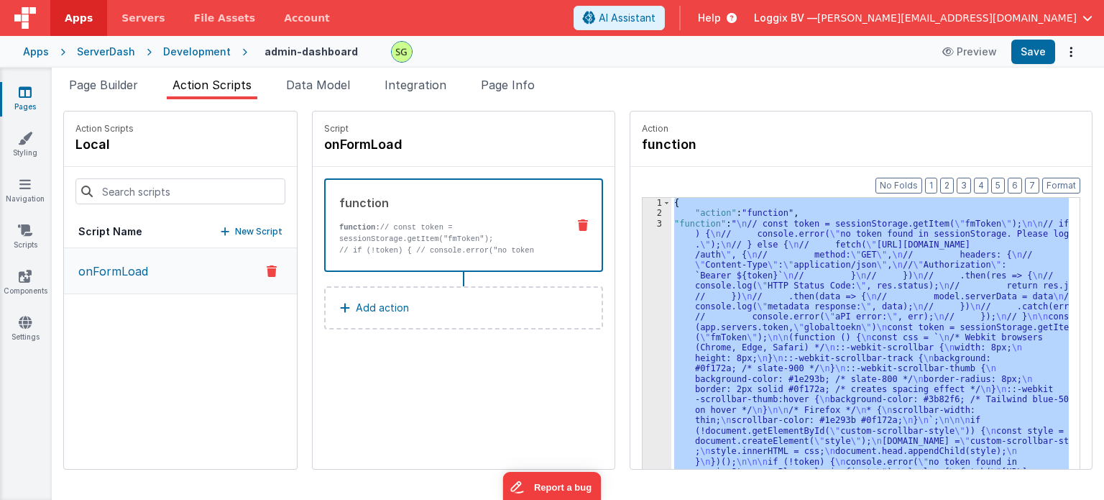
click at [646, 225] on div "3" at bounding box center [657, 384] width 29 height 331
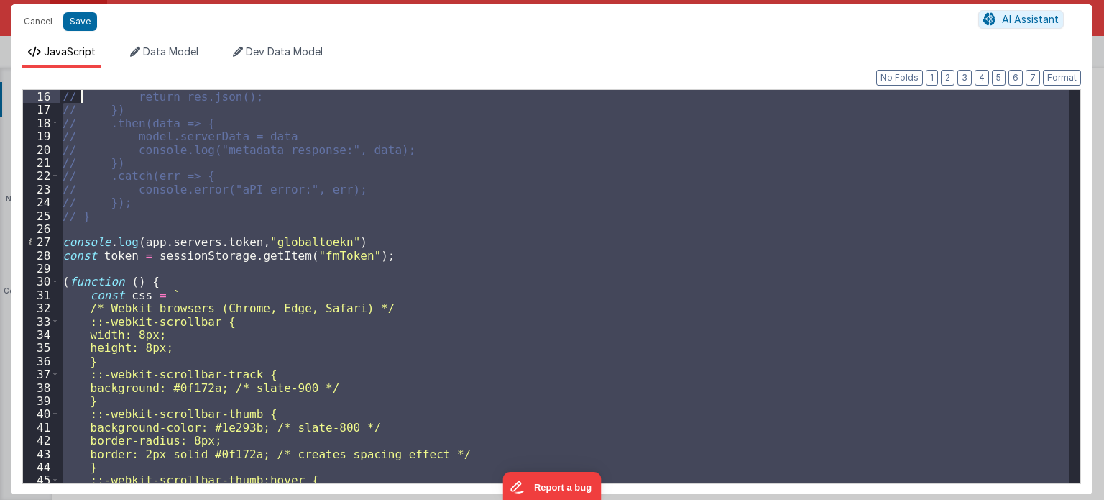
scroll to position [13, 0]
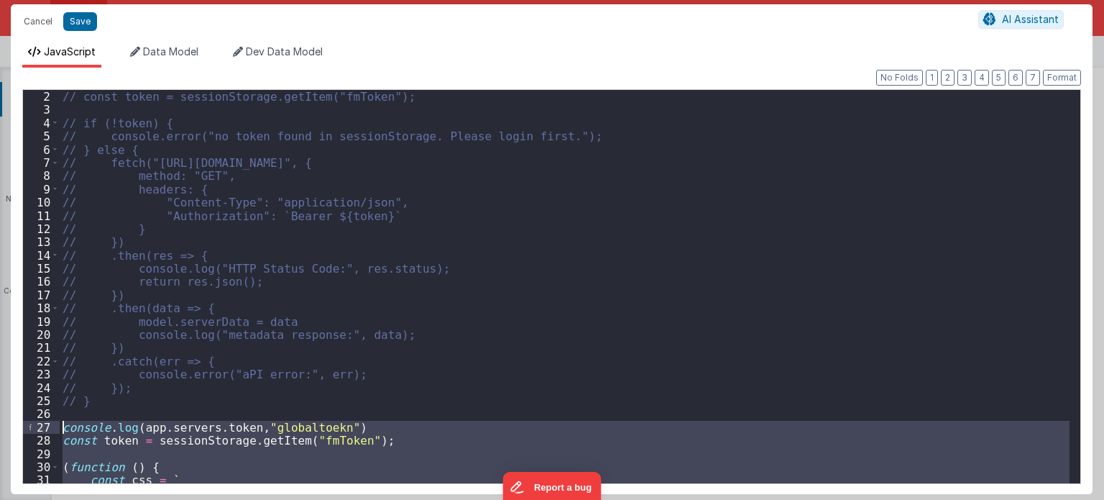
drag, startPoint x: 75, startPoint y: 468, endPoint x: 58, endPoint y: 428, distance: 43.8
click at [58, 428] on div "2 3 4 5 6 7 8 9 10 11 12 13 14 15 16 17 18 19 20 21 22 23 24 25 26 27 28 29 30 …" at bounding box center [551, 286] width 1059 height 395
click at [208, 427] on div "// const token = sessionStorage.getItem("fmToken"); // if (!token) { // console…" at bounding box center [565, 286] width 1010 height 393
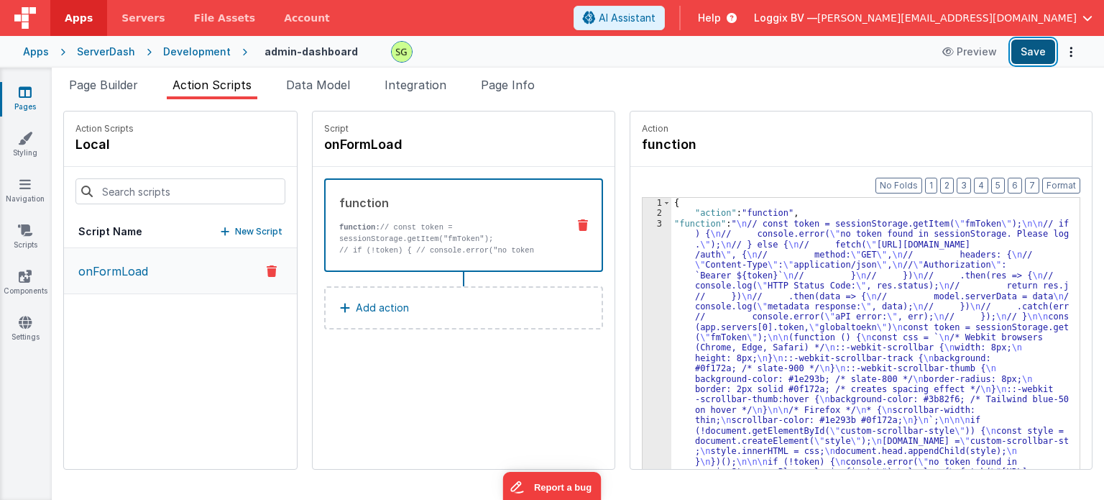
click at [1032, 45] on button "Save" at bounding box center [1034, 52] width 44 height 24
click at [1021, 62] on button "Save" at bounding box center [1034, 52] width 44 height 24
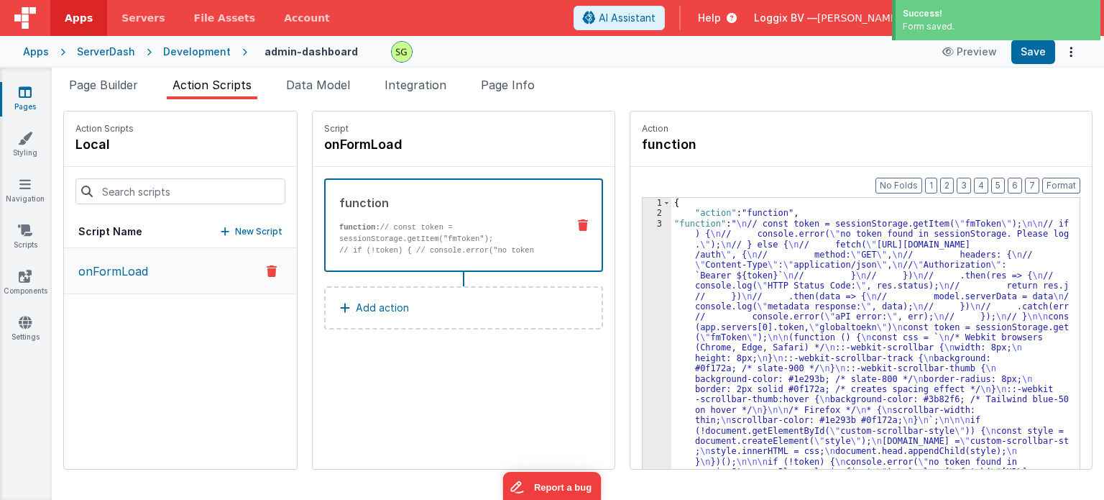
click at [644, 226] on div "3" at bounding box center [657, 384] width 29 height 331
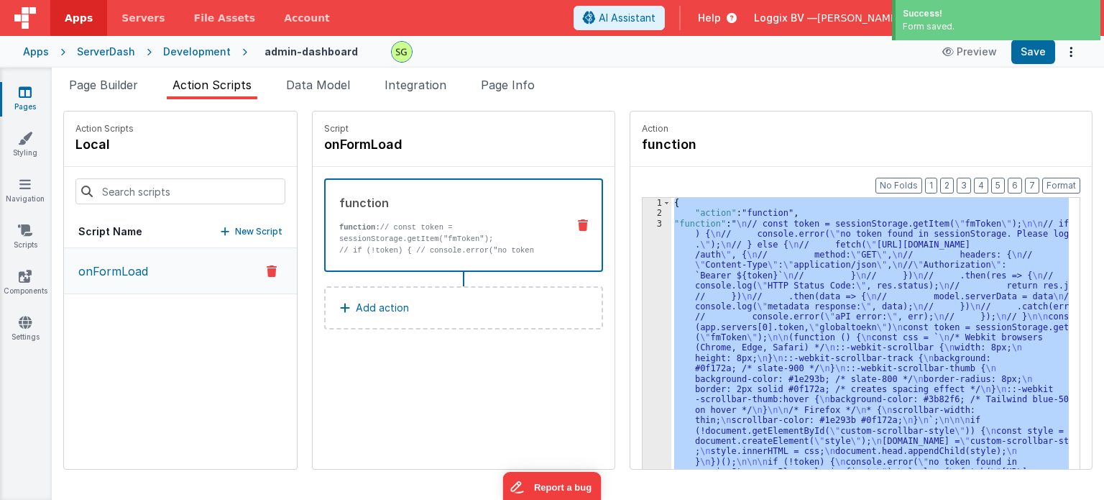
click at [644, 226] on div "3" at bounding box center [657, 384] width 29 height 331
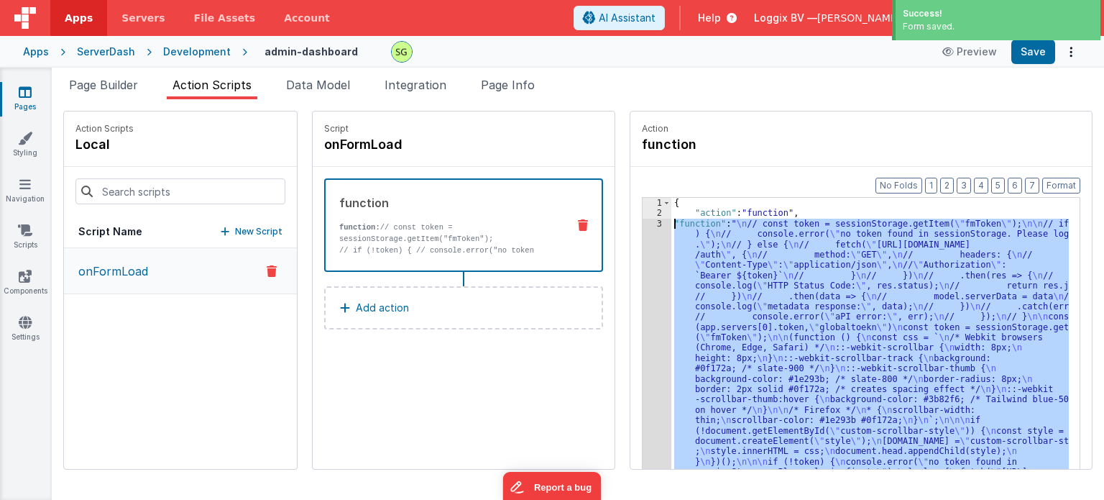
click at [644, 226] on div "3" at bounding box center [657, 384] width 29 height 331
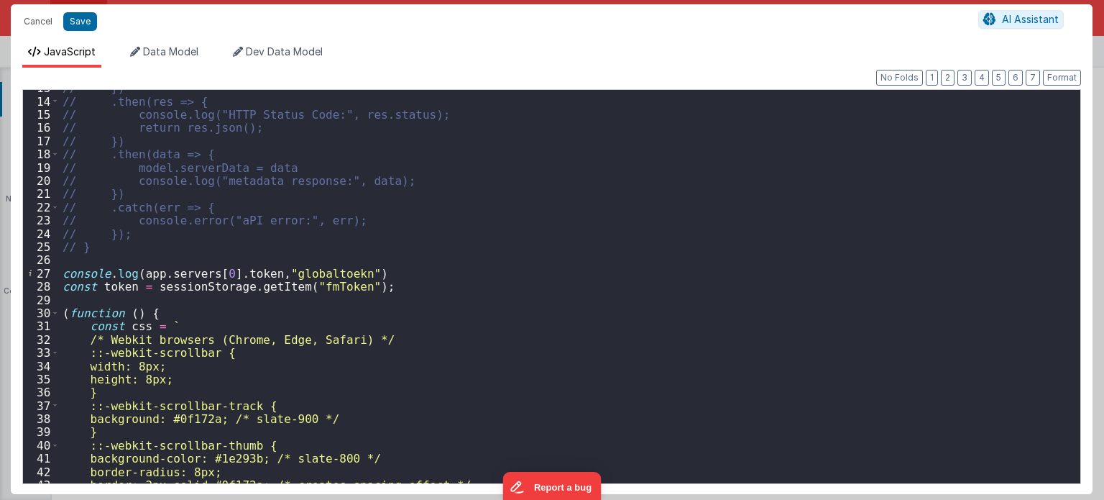
scroll to position [170, 0]
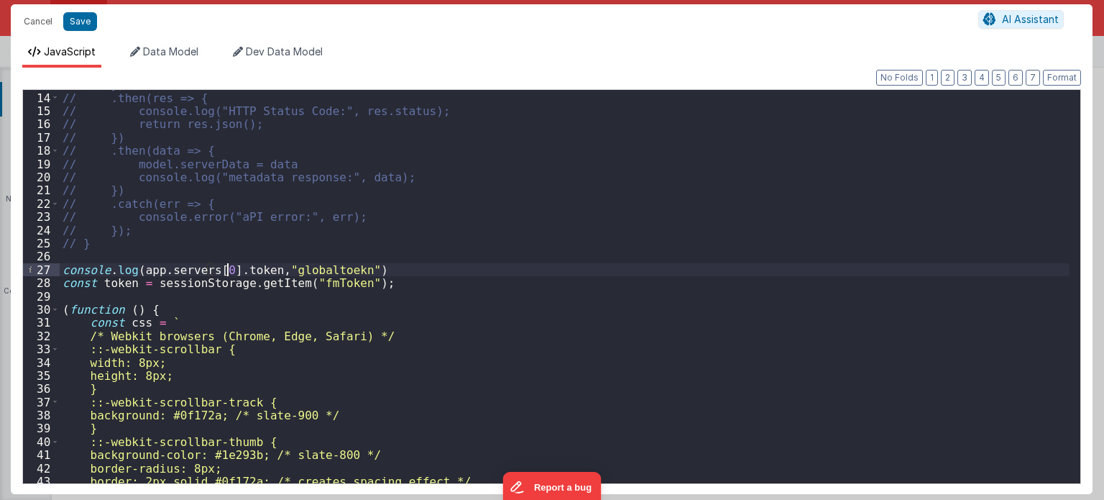
click at [227, 267] on div "// }) // .then(res => { // console.log("HTTP Status Code:", res.status); // ret…" at bounding box center [565, 288] width 1011 height 421
drag, startPoint x: 380, startPoint y: 267, endPoint x: 58, endPoint y: 267, distance: 322.1
click at [58, 267] on div "13 14 15 16 17 18 19 20 21 22 23 24 25 26 27 28 29 30 31 32 33 34 35 36 37 38 3…" at bounding box center [551, 286] width 1059 height 395
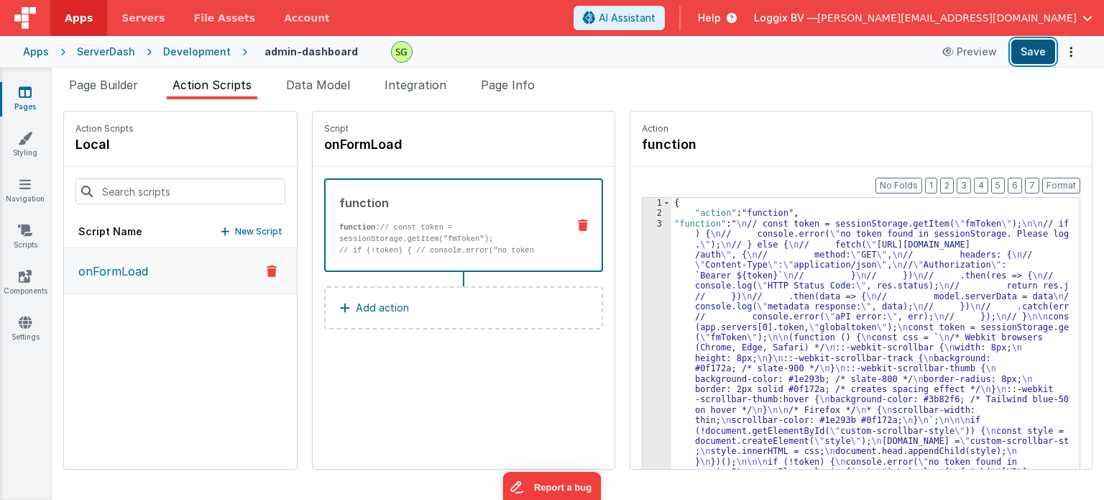
click at [1040, 47] on button "Save" at bounding box center [1034, 52] width 44 height 24
click at [643, 221] on div "3" at bounding box center [657, 384] width 29 height 331
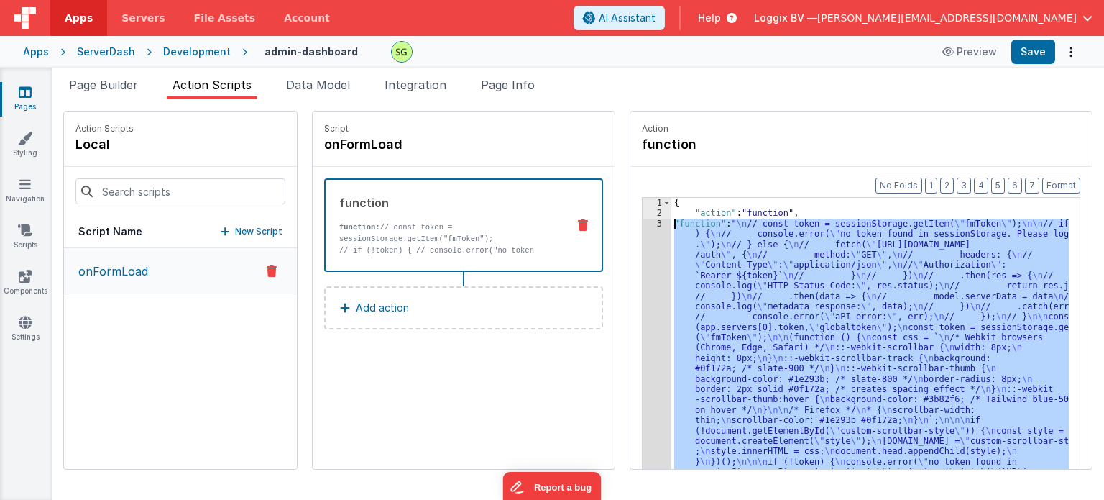
click at [643, 221] on div "3" at bounding box center [657, 384] width 29 height 331
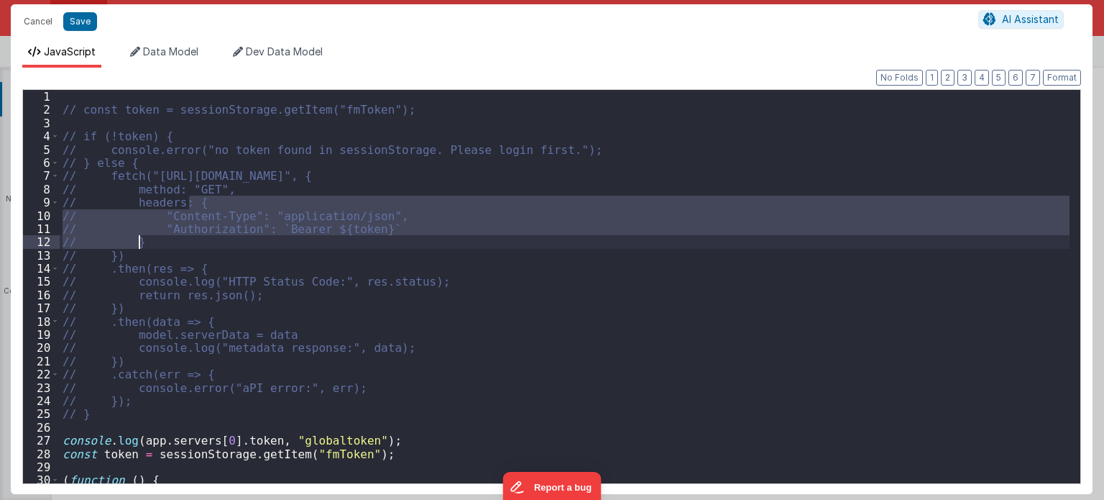
click at [643, 221] on div "// const token = sessionStorage.getItem("fmToken"); // if (!token) { // console…" at bounding box center [565, 300] width 1011 height 421
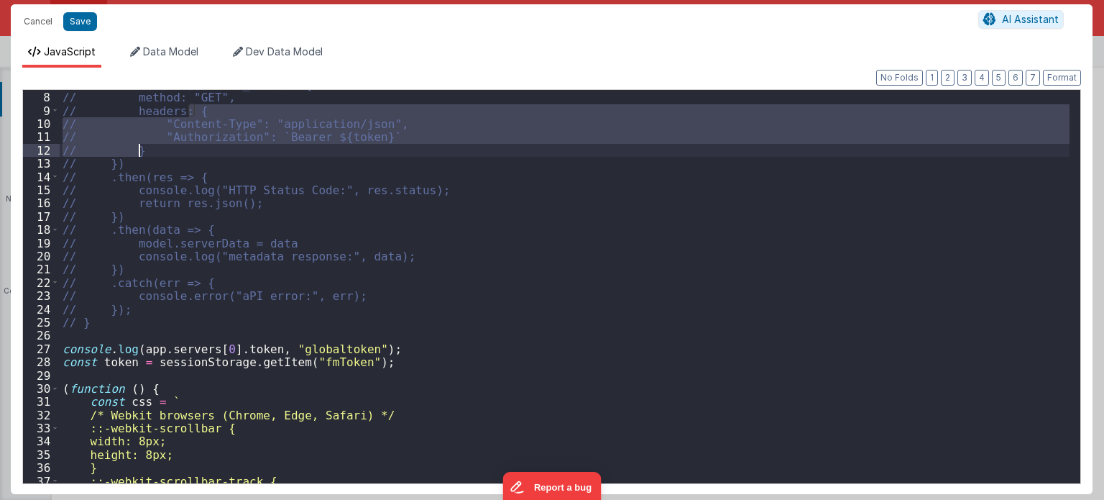
scroll to position [124, 0]
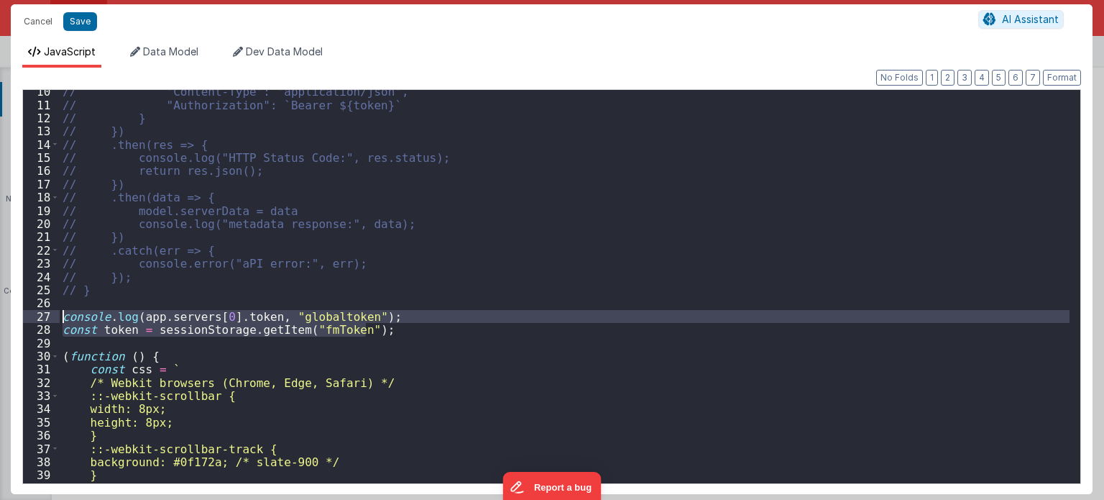
drag, startPoint x: 381, startPoint y: 330, endPoint x: 54, endPoint y: 314, distance: 327.6
click at [54, 314] on div "10 11 12 13 14 15 16 17 18 19 20 21 22 23 24 25 26 27 28 29 30 31 32 33 34 35 3…" at bounding box center [551, 286] width 1059 height 395
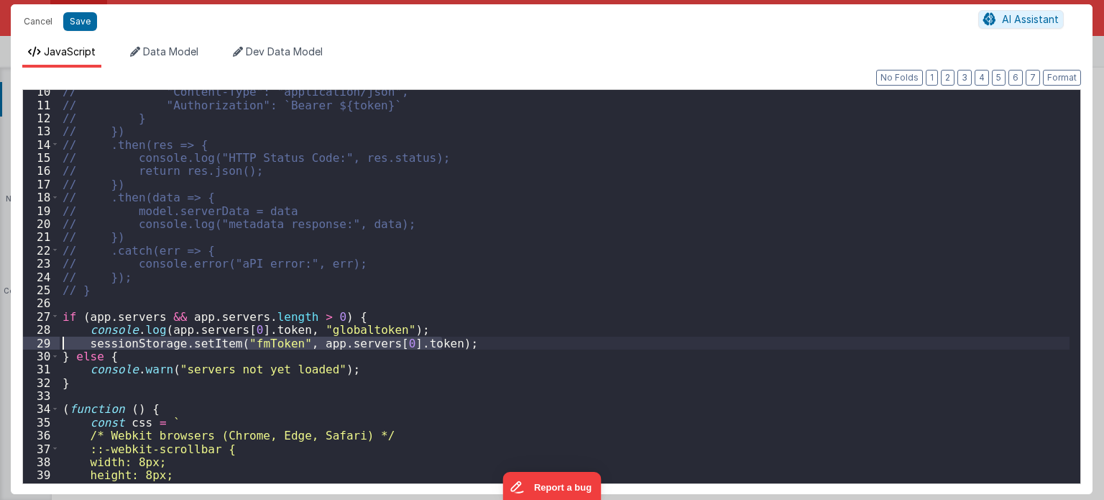
drag, startPoint x: 449, startPoint y: 344, endPoint x: 0, endPoint y: 344, distance: 448.7
click at [0, 344] on div "Cancel Save AI Assistant JavaScript Data Model Dev Data Model Format 7 6 5 4 3 …" at bounding box center [552, 250] width 1104 height 500
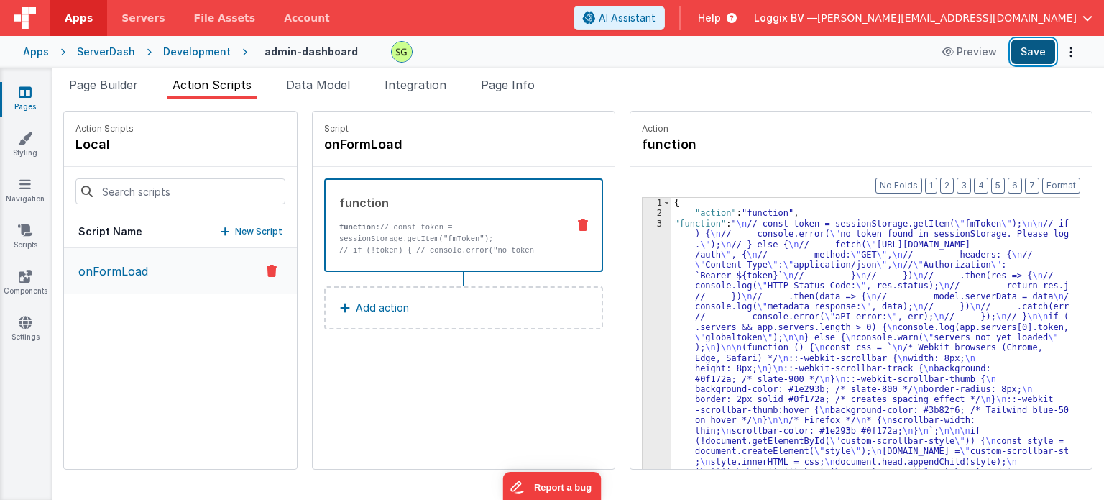
click at [1024, 55] on button "Save" at bounding box center [1034, 52] width 44 height 24
click at [86, 83] on span "Page Builder" at bounding box center [103, 85] width 69 height 14
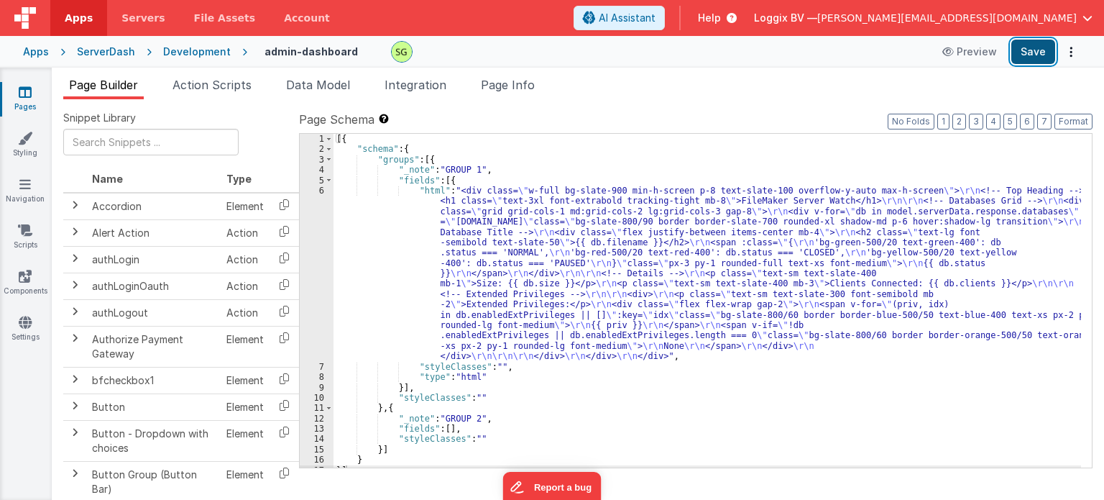
click at [1045, 55] on button "Save" at bounding box center [1034, 52] width 44 height 24
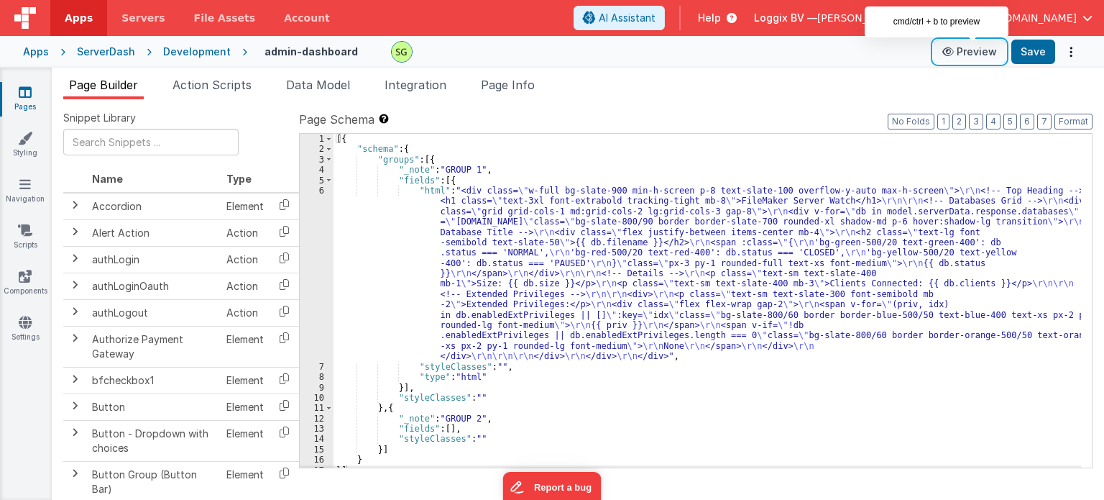
click at [974, 54] on button "Preview" at bounding box center [970, 51] width 72 height 23
click at [22, 101] on link "Pages" at bounding box center [25, 99] width 52 height 29
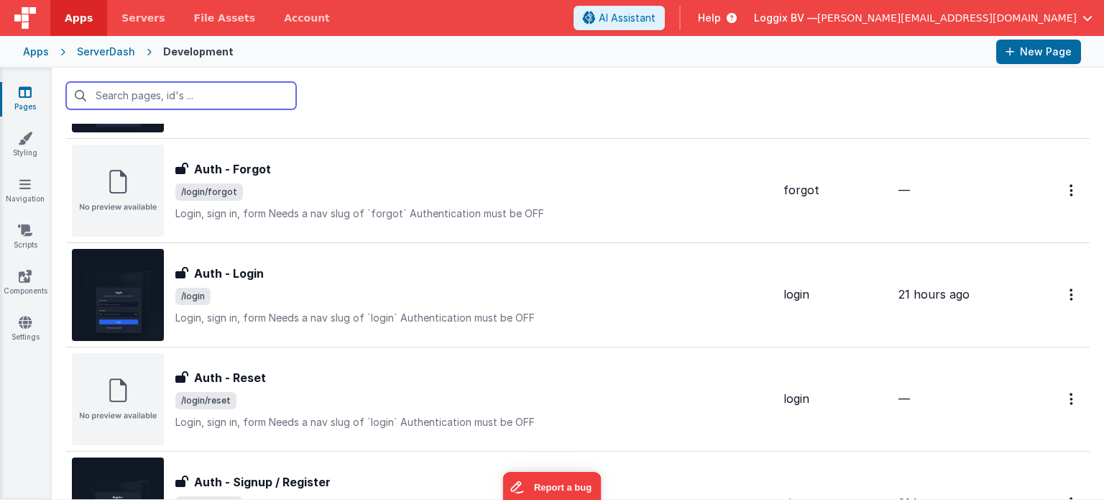
scroll to position [328, 0]
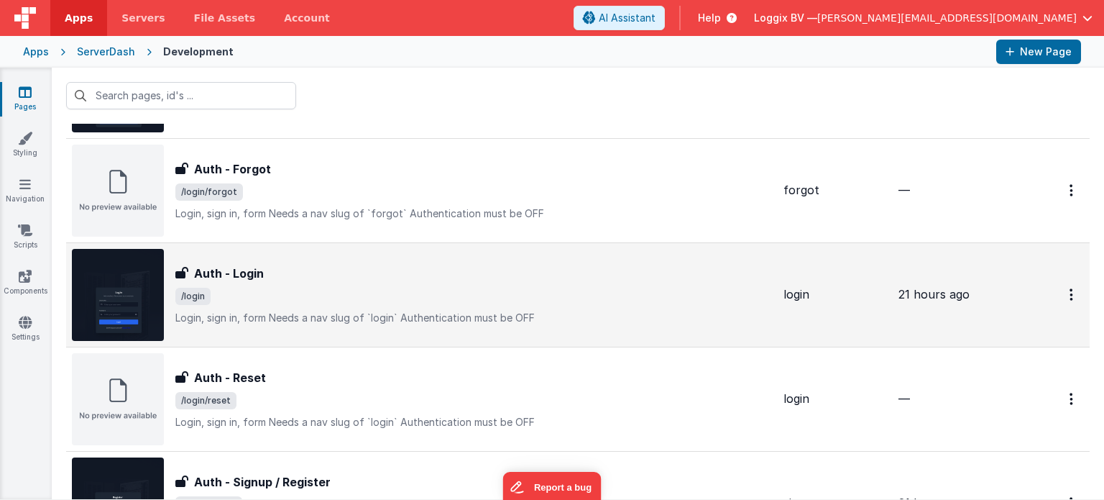
click at [401, 307] on div "Auth - Login Auth - Login /login Login, sign in, formNeeds a nav slug of `logi…" at bounding box center [473, 295] width 597 height 60
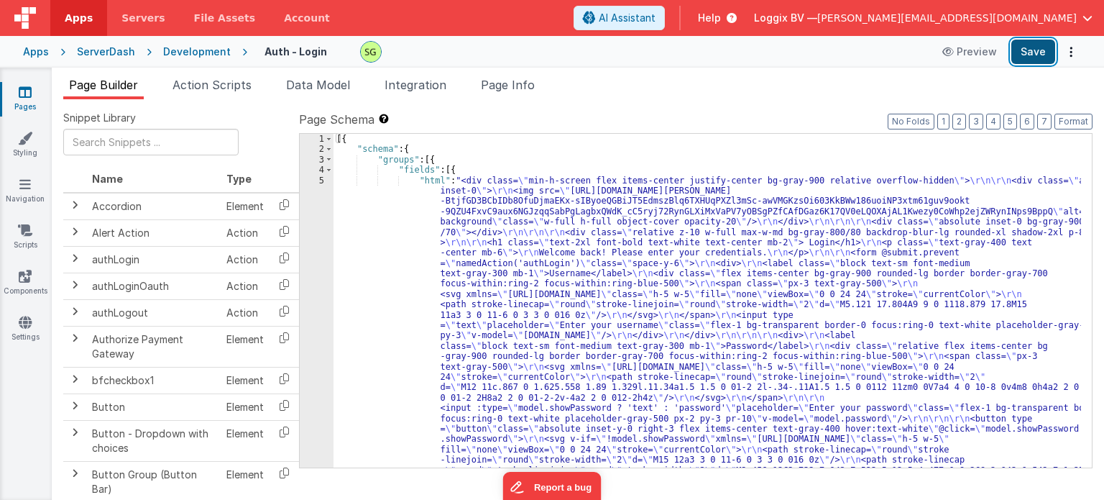
click at [1039, 57] on button "Save" at bounding box center [1034, 52] width 44 height 24
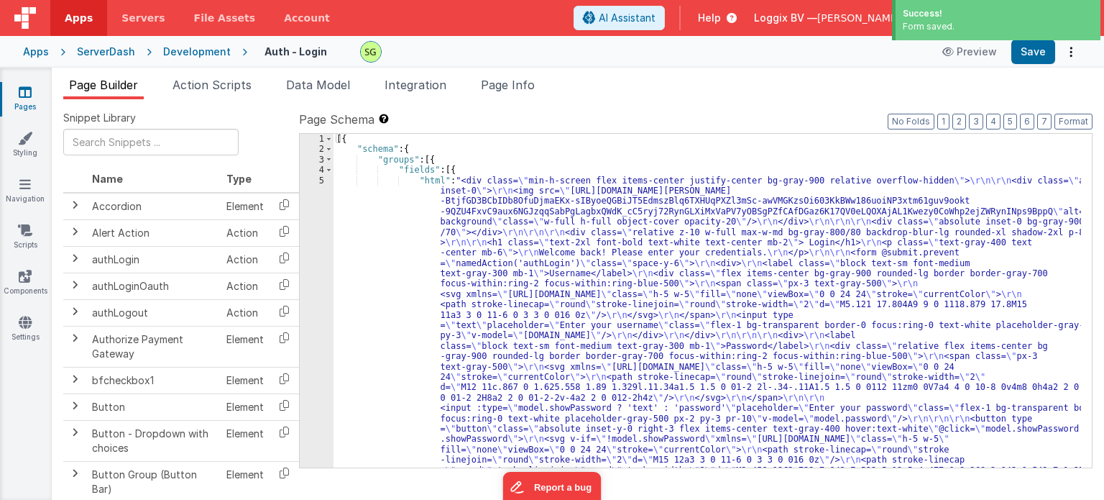
click at [931, 59] on div "Auth - Login Preview Save" at bounding box center [664, 52] width 834 height 24
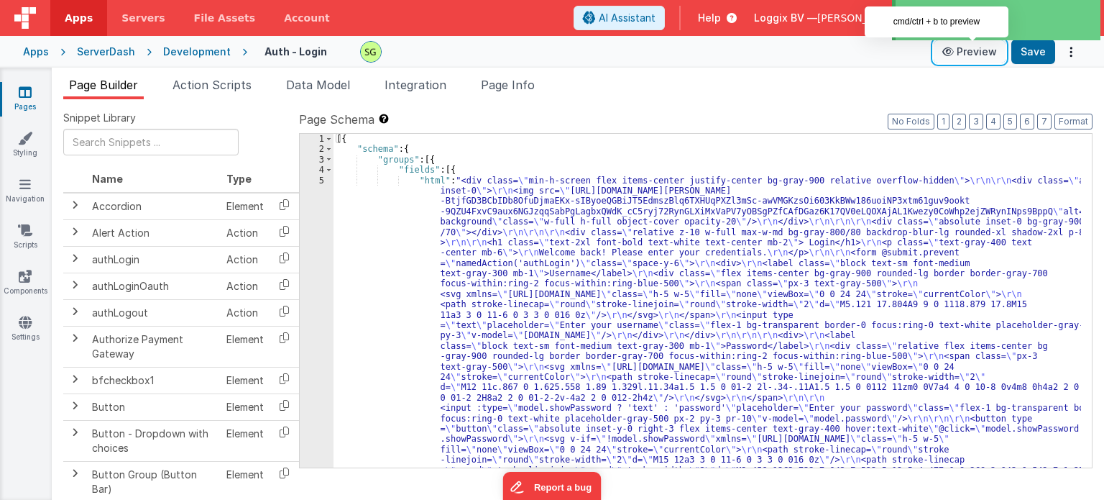
click at [950, 58] on button "Preview" at bounding box center [970, 51] width 72 height 23
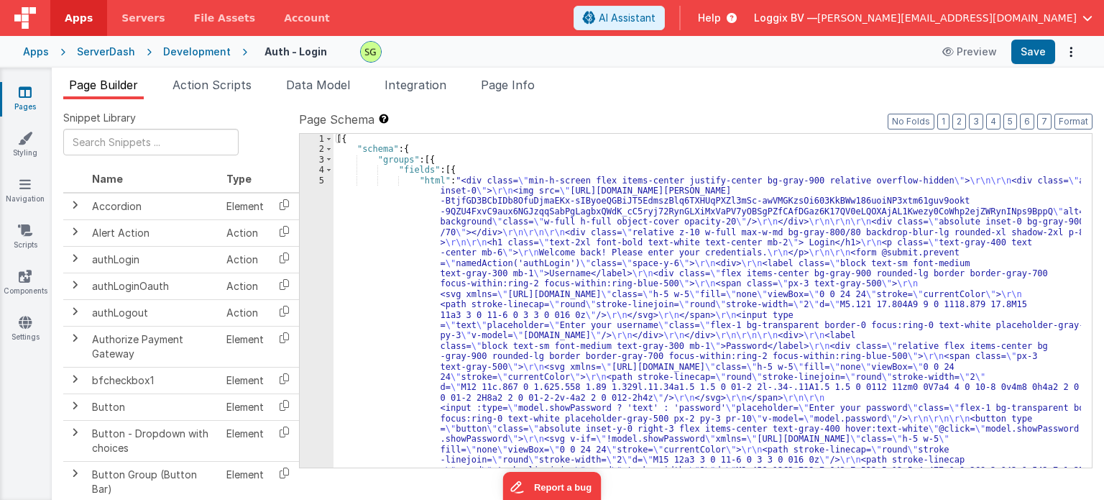
click at [34, 107] on link "Pages" at bounding box center [25, 99] width 52 height 29
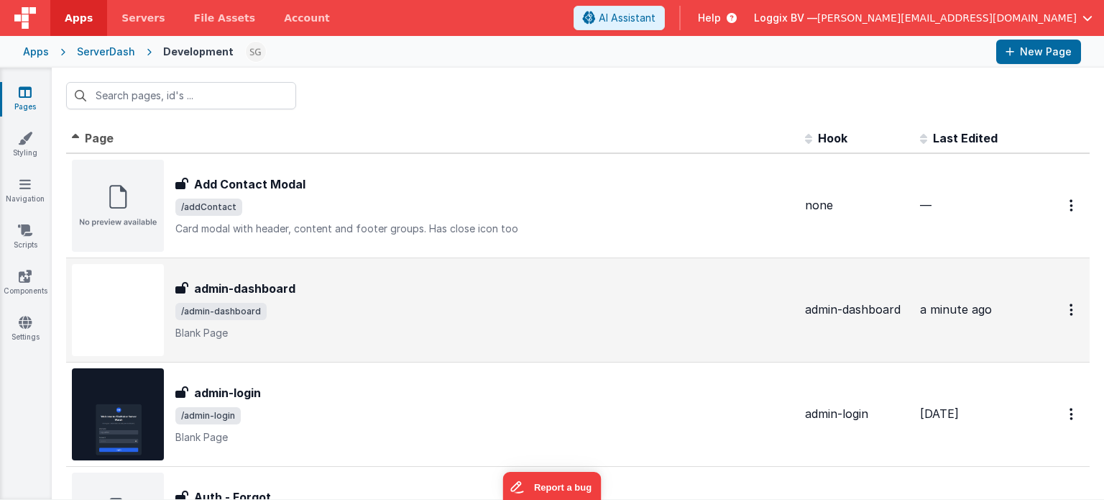
click at [344, 322] on div "admin-dashboard admin-dashboard /admin-dashboard Blank Page" at bounding box center [484, 310] width 618 height 60
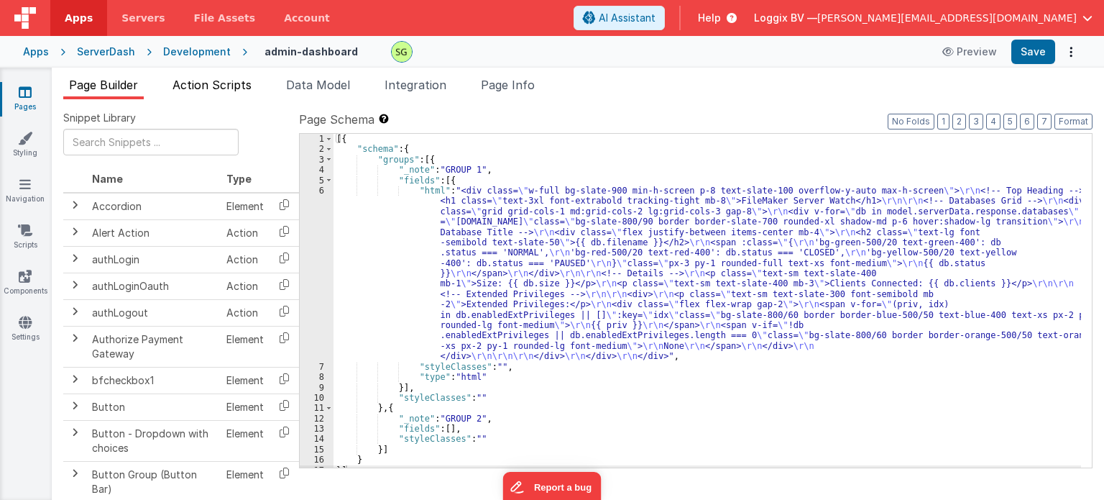
click at [228, 79] on span "Action Scripts" at bounding box center [212, 85] width 79 height 14
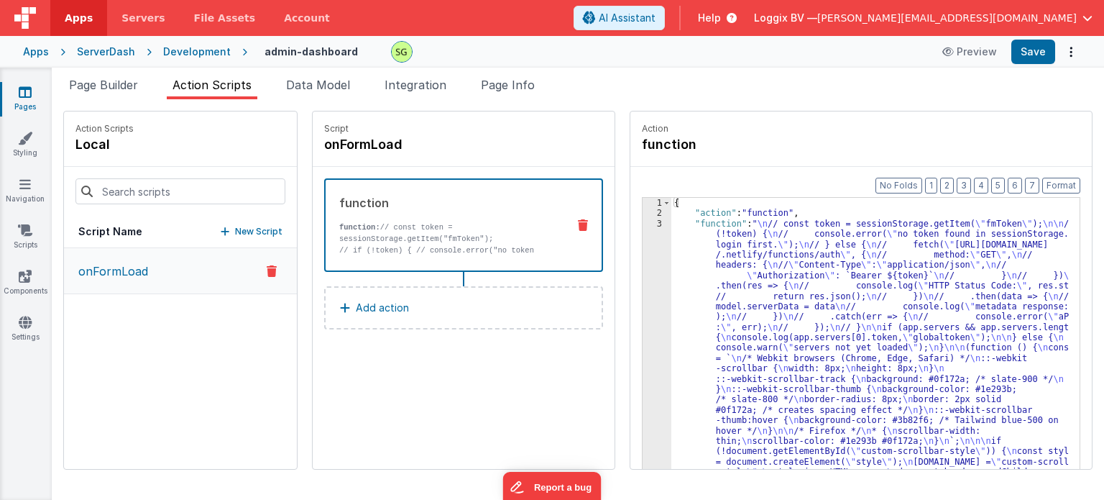
click at [644, 224] on div "3" at bounding box center [657, 395] width 29 height 352
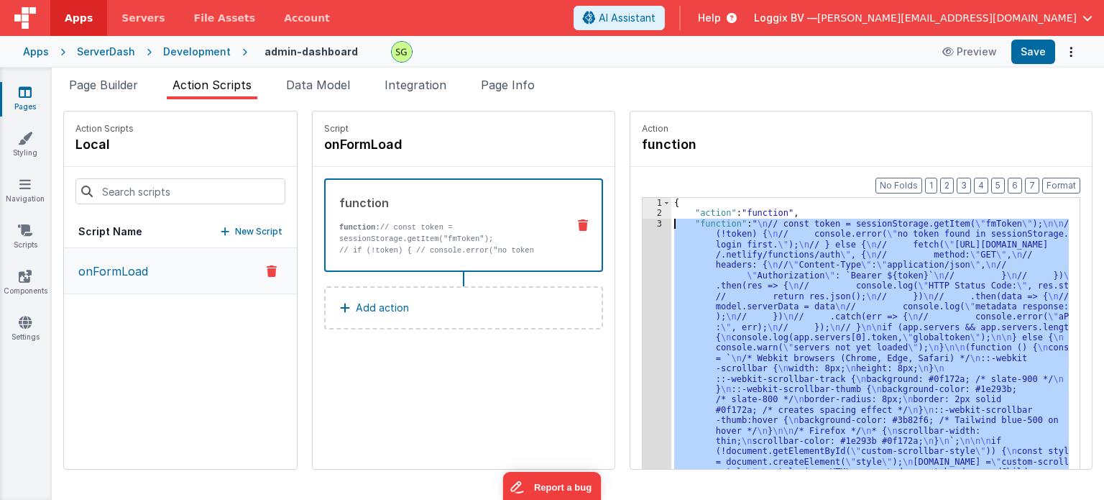
click at [644, 224] on div "3" at bounding box center [657, 395] width 29 height 352
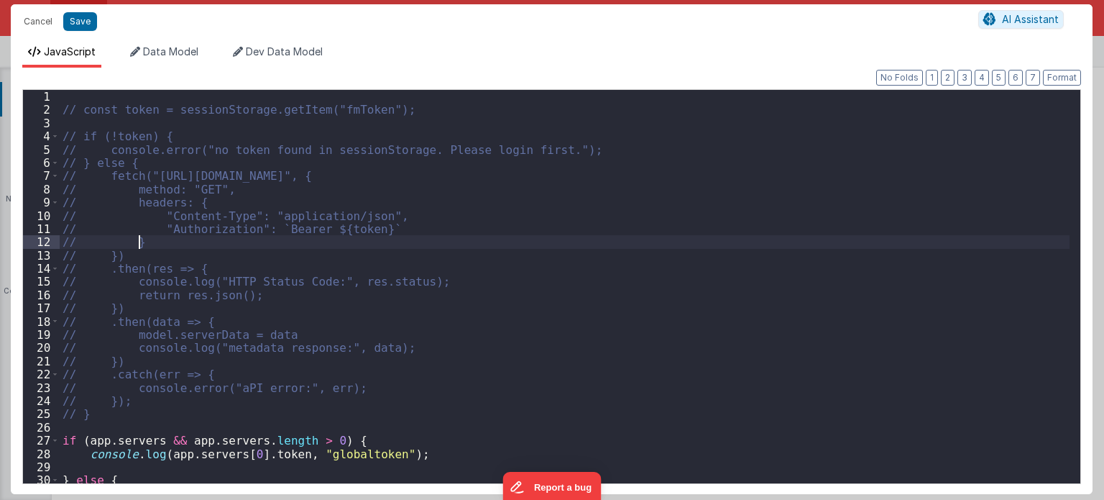
click at [644, 224] on div "// const token = sessionStorage.getItem("fmToken"); // if (!token) { // console…" at bounding box center [565, 300] width 1011 height 421
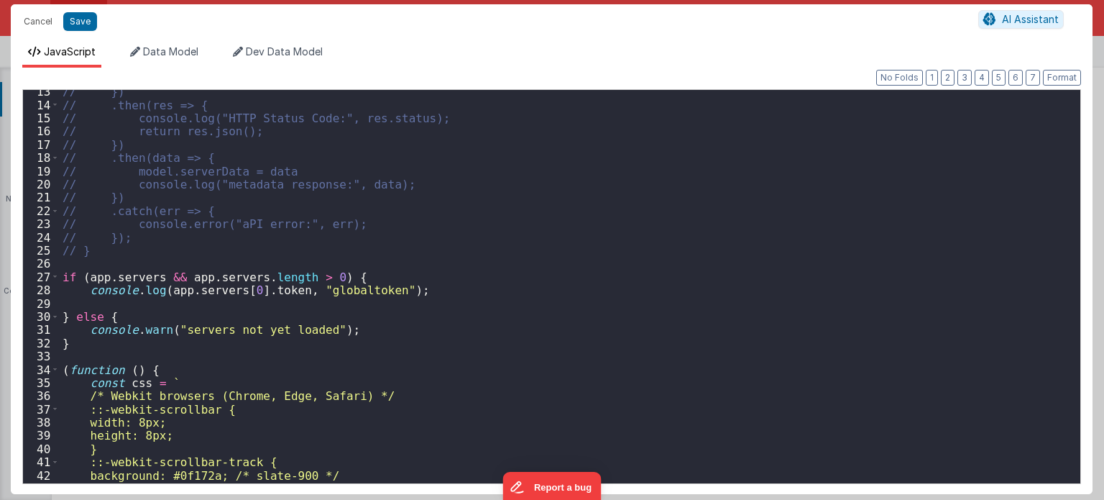
scroll to position [164, 0]
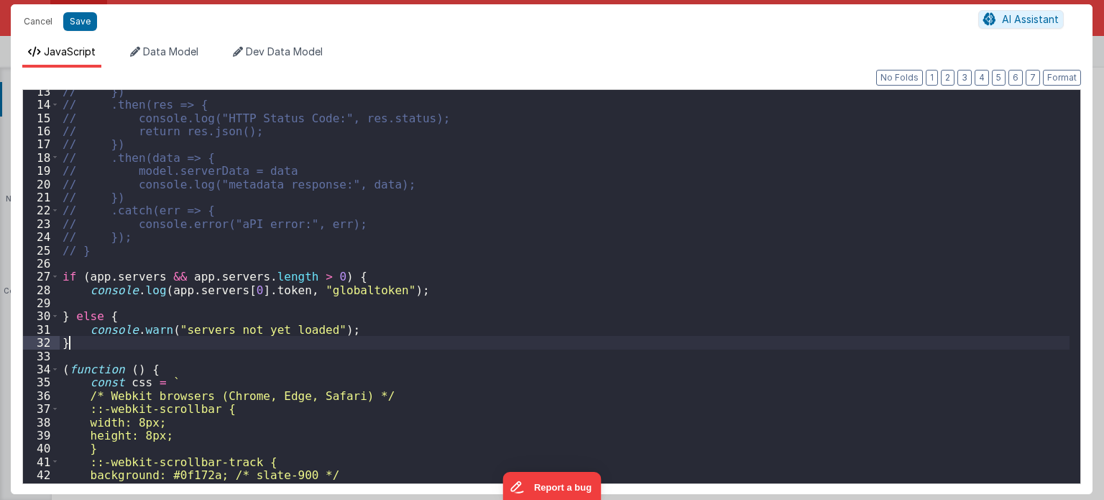
click at [95, 347] on div "// }) // .then(res => { // console.log("HTTP Status Code:", res.status); // ret…" at bounding box center [565, 295] width 1011 height 421
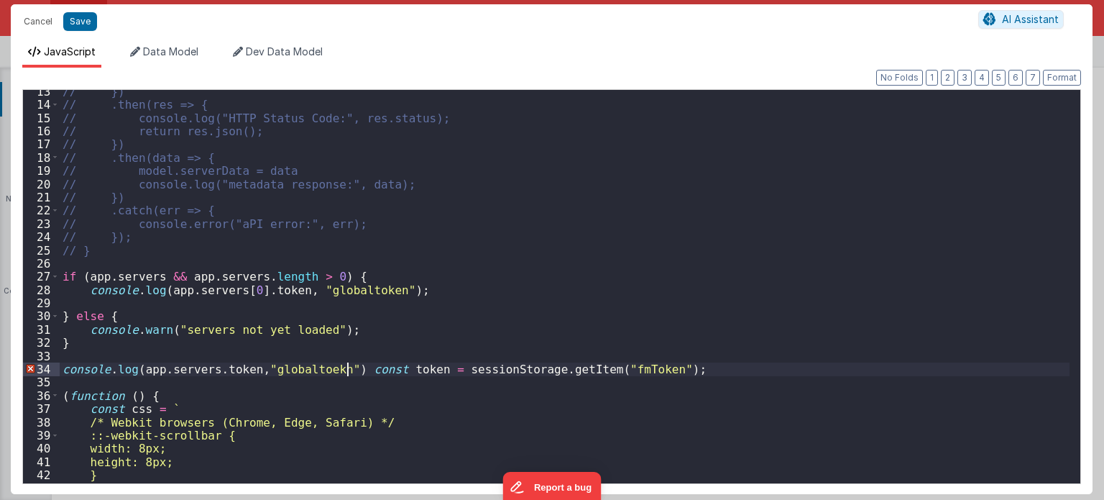
click at [346, 370] on div "// }) // .then(res => { // console.log("HTTP Status Code:", res.status); // ret…" at bounding box center [565, 295] width 1011 height 421
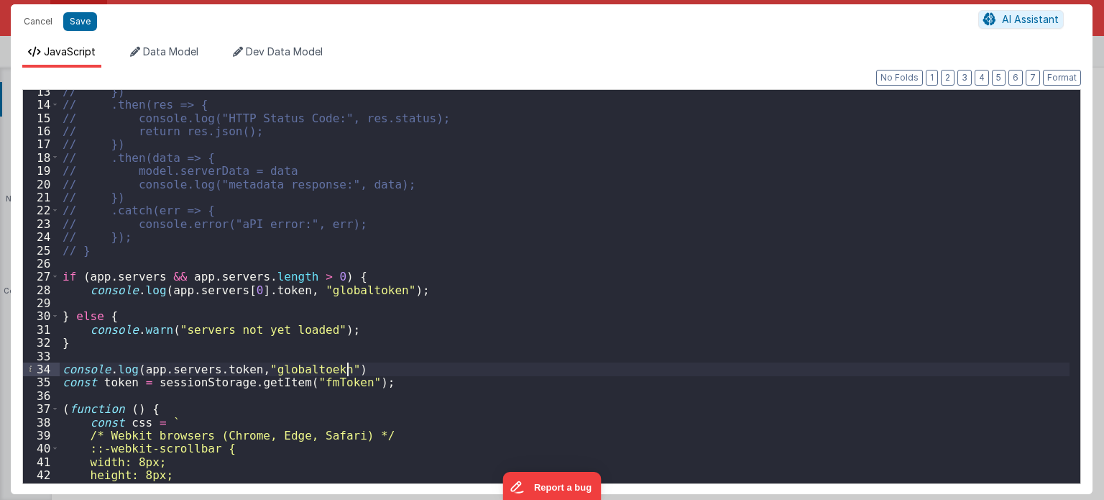
click at [346, 365] on div "// }) // .then(res => { // console.log("HTTP Status Code:", res.status); // ret…" at bounding box center [565, 295] width 1011 height 421
click at [347, 366] on div "// }) // .then(res => { // console.log("HTTP Status Code:", res.status); // ret…" at bounding box center [565, 295] width 1011 height 421
drag, startPoint x: 347, startPoint y: 366, endPoint x: 59, endPoint y: 370, distance: 287.6
click at [59, 370] on div "13 14 15 16 17 18 19 20 21 22 23 24 25 26 27 28 29 30 31 32 33 34 35 36 37 38 3…" at bounding box center [551, 286] width 1059 height 395
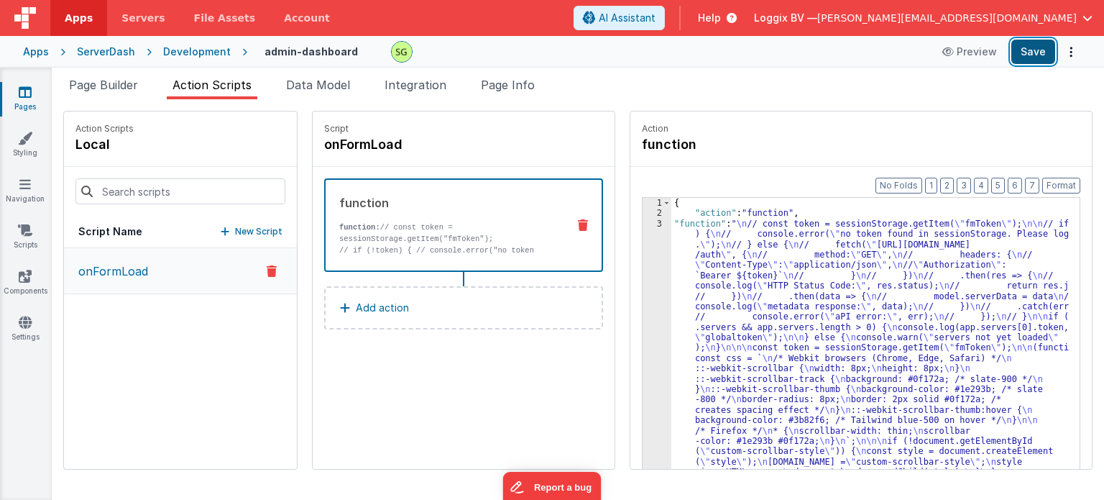
click at [1035, 47] on button "Save" at bounding box center [1034, 52] width 44 height 24
click at [646, 224] on div "3" at bounding box center [657, 395] width 29 height 352
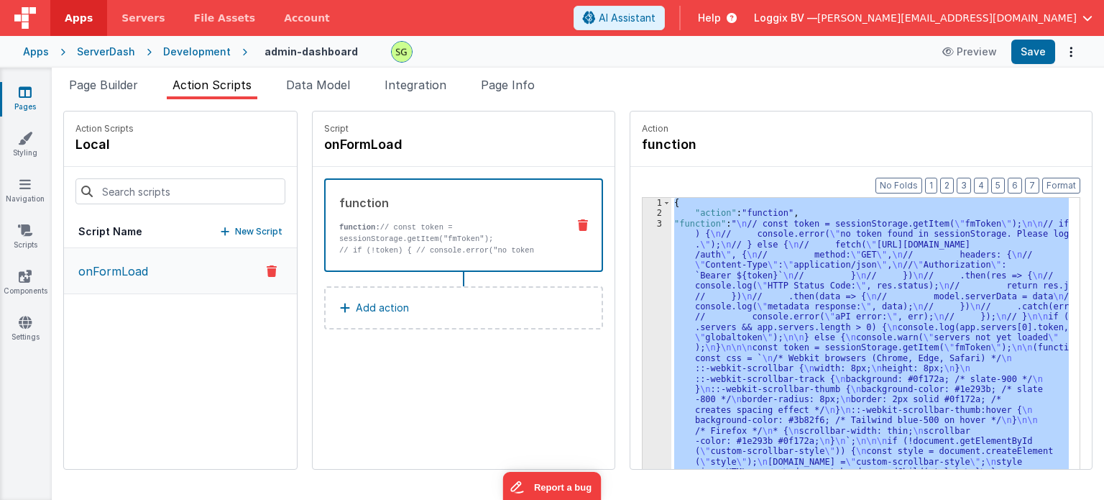
click at [646, 224] on div "3" at bounding box center [657, 395] width 29 height 352
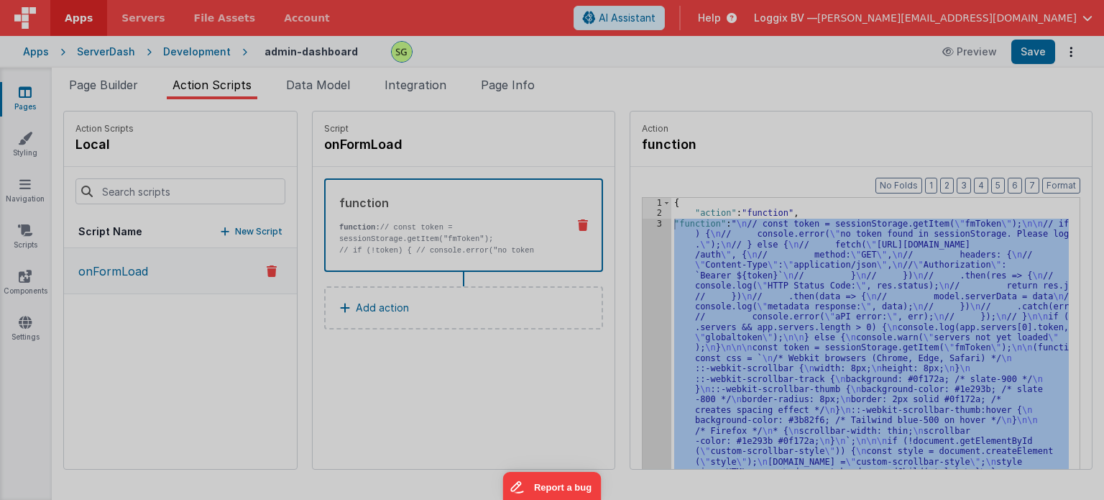
click at [646, 224] on div "Cancel Save AI Assistant JavaScript Data Model Dev Data Model Format 7 6 5 4 3 …" at bounding box center [552, 250] width 1104 height 500
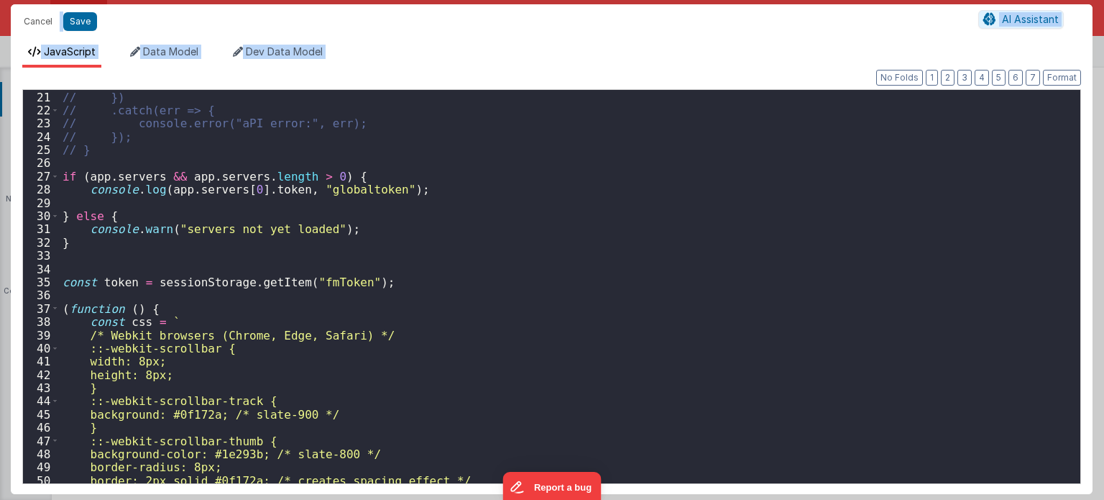
scroll to position [264, 0]
click at [71, 25] on button "Save" at bounding box center [80, 21] width 34 height 19
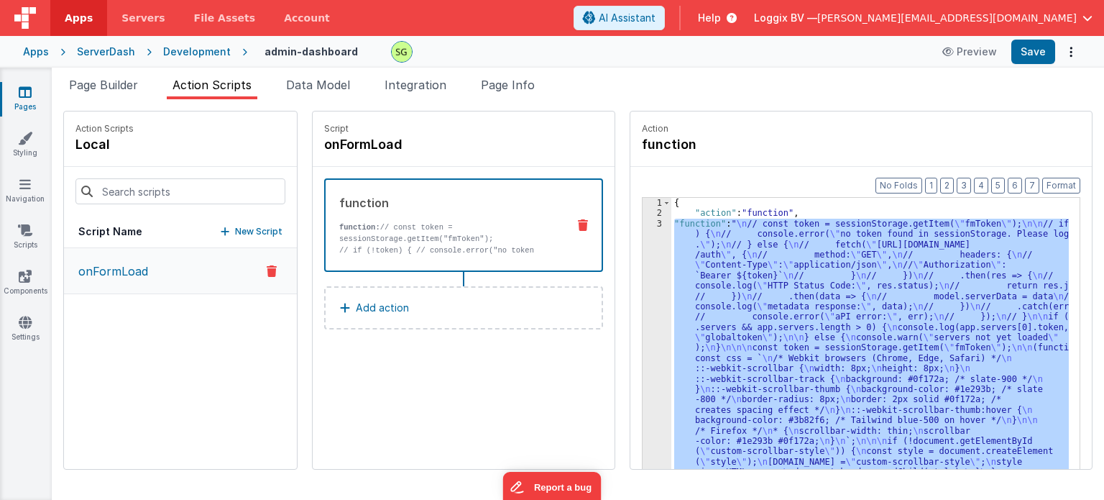
click at [23, 93] on icon at bounding box center [25, 92] width 13 height 14
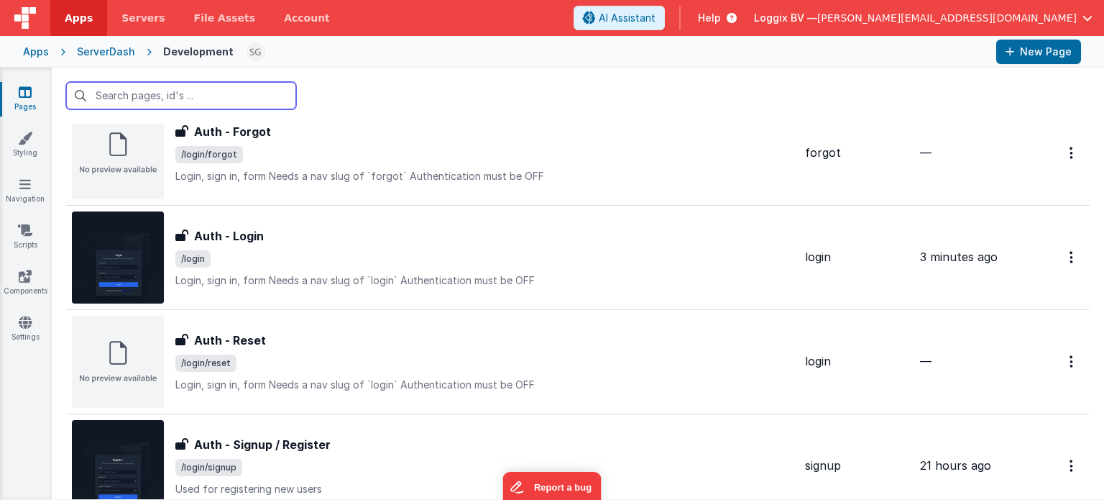
scroll to position [386, 0]
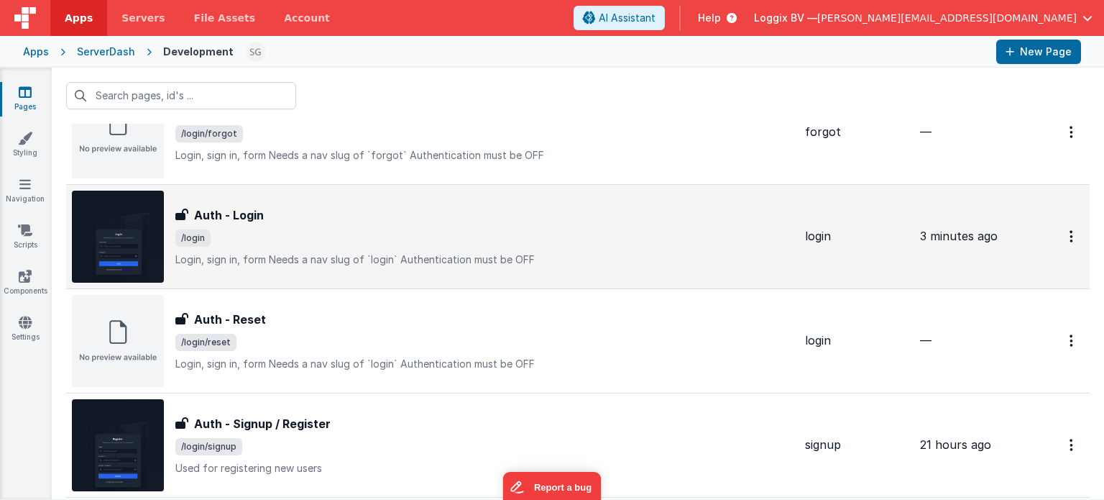
click at [449, 226] on div "Auth - Login Auth - Login /login Login, sign in, formNeeds a nav slug of `logi…" at bounding box center [484, 236] width 618 height 60
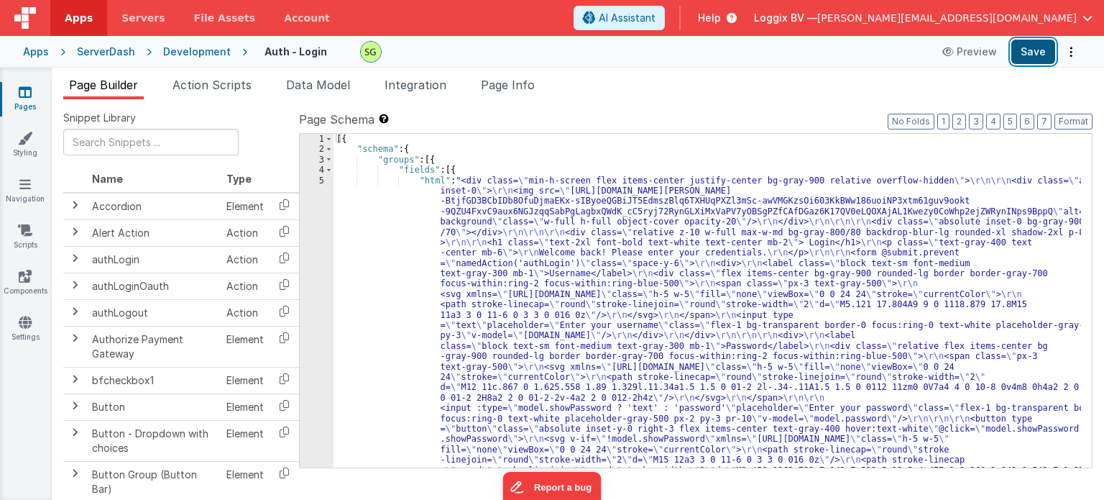
click at [1020, 50] on button "Save" at bounding box center [1034, 52] width 44 height 24
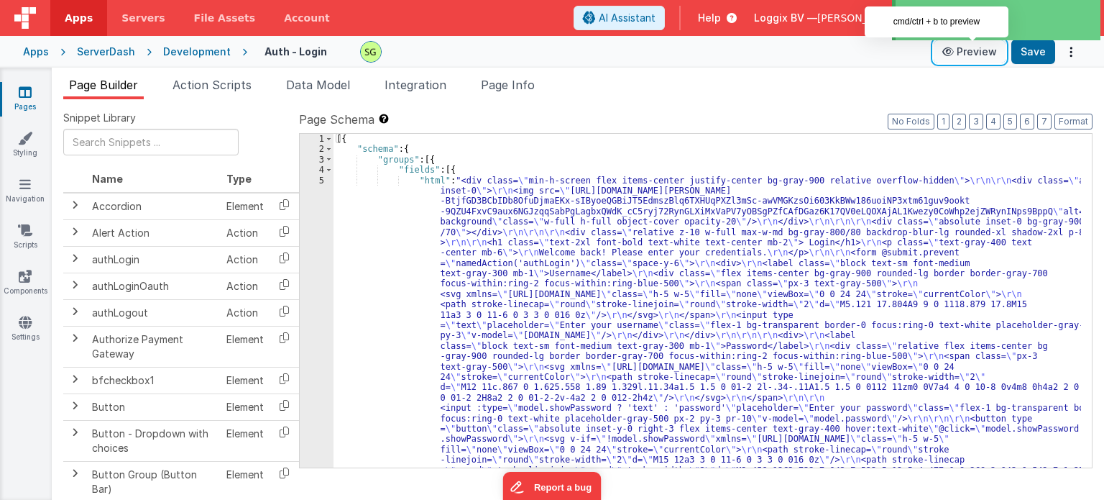
click at [953, 51] on icon at bounding box center [950, 52] width 14 height 10
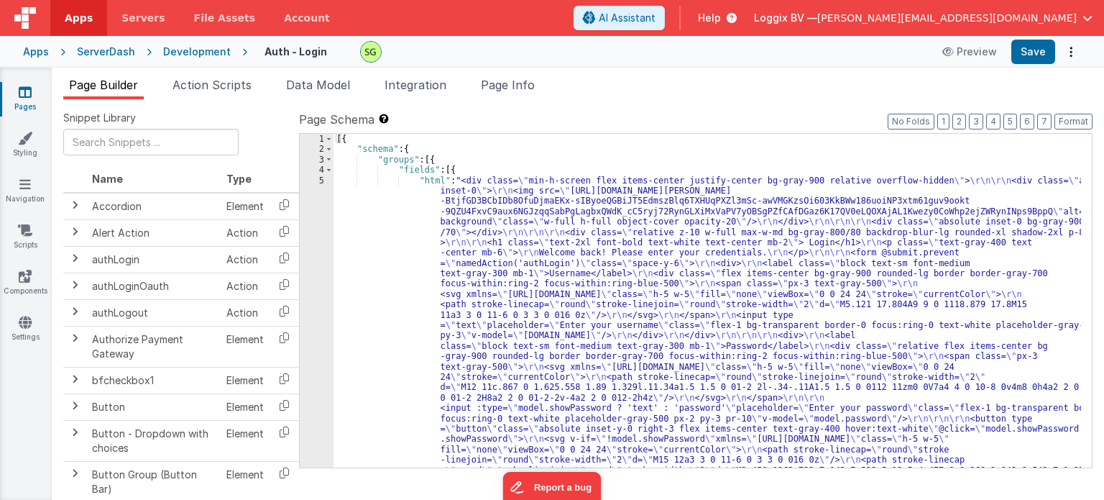
click at [15, 93] on link "Pages" at bounding box center [25, 99] width 52 height 29
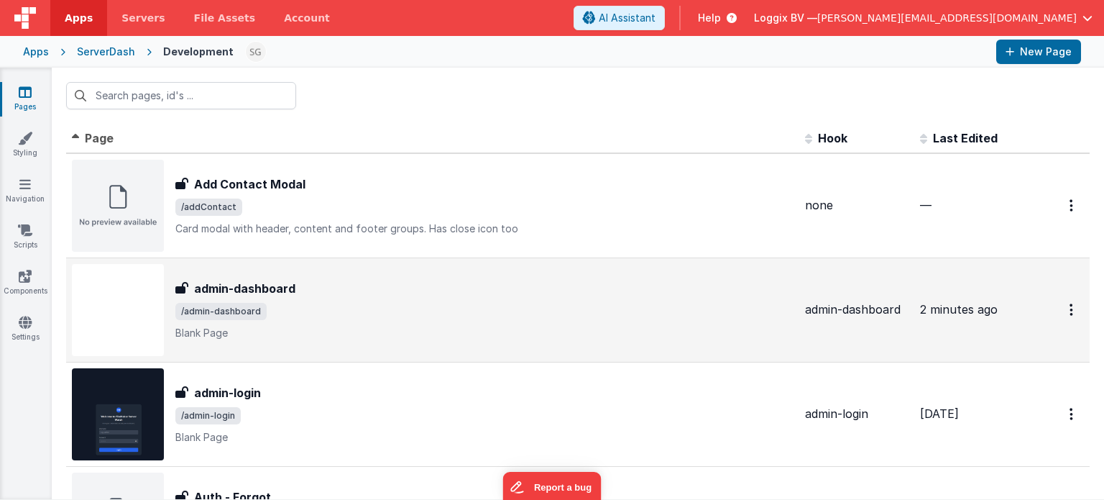
click at [416, 311] on span "/admin-dashboard" at bounding box center [484, 311] width 618 height 17
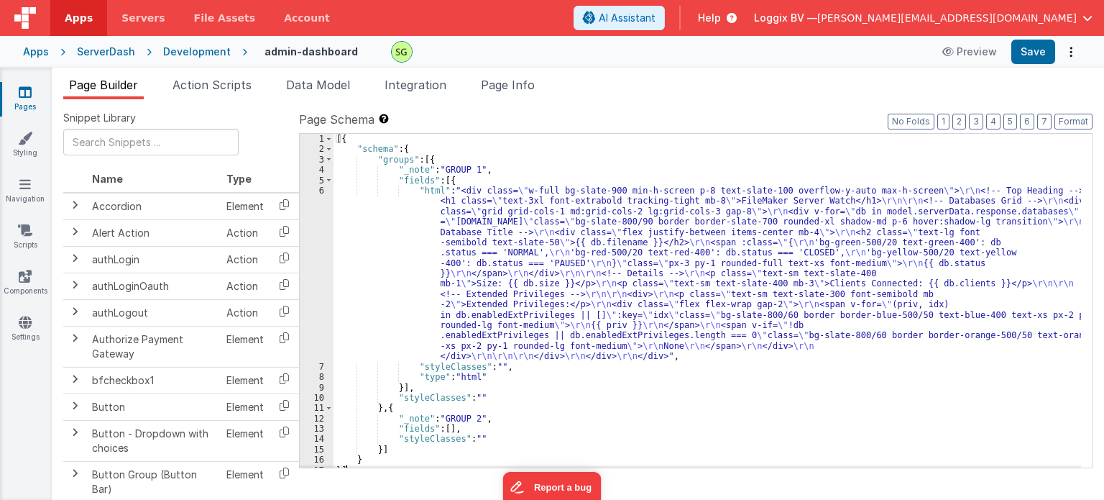
click at [321, 189] on div "6" at bounding box center [317, 274] width 34 height 176
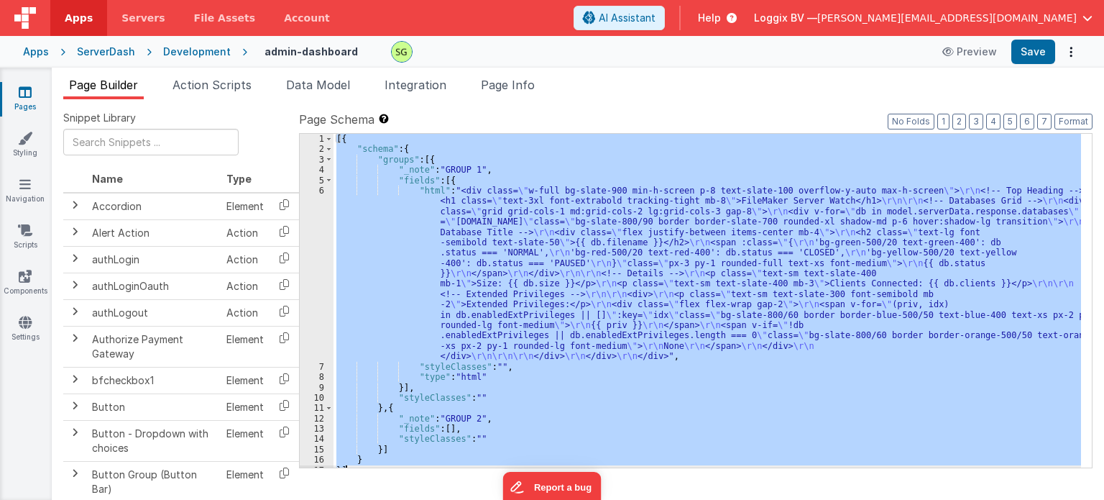
click at [321, 189] on div "6" at bounding box center [317, 274] width 34 height 176
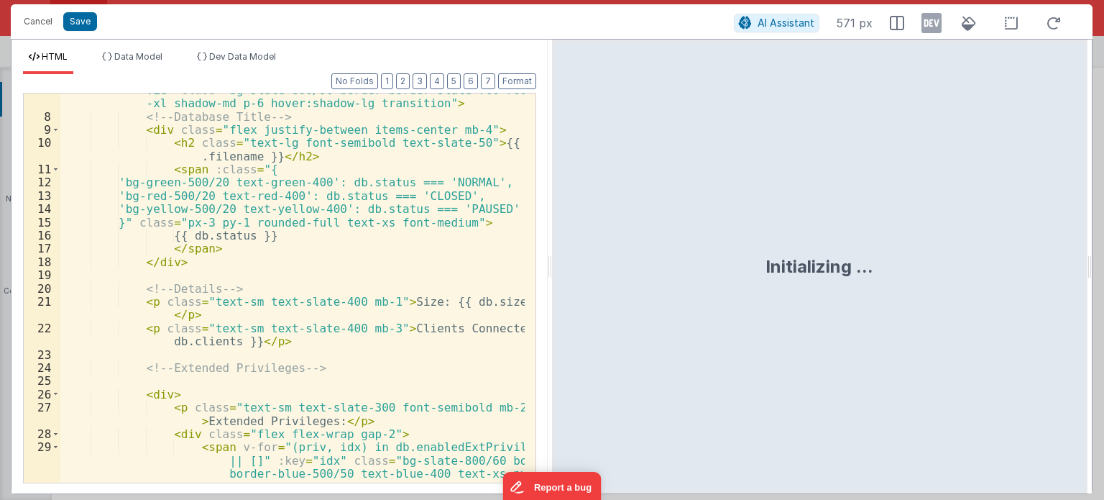
scroll to position [129, 0]
click at [33, 17] on button "Cancel" at bounding box center [38, 22] width 43 height 20
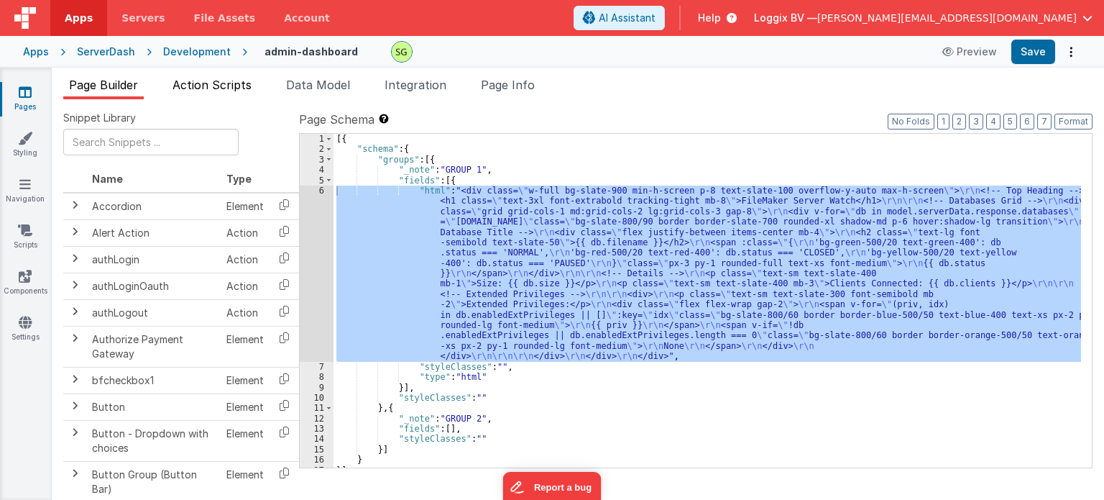
click at [252, 96] on li "Action Scripts" at bounding box center [212, 87] width 91 height 23
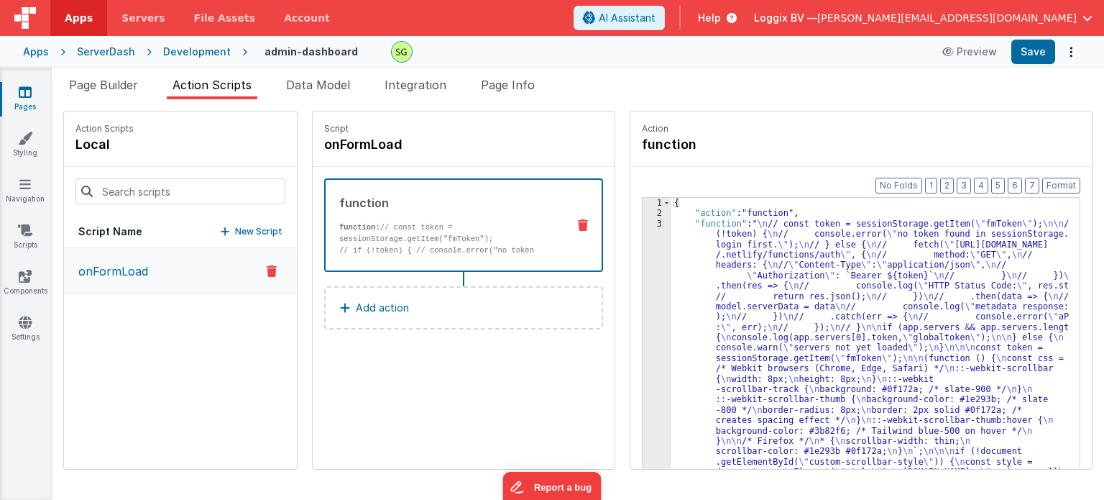
click at [647, 224] on div "3" at bounding box center [657, 400] width 29 height 362
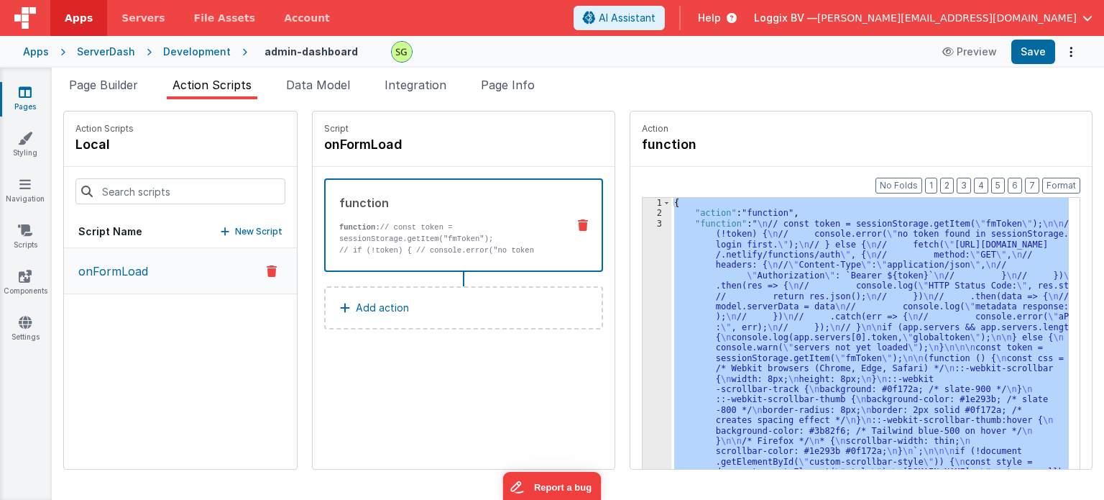
click at [647, 224] on div "3" at bounding box center [657, 400] width 29 height 362
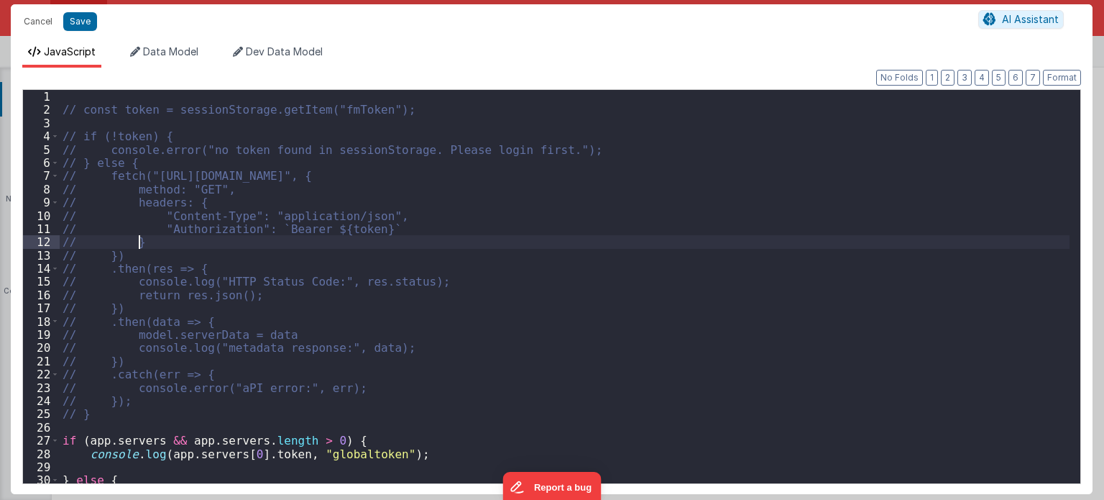
click at [647, 224] on div "// const token = sessionStorage.getItem("fmToken"); // if (!token) { // console…" at bounding box center [565, 300] width 1011 height 421
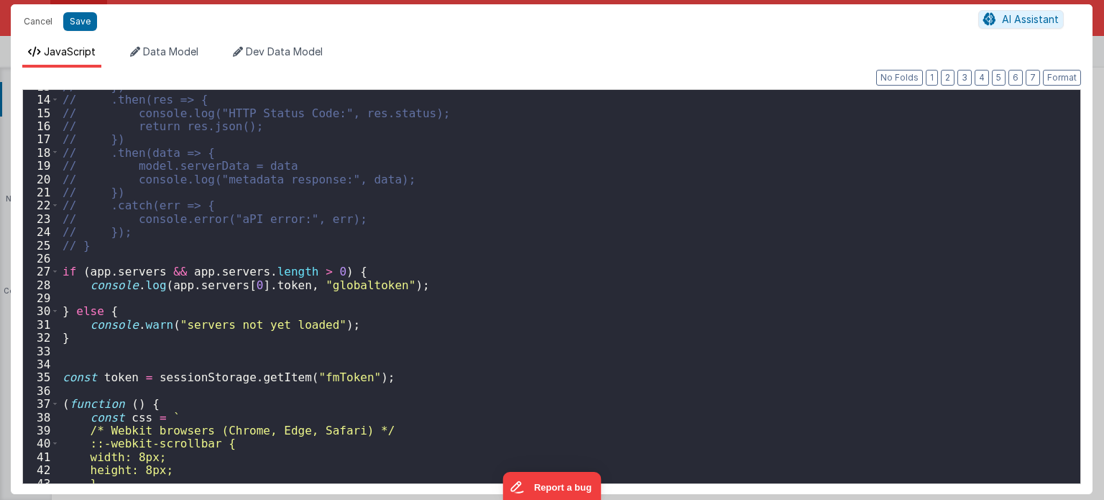
scroll to position [169, 0]
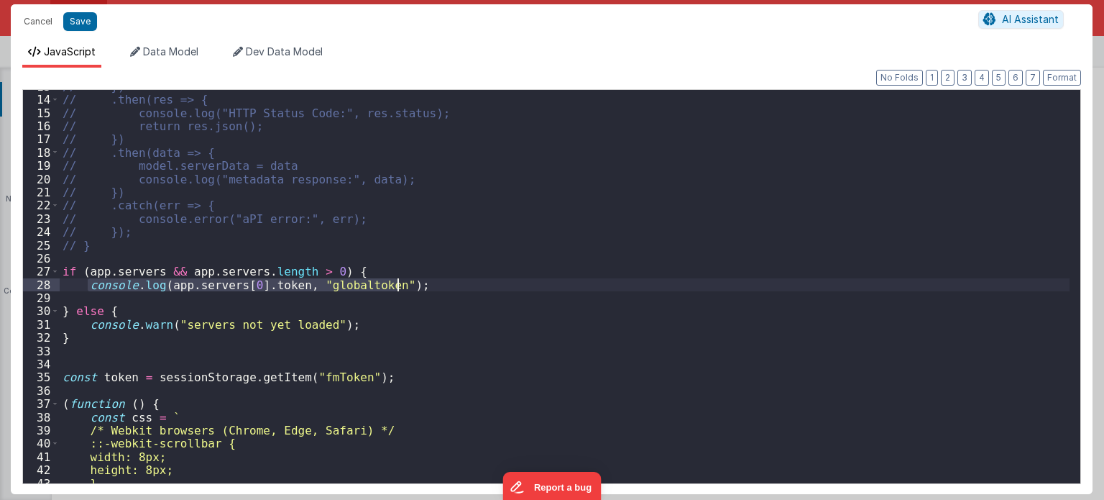
drag, startPoint x: 87, startPoint y: 283, endPoint x: 417, endPoint y: 285, distance: 330.0
click at [417, 285] on div "// }) // .then(res => { // console.log("HTTP Status Code:", res.status); // ret…" at bounding box center [565, 290] width 1011 height 421
click at [417, 285] on div "// }) // .then(res => { // console.log("HTTP Status Code:", res.status); // ret…" at bounding box center [565, 286] width 1010 height 393
click at [138, 292] on div "// }) // .then(res => { // console.log("HTTP Status Code:", res.status); // ret…" at bounding box center [565, 290] width 1011 height 421
drag, startPoint x: 160, startPoint y: 284, endPoint x: 280, endPoint y: 281, distance: 119.4
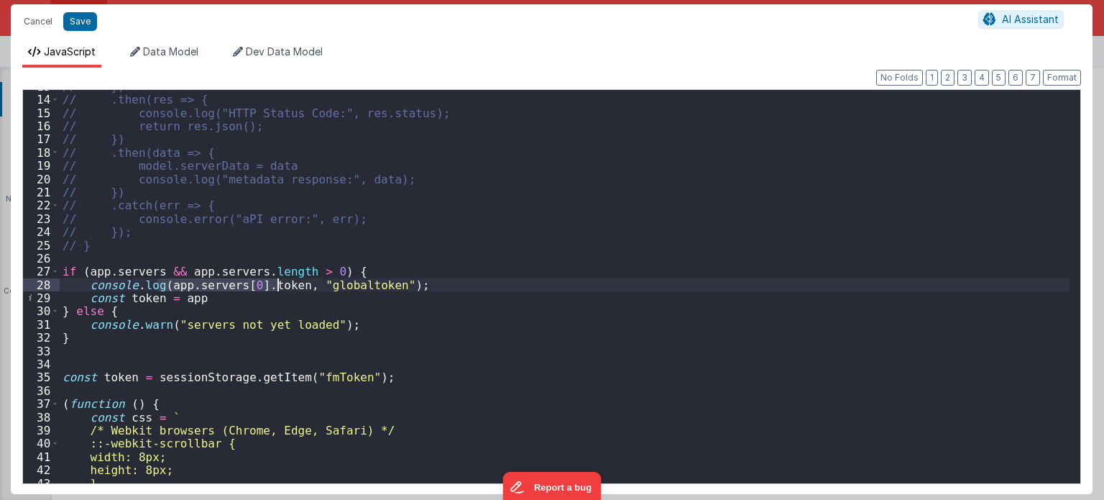
click at [280, 281] on div "// }) // .then(res => { // console.log("HTTP Status Code:", res.status); // ret…" at bounding box center [565, 290] width 1011 height 421
click at [232, 296] on div "// }) // .then(res => { // console.log("HTTP Status Code:", res.status); // ret…" at bounding box center [565, 290] width 1011 height 421
drag, startPoint x: 290, startPoint y: 287, endPoint x: 165, endPoint y: 290, distance: 125.1
click at [165, 290] on div "// }) // .then(res => { // console.log("HTTP Status Code:", res.status); // ret…" at bounding box center [565, 290] width 1011 height 421
click at [179, 298] on div "// }) // .then(res => { // console.log("HTTP Status Code:", res.status); // ret…" at bounding box center [565, 290] width 1011 height 421
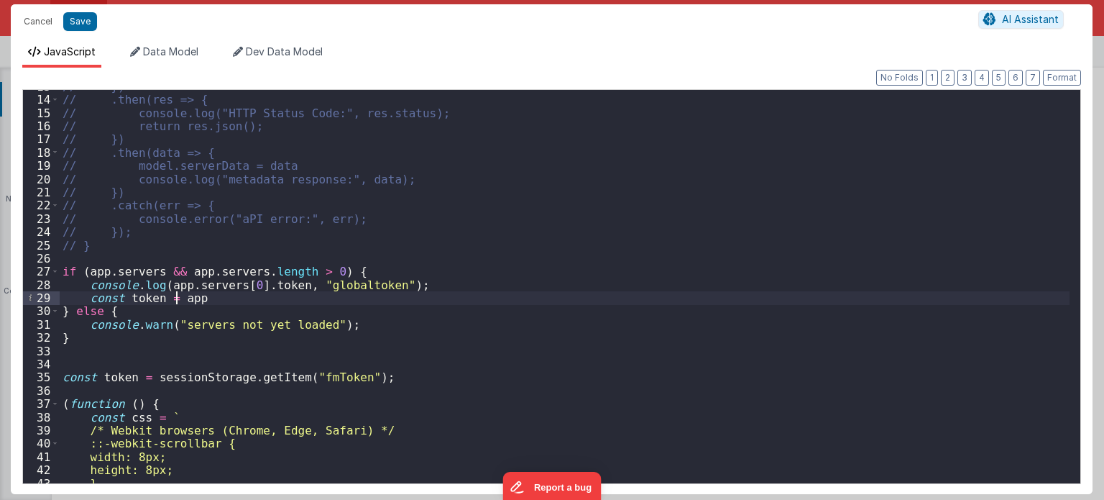
click at [179, 298] on div "// }) // .then(res => { // console.log("HTTP Status Code:", res.status); // ret…" at bounding box center [565, 290] width 1011 height 421
click at [110, 299] on div "// }) // .then(res => { // console.log("HTTP Status Code:", res.status); // ret…" at bounding box center [565, 290] width 1011 height 421
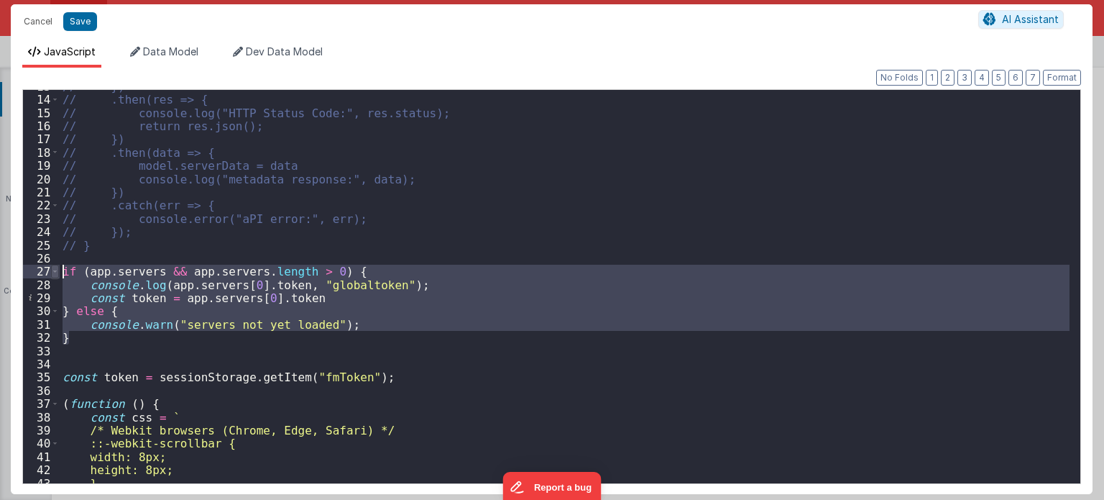
drag, startPoint x: 101, startPoint y: 335, endPoint x: 57, endPoint y: 275, distance: 74.1
click at [57, 275] on div "13 14 15 16 17 18 19 20 21 22 23 24 25 26 27 28 29 30 31 32 33 34 35 36 37 38 3…" at bounding box center [551, 286] width 1059 height 395
click at [251, 322] on div "// }) // .then(res => { // console.log("HTTP Status Code:", res.status); // ret…" at bounding box center [565, 286] width 1010 height 393
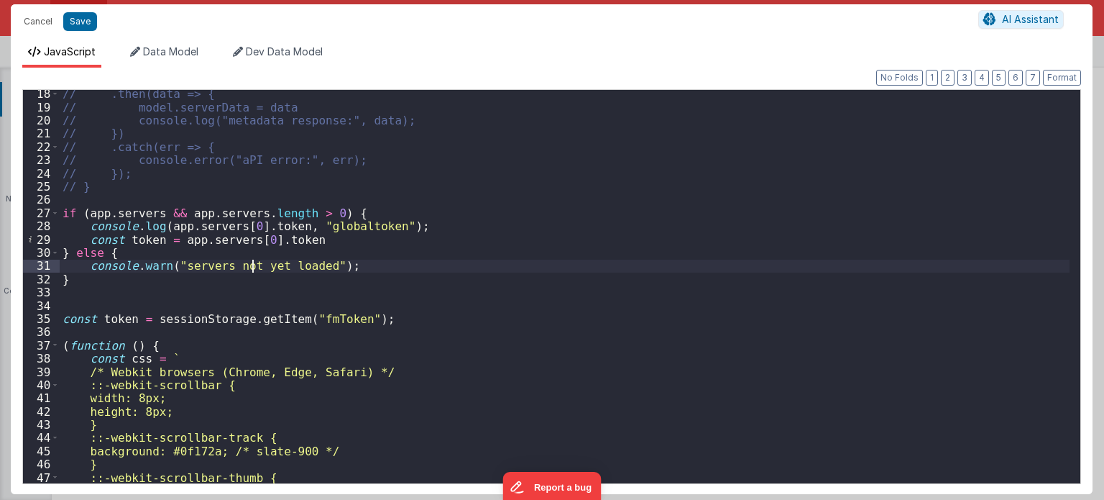
scroll to position [230, 0]
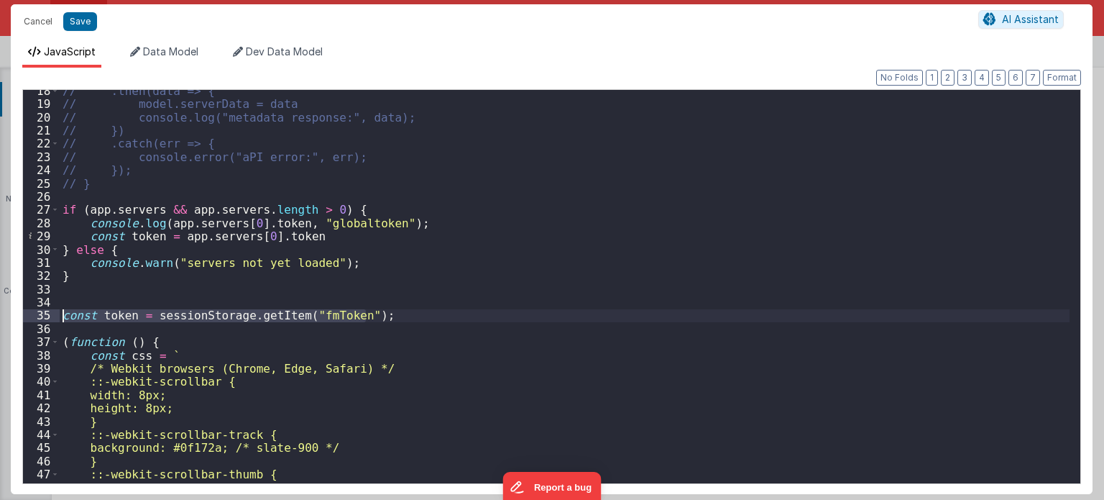
drag, startPoint x: 374, startPoint y: 310, endPoint x: 55, endPoint y: 319, distance: 318.7
click at [55, 319] on div "18 19 20 21 22 23 24 25 26 27 28 29 30 31 32 33 34 35 36 37 38 39 40 41 42 43 4…" at bounding box center [551, 286] width 1059 height 395
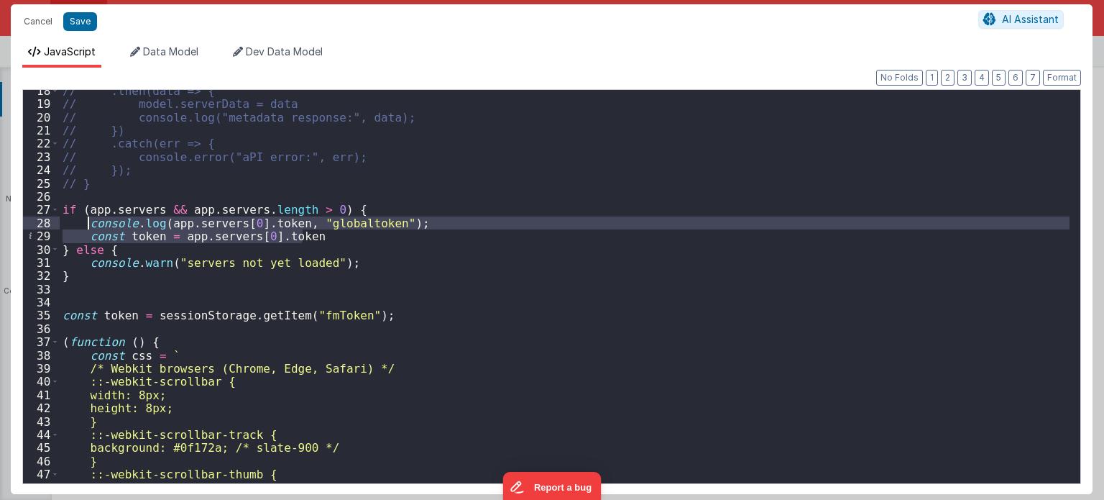
drag, startPoint x: 339, startPoint y: 235, endPoint x: 86, endPoint y: 226, distance: 253.3
click at [86, 226] on div "// .then(data => { // model.serverData = data // console.log("metadata response…" at bounding box center [565, 294] width 1011 height 421
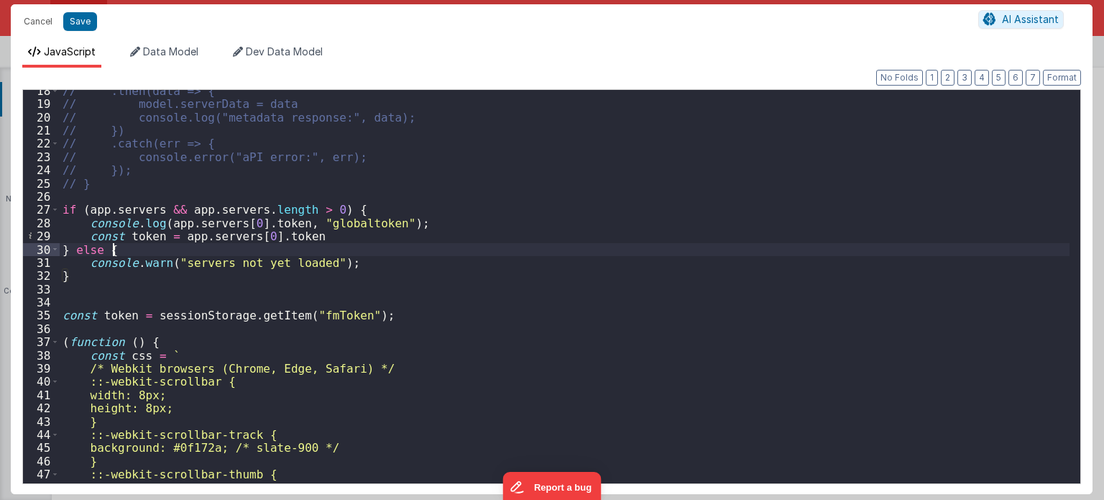
click at [326, 245] on div "// .then(data => { // model.serverData = data // console.log("metadata response…" at bounding box center [565, 294] width 1011 height 421
drag, startPoint x: 306, startPoint y: 238, endPoint x: 72, endPoint y: 237, distance: 233.7
click at [72, 237] on div "// .then(data => { // model.serverData = data // console.log("metadata response…" at bounding box center [565, 294] width 1011 height 421
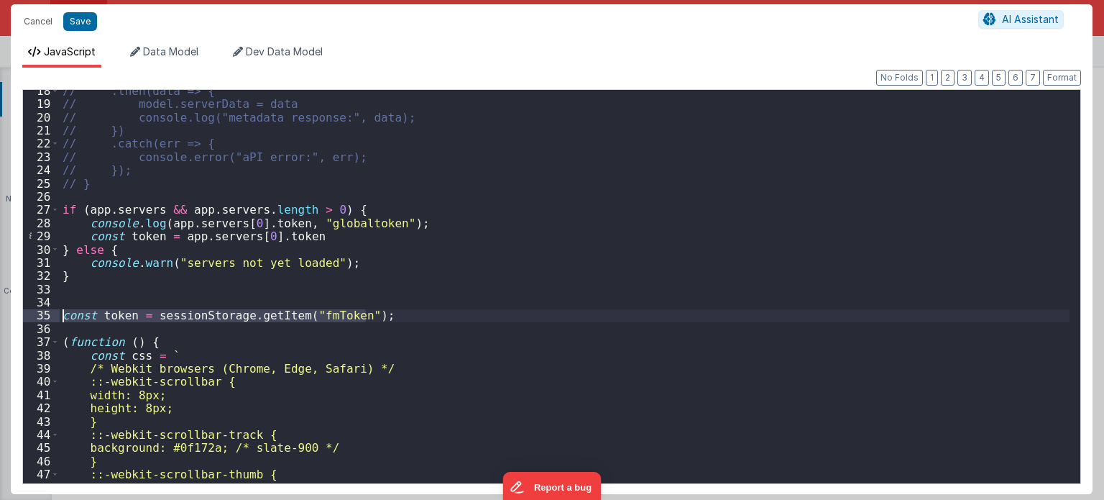
drag, startPoint x: 373, startPoint y: 313, endPoint x: 20, endPoint y: 310, distance: 353.1
click at [20, 310] on div "Format 7 6 5 4 3 2 1 No Folds 18 19 20 21 22 23 24 25 26 27 28 29 30 31 32 33 3…" at bounding box center [552, 281] width 1082 height 426
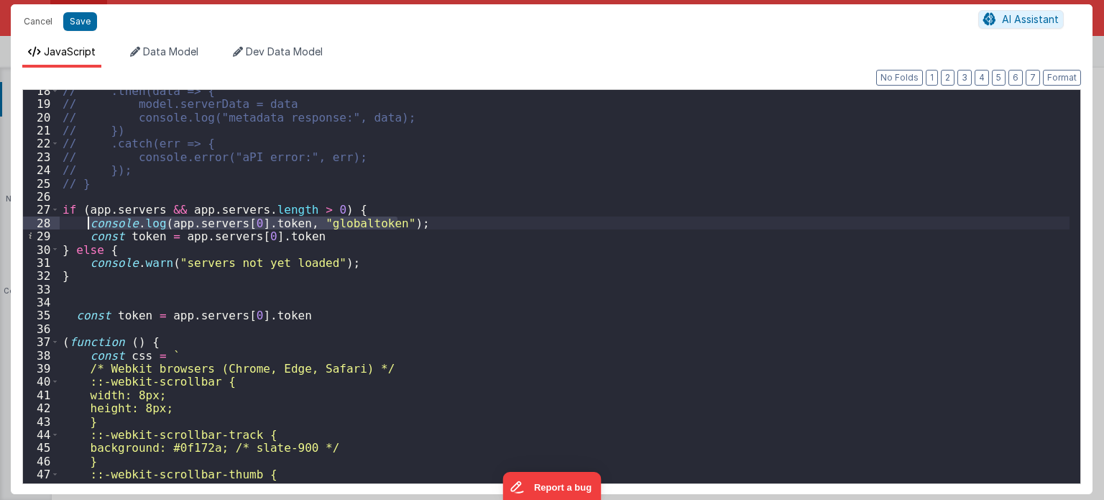
drag, startPoint x: 402, startPoint y: 221, endPoint x: 89, endPoint y: 224, distance: 312.8
click at [89, 224] on div "// .then(data => { // model.serverData = data // console.log("metadata response…" at bounding box center [565, 294] width 1011 height 421
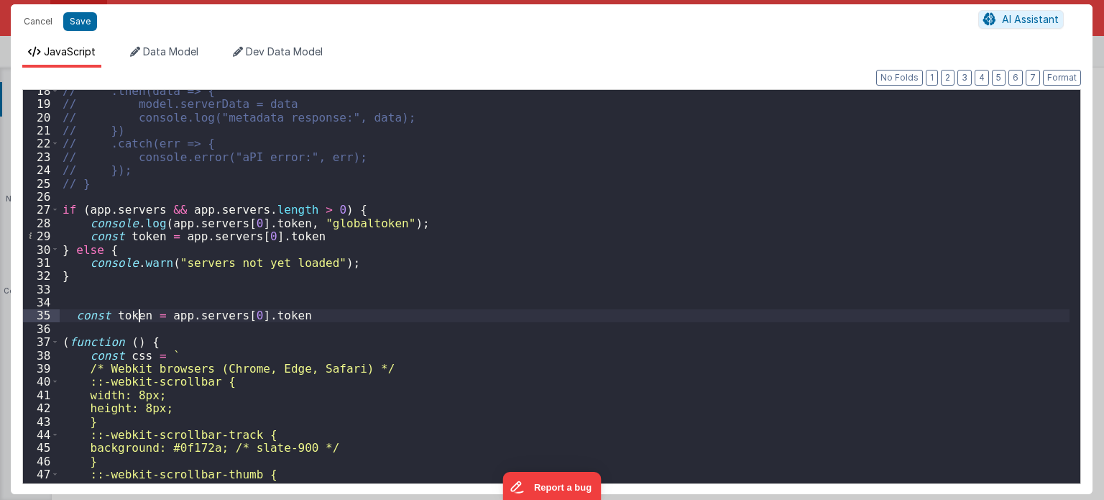
click at [140, 321] on div "// .then(data => { // model.serverData = data // console.log("metadata response…" at bounding box center [565, 294] width 1011 height 421
click at [310, 317] on div "// .then(data => { // model.serverData = data // console.log("metadata response…" at bounding box center [565, 294] width 1011 height 421
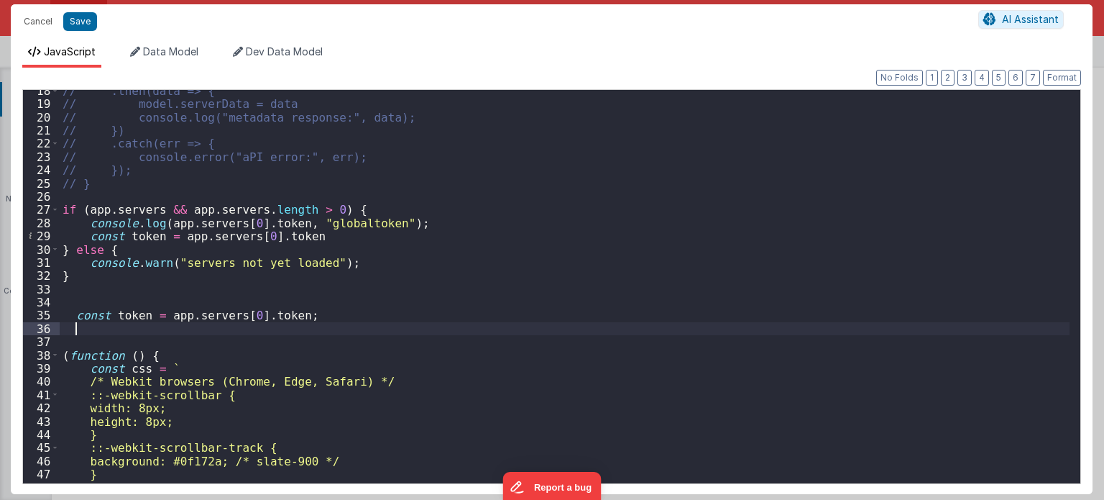
paste textarea
click at [363, 326] on div "// .then(data => { // model.serverData = data // console.log("metadata response…" at bounding box center [565, 294] width 1011 height 421
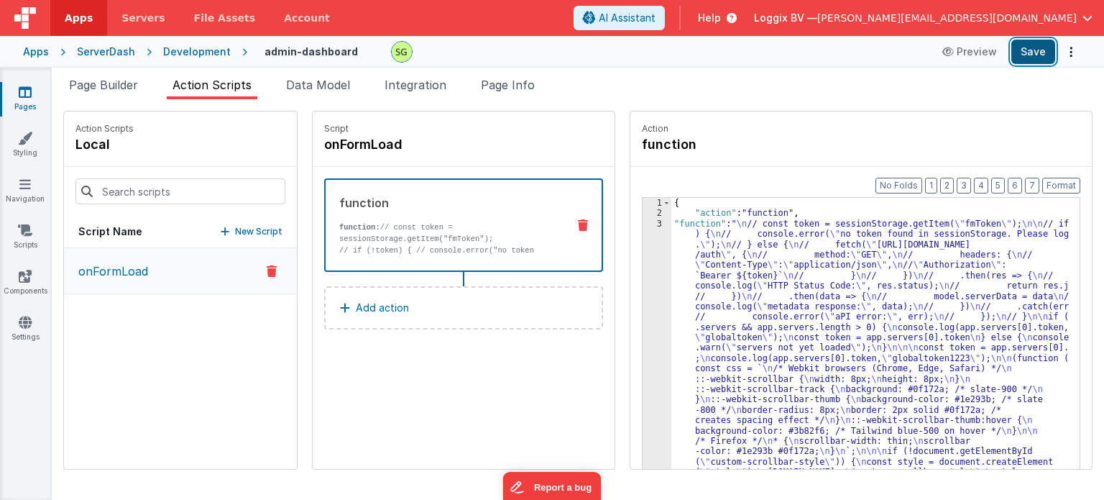
click at [1041, 59] on button "Save" at bounding box center [1034, 52] width 44 height 24
click at [646, 220] on div "3" at bounding box center [657, 400] width 29 height 362
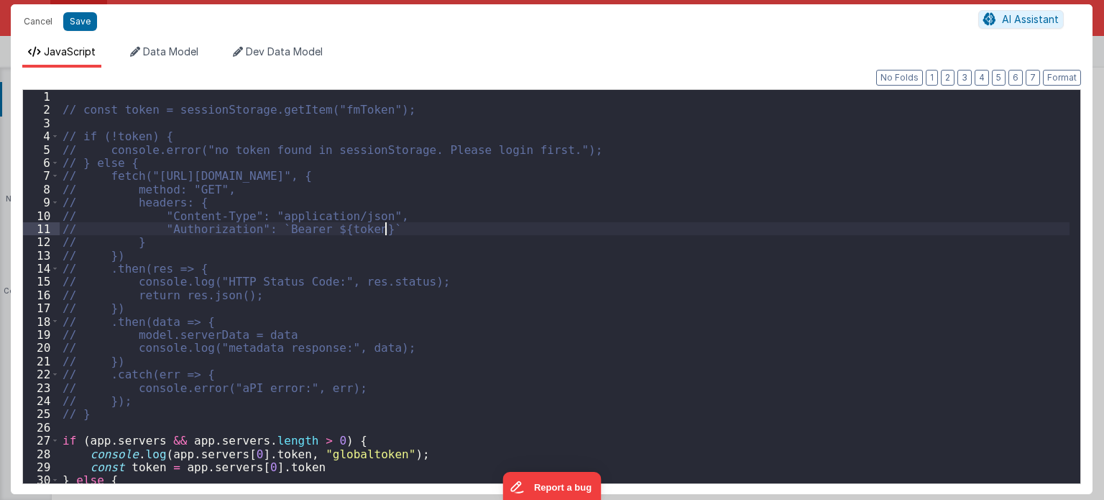
click at [646, 220] on div "// const token = sessionStorage.getItem("fmToken"); // if (!token) { // console…" at bounding box center [565, 300] width 1011 height 421
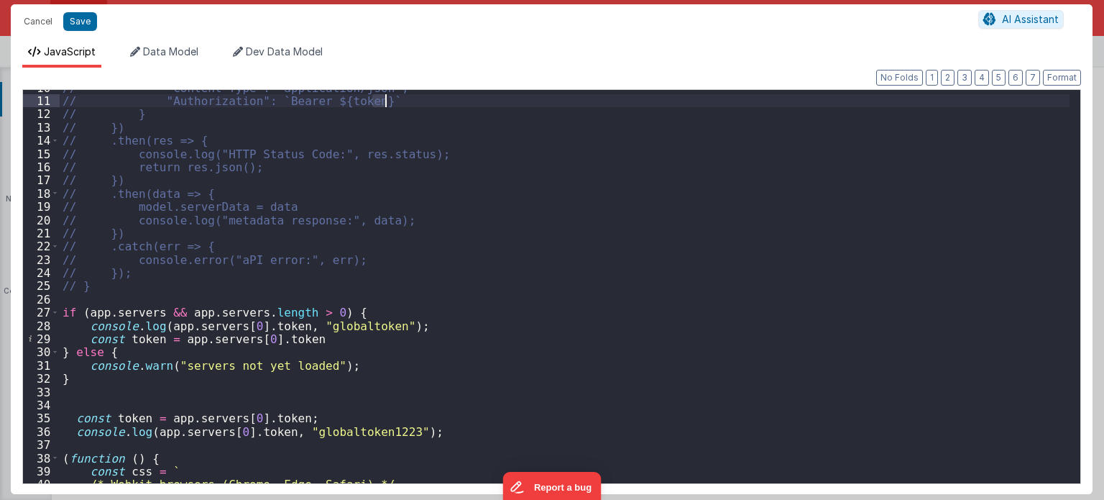
scroll to position [129, 0]
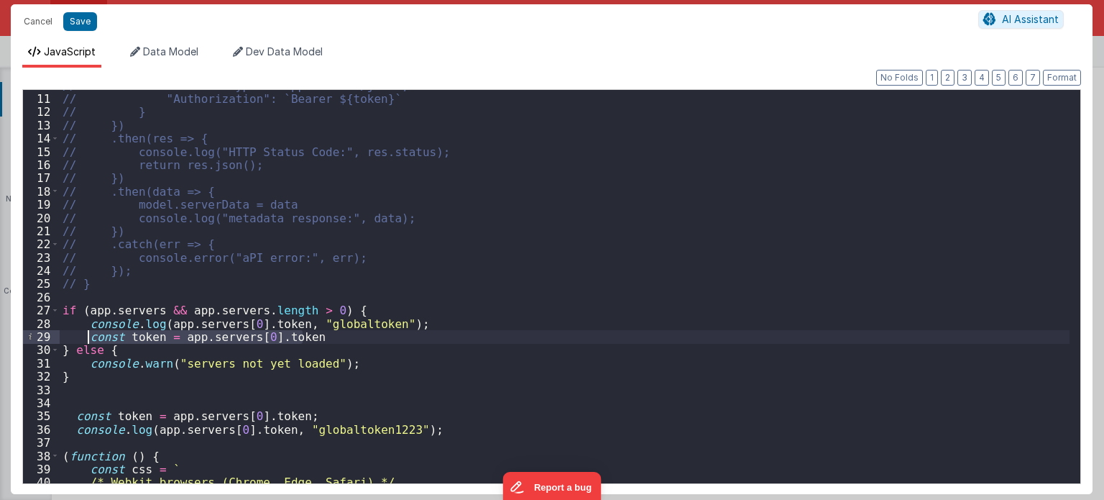
drag, startPoint x: 316, startPoint y: 340, endPoint x: 88, endPoint y: 335, distance: 228.0
click at [88, 335] on div "// "Content-Type": "application/json", // "Authorization": `Bearer ${token}` //…" at bounding box center [565, 289] width 1011 height 421
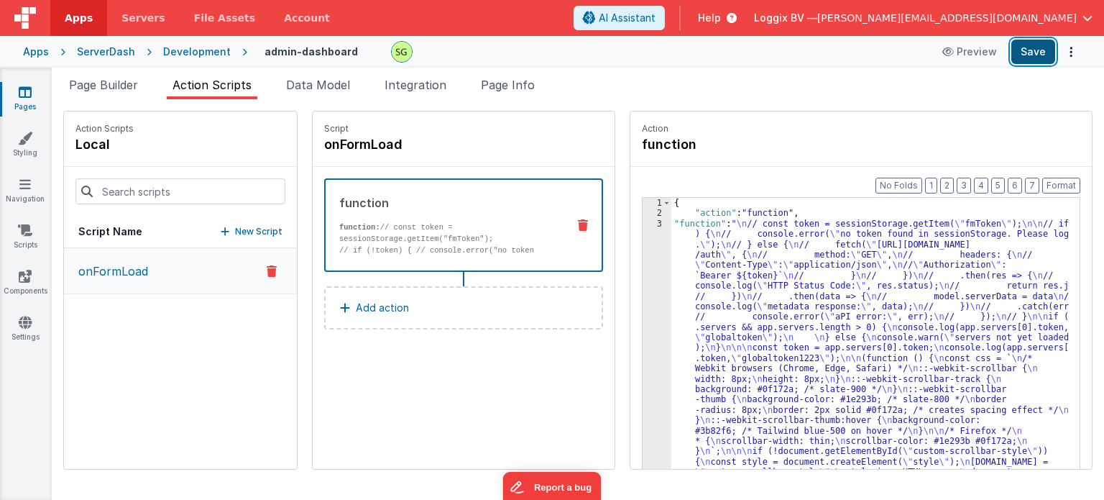
click at [1035, 46] on button "Save" at bounding box center [1034, 52] width 44 height 24
click at [104, 82] on span "Page Builder" at bounding box center [103, 85] width 69 height 14
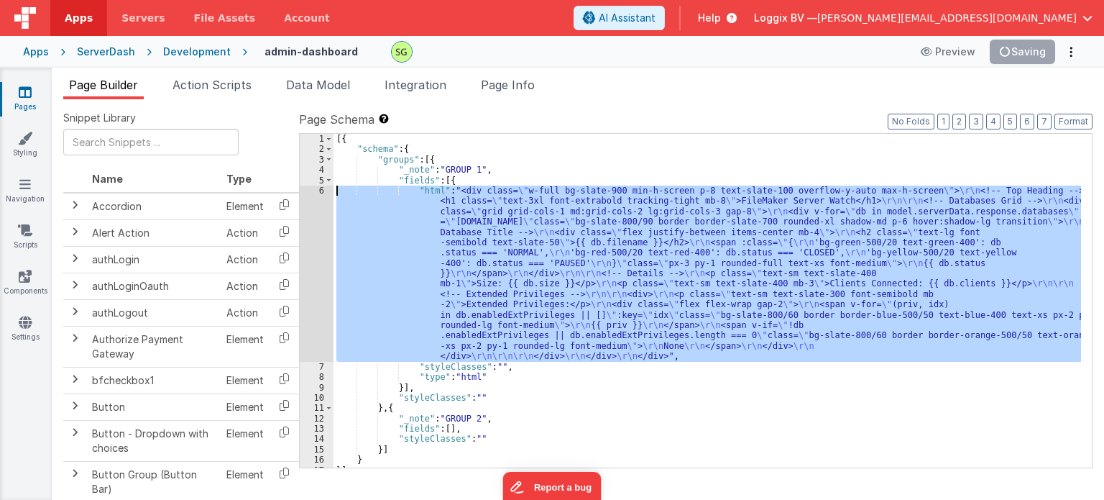
click at [534, 337] on div "[{ "schema" : { "groups" : [{ "_note" : "GROUP 1" , "fields" : [{ "html" : "<di…" at bounding box center [708, 301] width 748 height 334
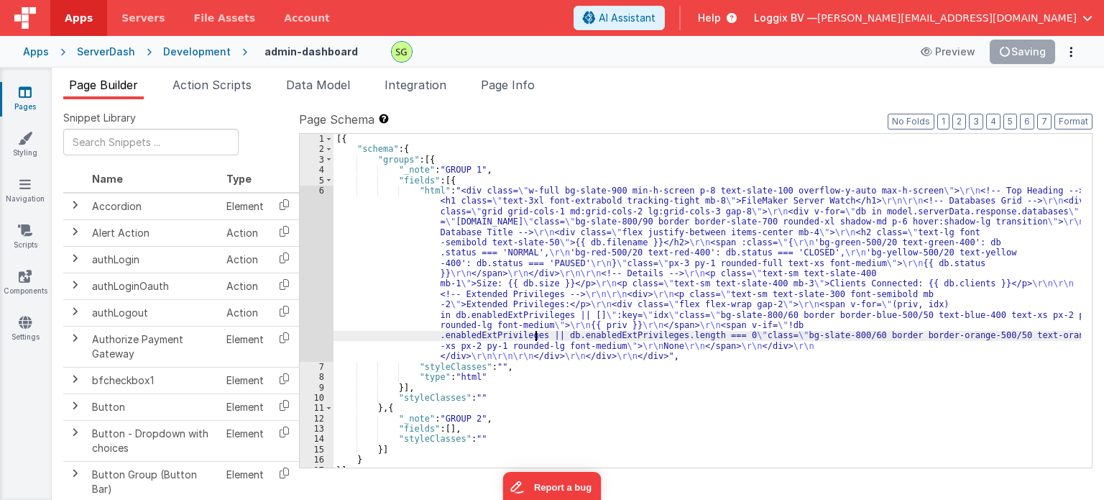
click at [321, 189] on div "6" at bounding box center [317, 274] width 34 height 176
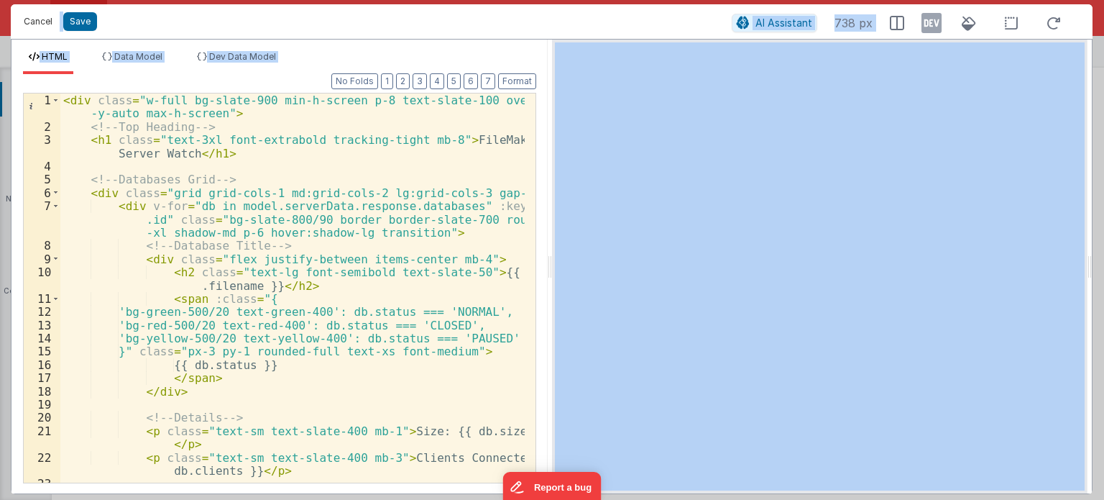
click at [37, 23] on button "Cancel" at bounding box center [38, 22] width 43 height 20
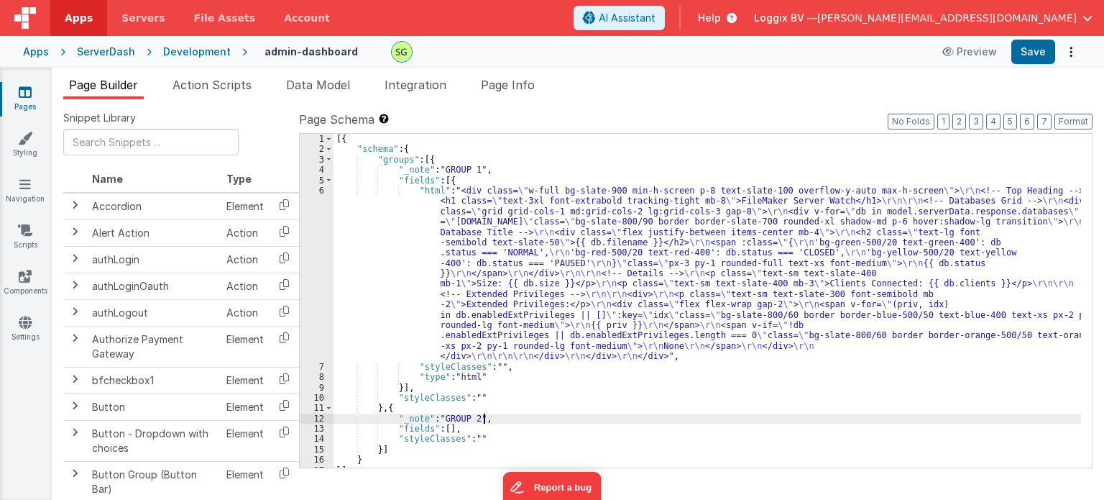
click at [583, 417] on div "[{ "schema" : { "groups" : [{ "_note" : "GROUP 1" , "fields" : [{ "html" : "<di…" at bounding box center [708, 311] width 748 height 355
click at [27, 92] on icon at bounding box center [25, 92] width 13 height 14
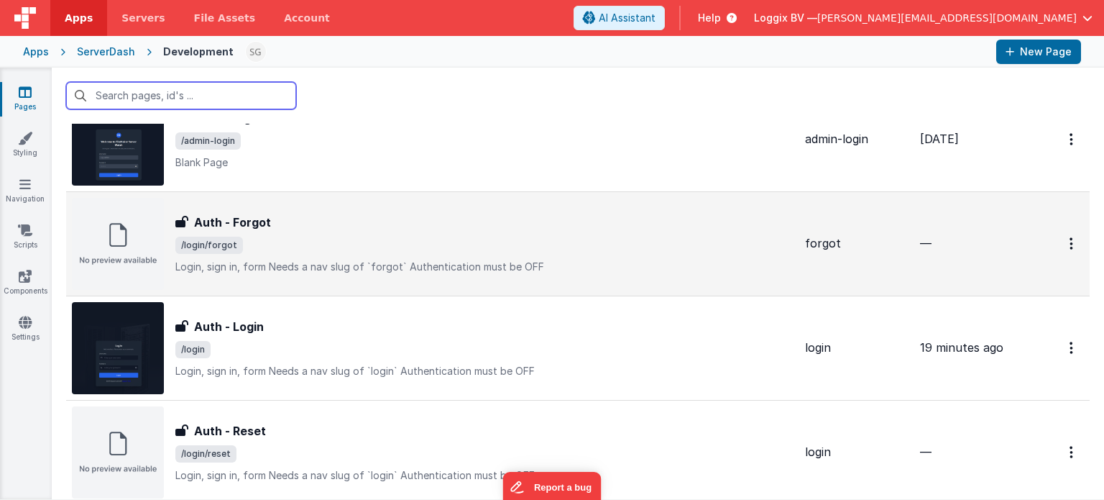
scroll to position [276, 0]
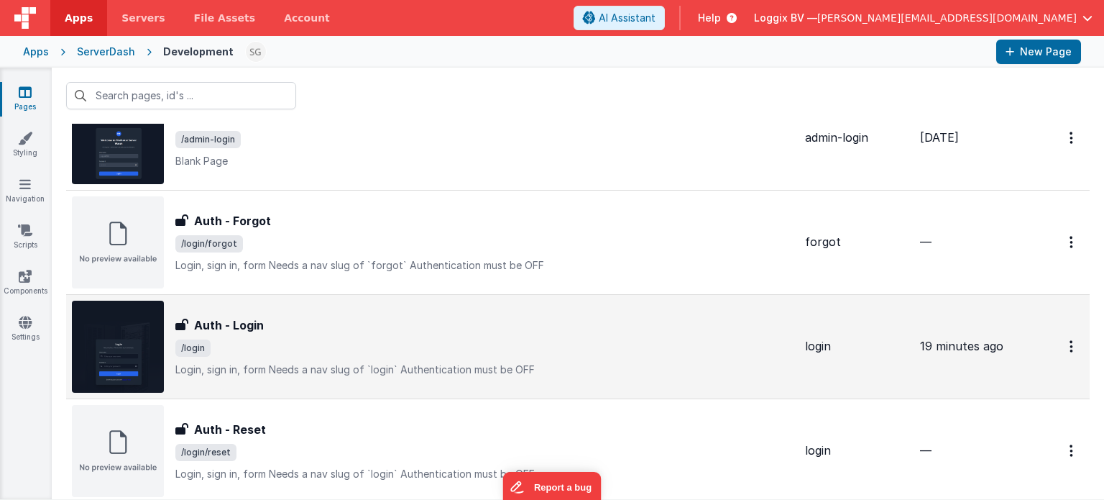
click at [357, 340] on span "/login" at bounding box center [484, 347] width 618 height 17
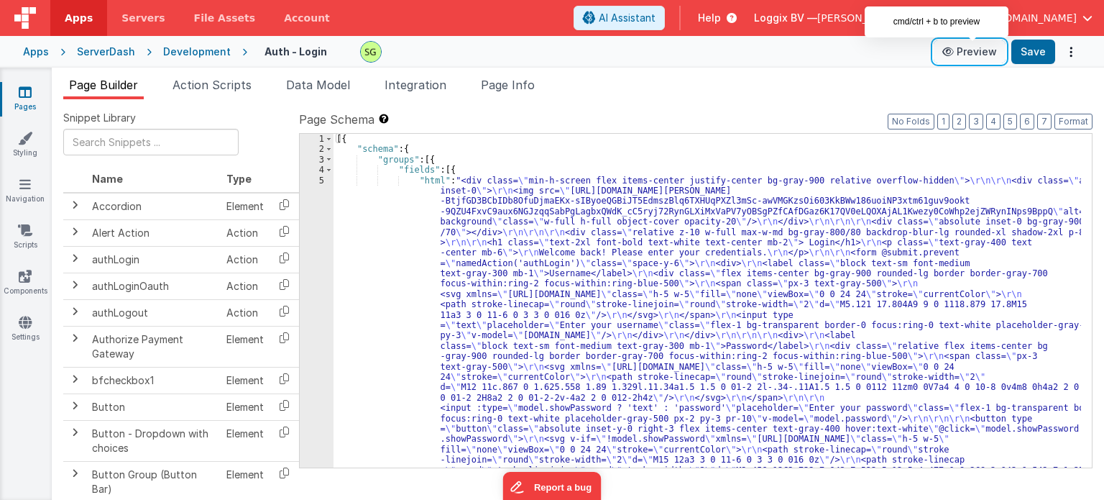
click at [978, 51] on button "Preview" at bounding box center [970, 51] width 72 height 23
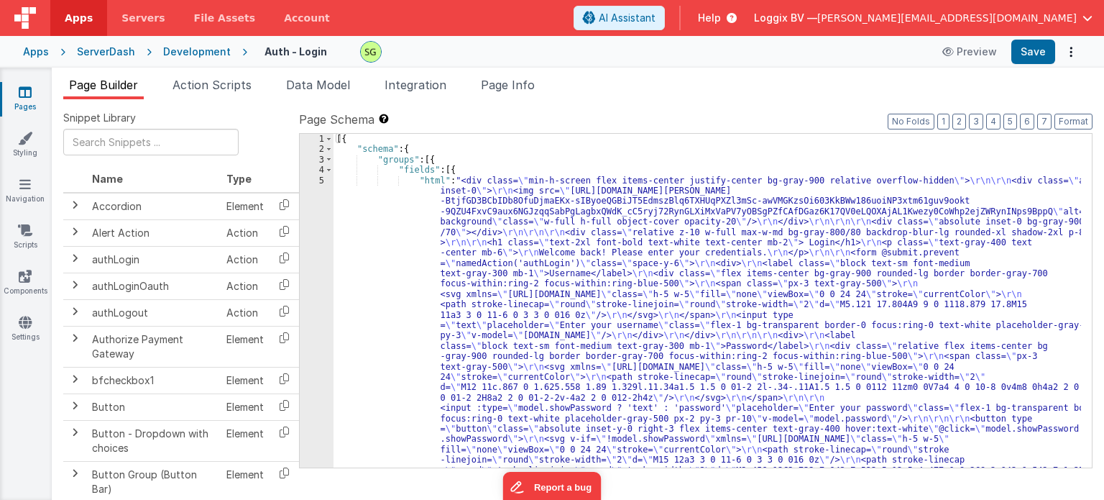
click at [26, 91] on icon at bounding box center [25, 92] width 13 height 14
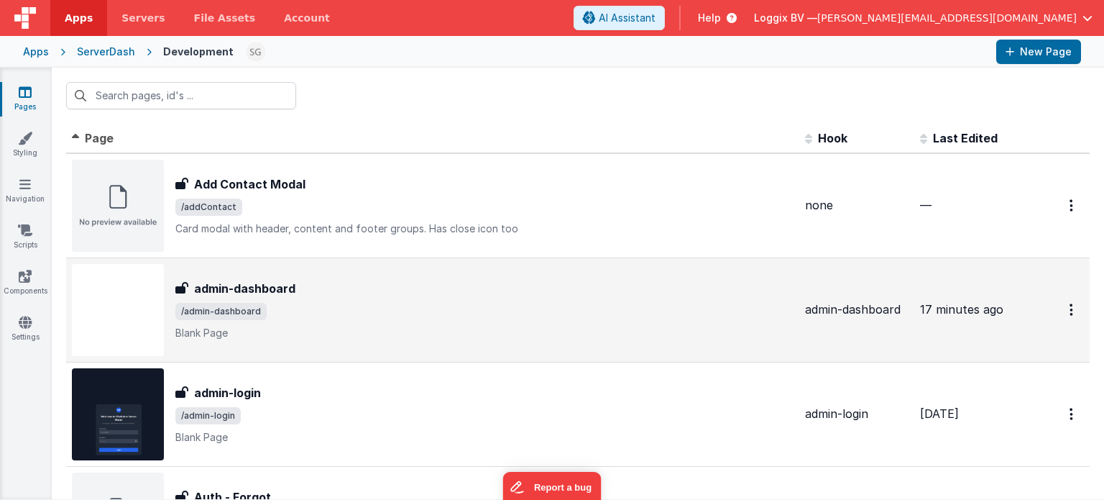
click at [327, 307] on span "/admin-dashboard" at bounding box center [484, 311] width 618 height 17
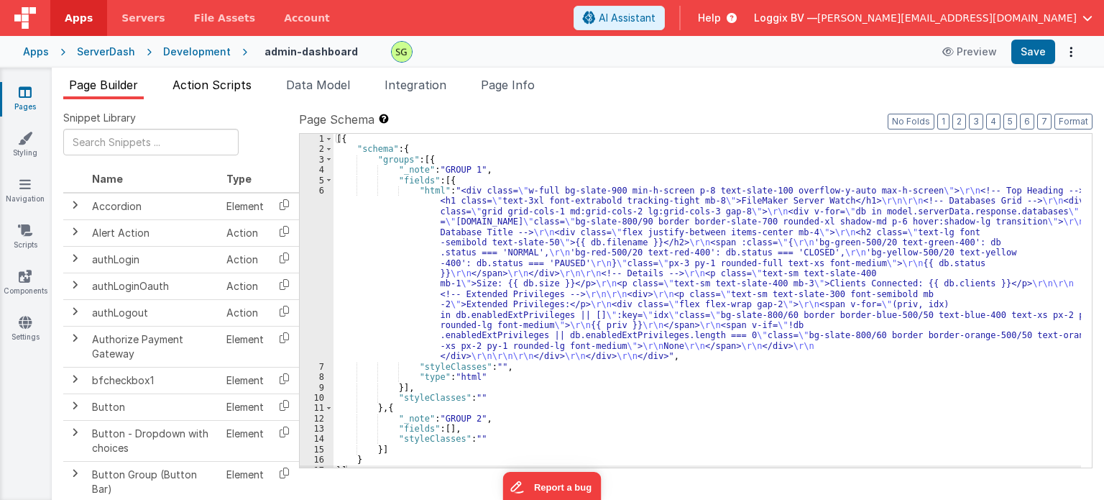
click at [224, 80] on span "Action Scripts" at bounding box center [212, 85] width 79 height 14
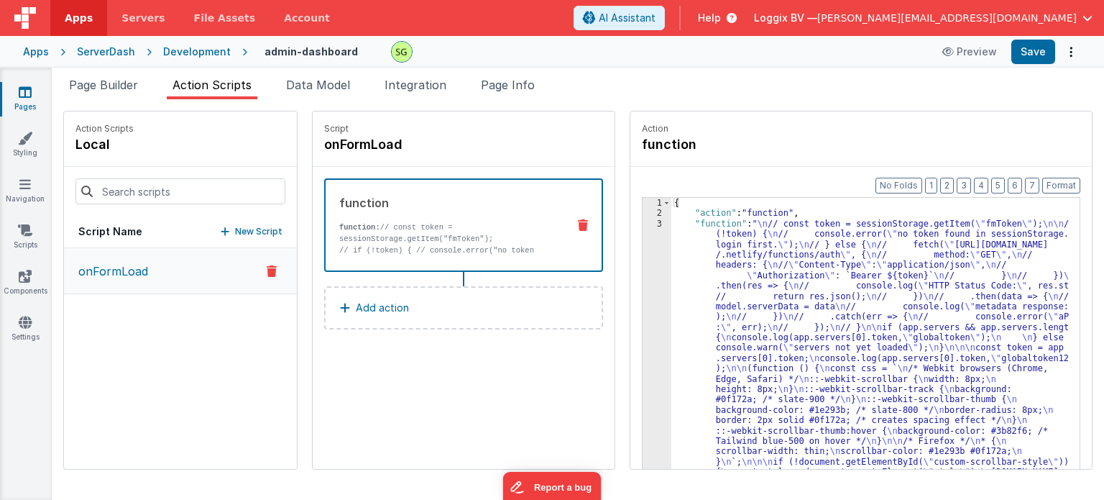
click at [645, 226] on div "3" at bounding box center [657, 405] width 29 height 372
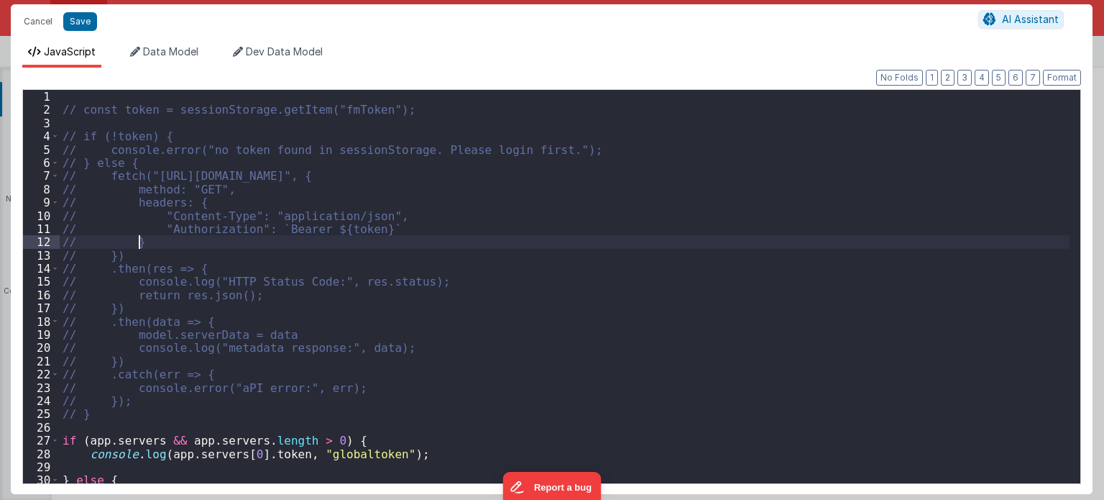
click at [645, 226] on div "// const token = sessionStorage.getItem("fmToken"); // if (!token) { // console…" at bounding box center [565, 300] width 1011 height 421
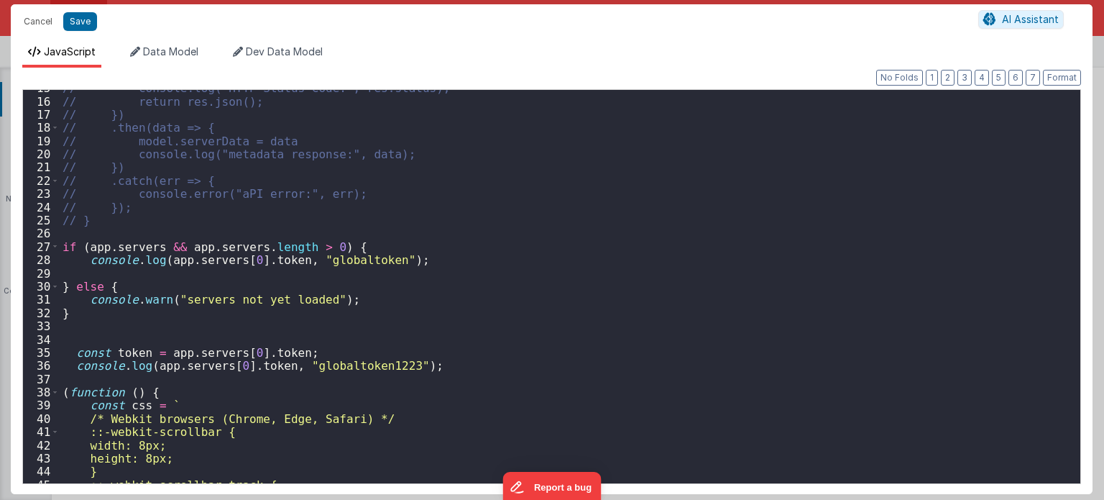
scroll to position [195, 0]
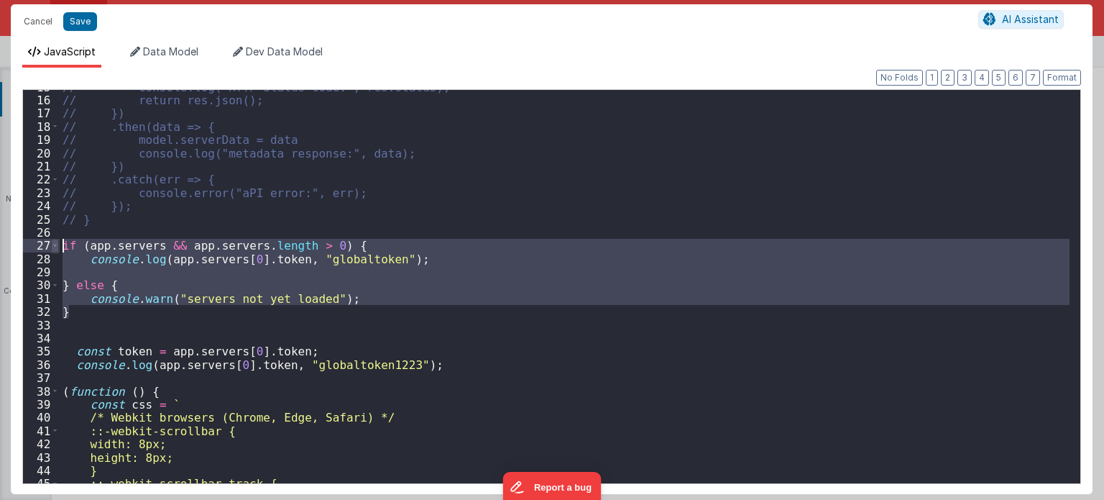
drag, startPoint x: 73, startPoint y: 314, endPoint x: 58, endPoint y: 247, distance: 68.7
click at [58, 247] on div "15 16 17 18 19 20 21 22 23 24 25 26 27 28 29 30 31 32 33 34 35 36 37 38 39 40 4…" at bounding box center [551, 286] width 1059 height 395
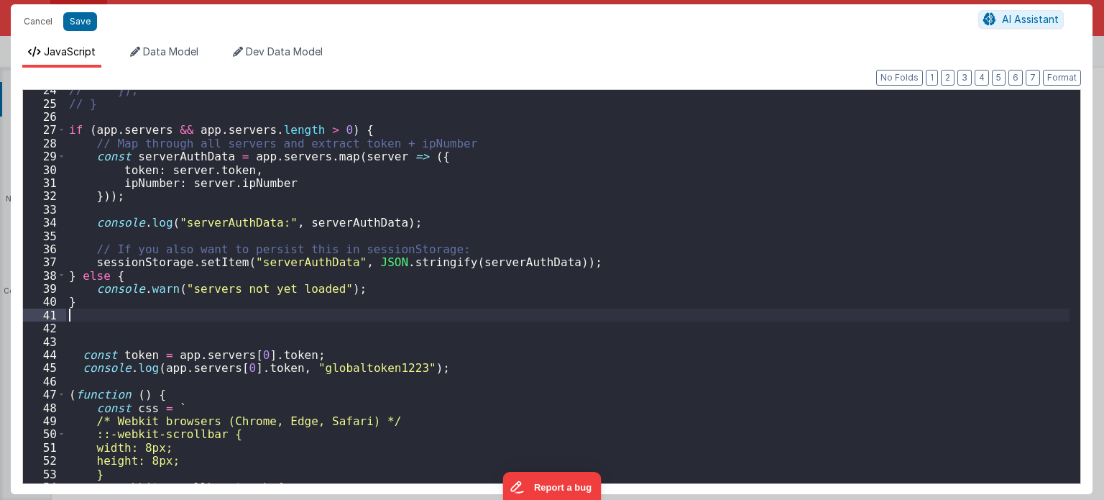
scroll to position [311, 0]
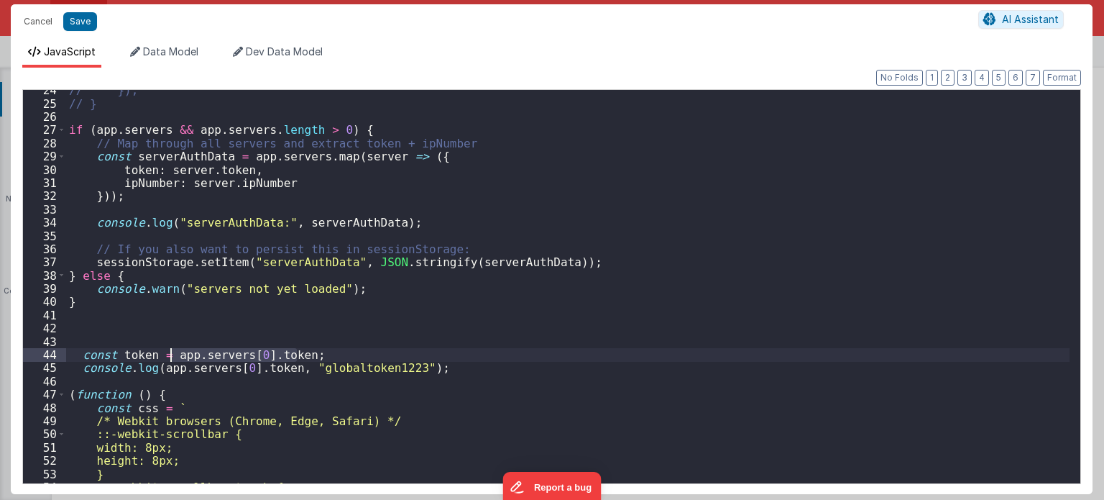
drag, startPoint x: 296, startPoint y: 349, endPoint x: 170, endPoint y: 356, distance: 126.0
click at [170, 356] on div "// }); // } if ( app . servers && app . servers . length > 0 ) { // Map through…" at bounding box center [568, 293] width 1004 height 421
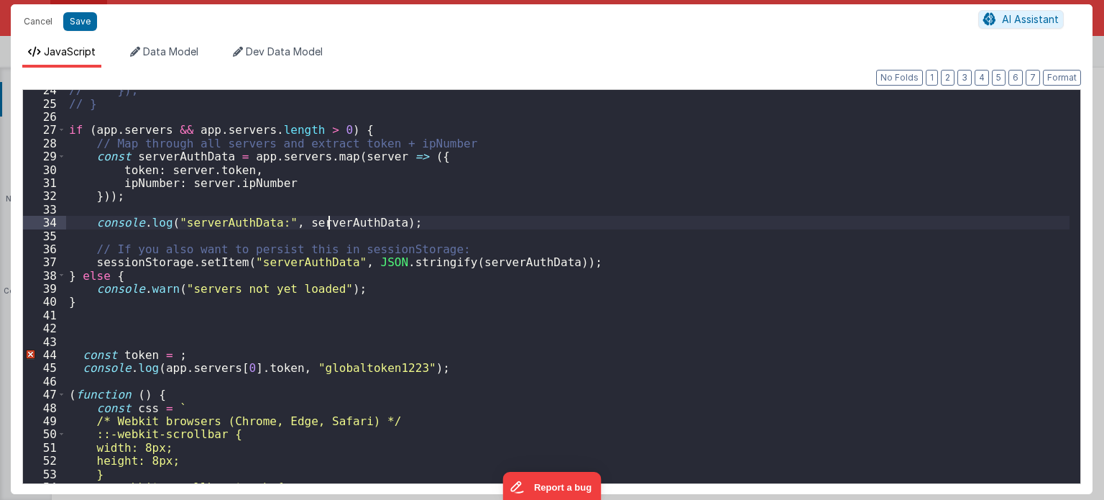
click at [328, 218] on div "// }); // } if ( app . servers && app . servers . length > 0 ) { // Map through…" at bounding box center [568, 293] width 1004 height 421
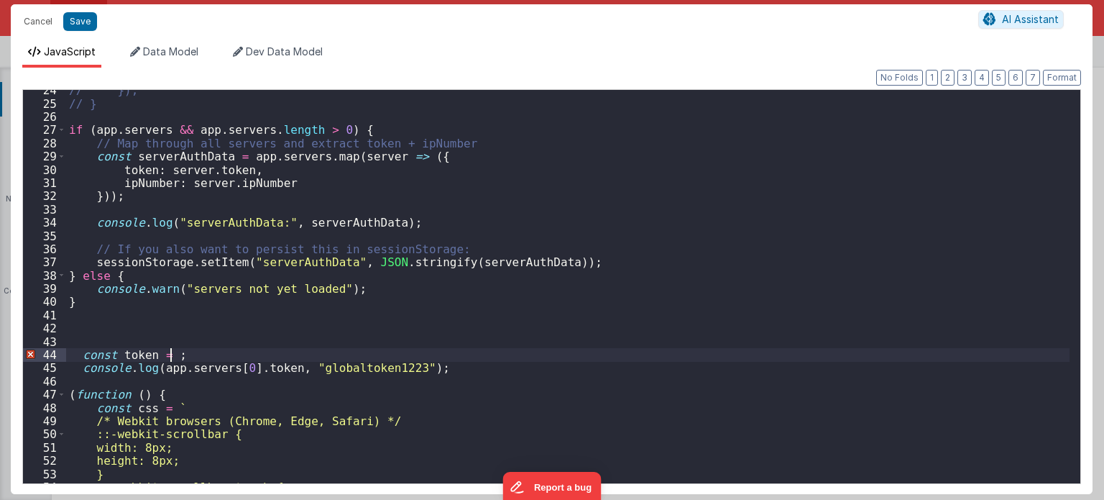
click at [168, 351] on div "// }); // } if ( app . servers && app . servers . length > 0 ) { // Map through…" at bounding box center [568, 293] width 1004 height 421
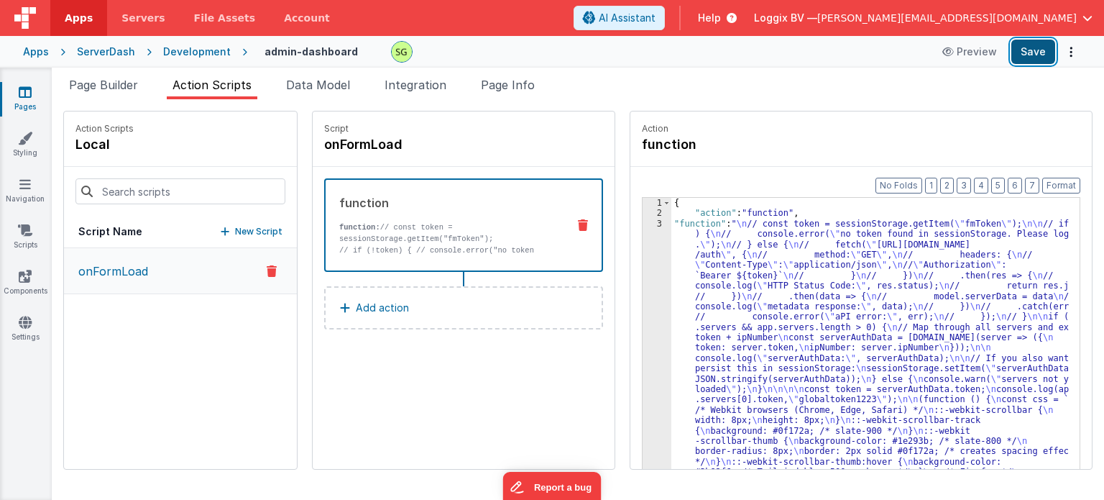
click at [1035, 54] on button "Save" at bounding box center [1034, 52] width 44 height 24
click at [643, 226] on div "3" at bounding box center [657, 415] width 29 height 393
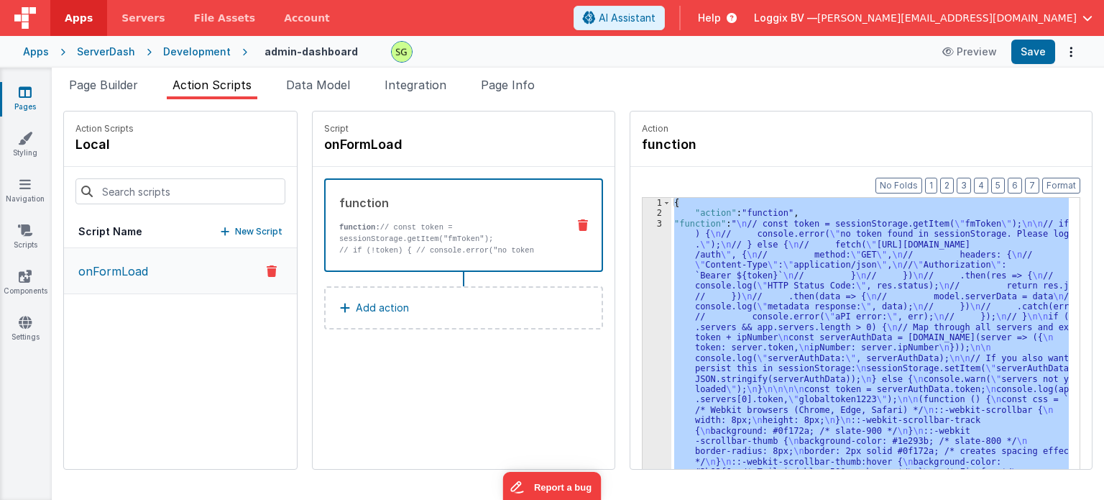
click at [643, 226] on div "3" at bounding box center [657, 415] width 29 height 393
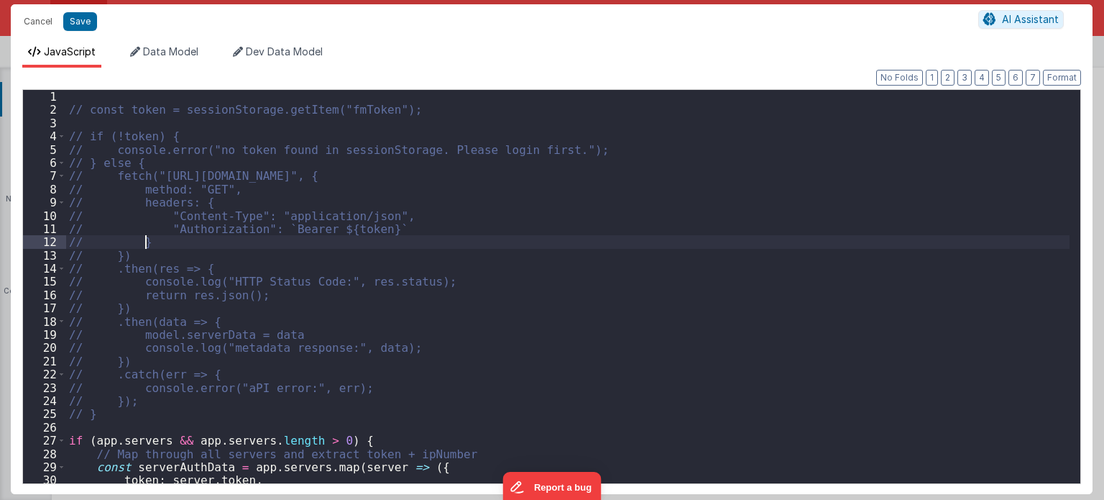
click at [643, 226] on div "// const token = sessionStorage.getItem("fmToken"); // if (!token) { // console…" at bounding box center [568, 300] width 1004 height 421
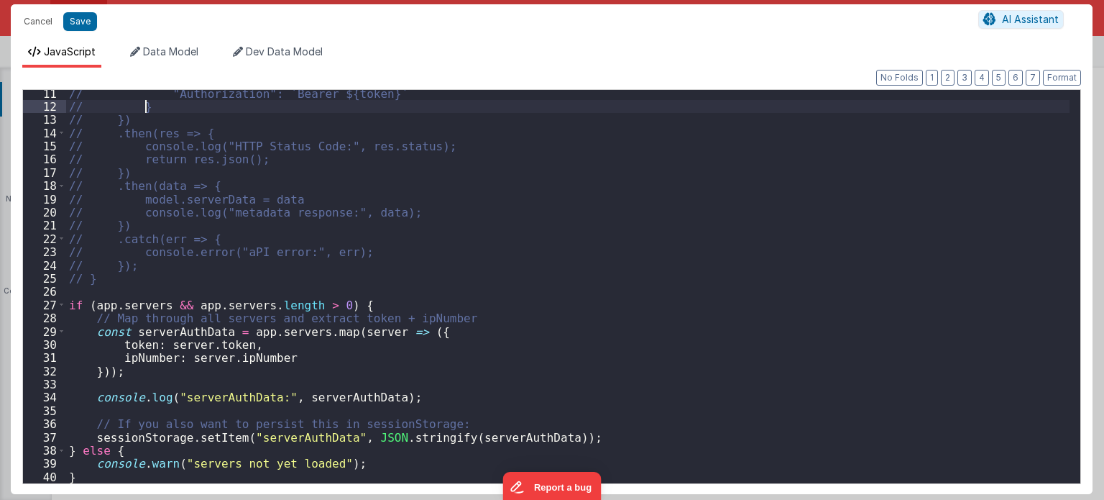
scroll to position [135, 0]
click at [109, 276] on div "// "Authorization": `Bearer ${token}` // } // }) // .then(res => { // console.l…" at bounding box center [568, 297] width 1004 height 421
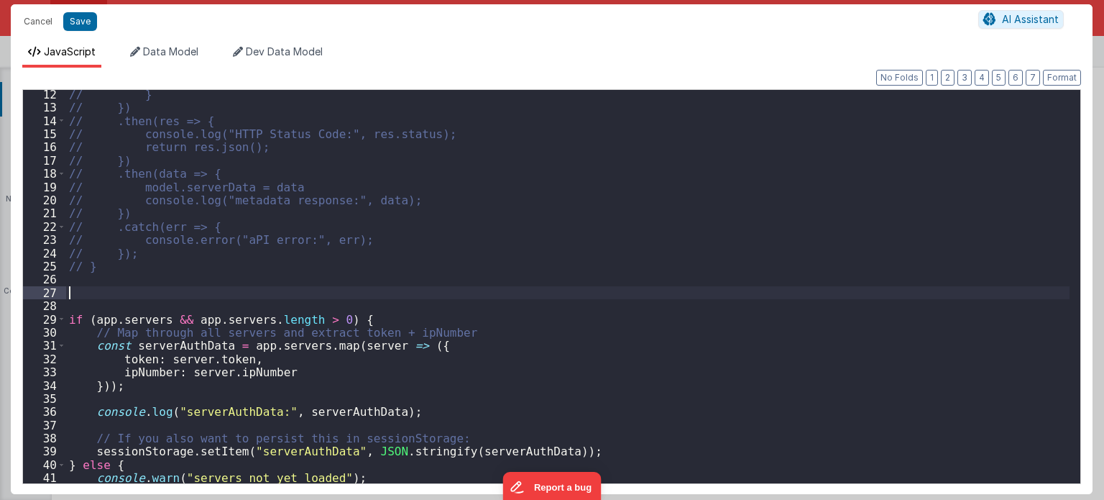
scroll to position [147, 0]
click at [168, 348] on div "// } // }) // .then(res => { // console.log("HTTP Status Code:", res.status); /…" at bounding box center [568, 298] width 1004 height 421
click at [145, 287] on div "// } // }) // .then(res => { // console.log("HTTP Status Code:", res.status); /…" at bounding box center [568, 298] width 1004 height 421
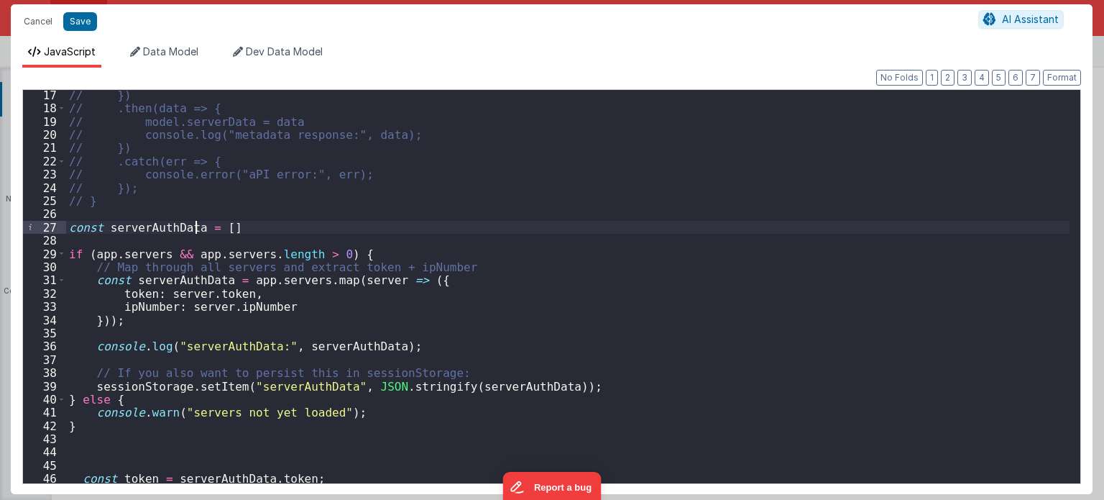
scroll to position [213, 0]
drag, startPoint x: 233, startPoint y: 226, endPoint x: 59, endPoint y: 224, distance: 174.0
click at [59, 224] on div "17 18 19 20 21 22 23 24 25 26 27 28 29 30 31 32 33 34 35 36 37 38 39 40 41 42 4…" at bounding box center [551, 286] width 1059 height 395
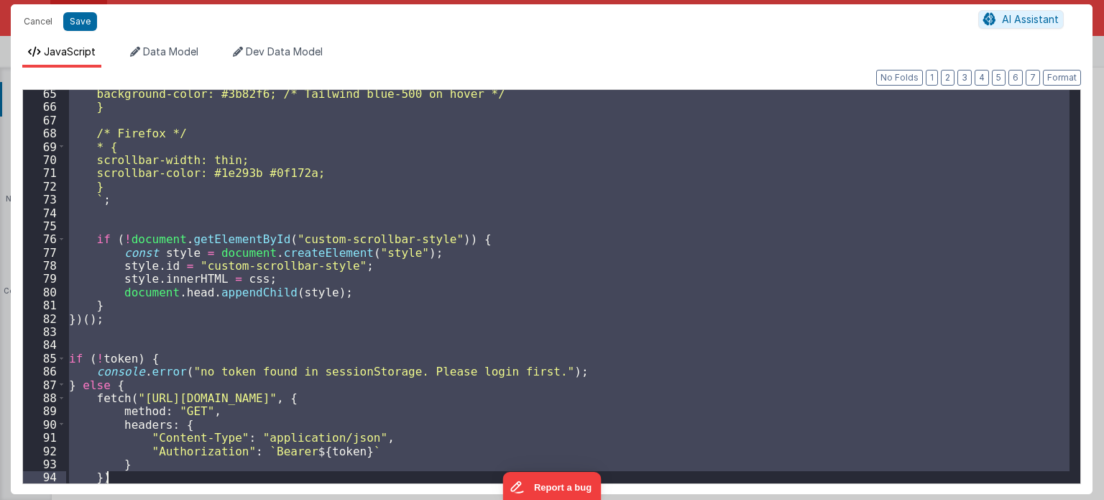
scroll to position [1021, 0]
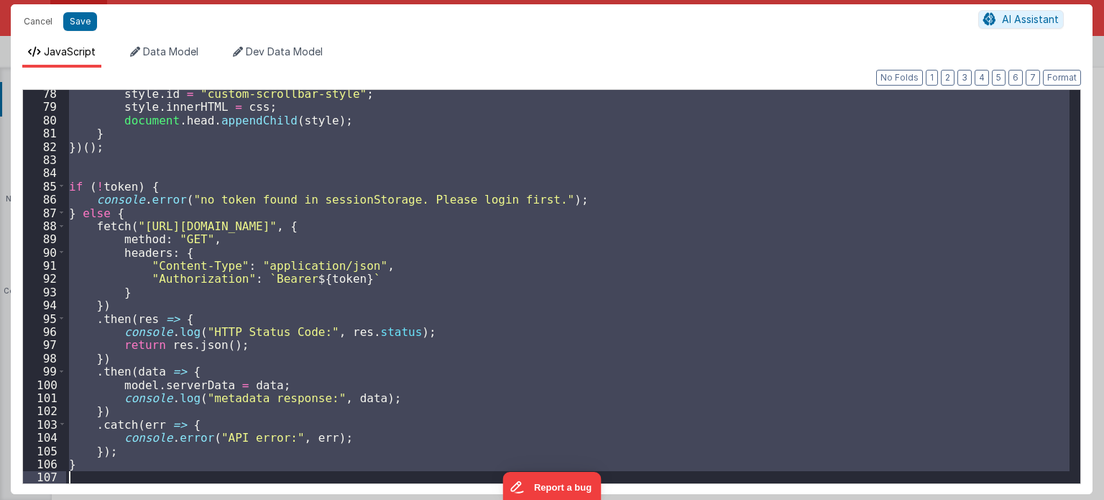
drag, startPoint x: 68, startPoint y: 247, endPoint x: 144, endPoint y: 534, distance: 296.7
click at [144, 499] on html "Cancel Save AI Assistant JavaScript Data Model Dev Data Model Format 7 6 5 4 3 …" at bounding box center [552, 250] width 1104 height 500
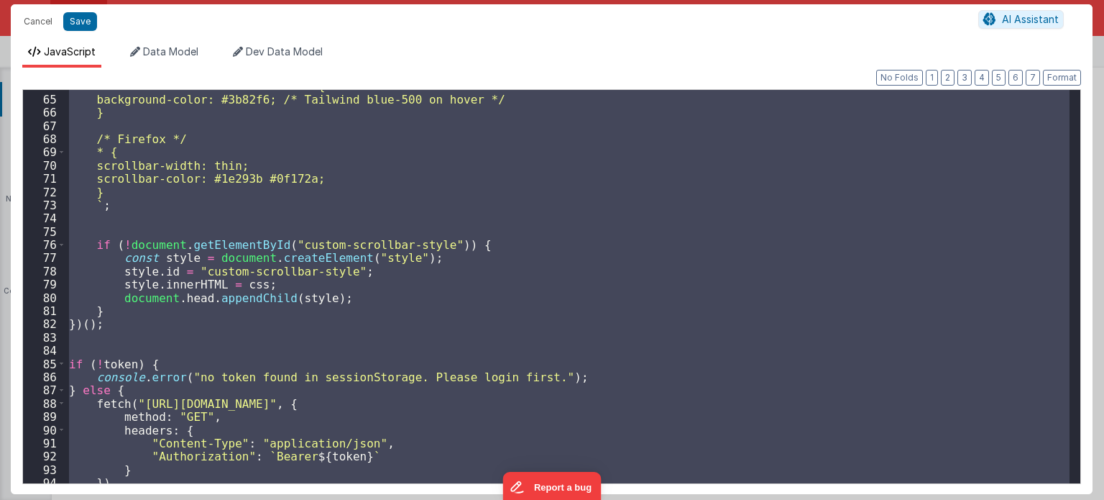
scroll to position [843, 0]
click at [173, 365] on div "::-webkit-scrollbar-thumb:hover { background-color: #3b82f6; /* Tailwind blue-5…" at bounding box center [568, 286] width 1004 height 393
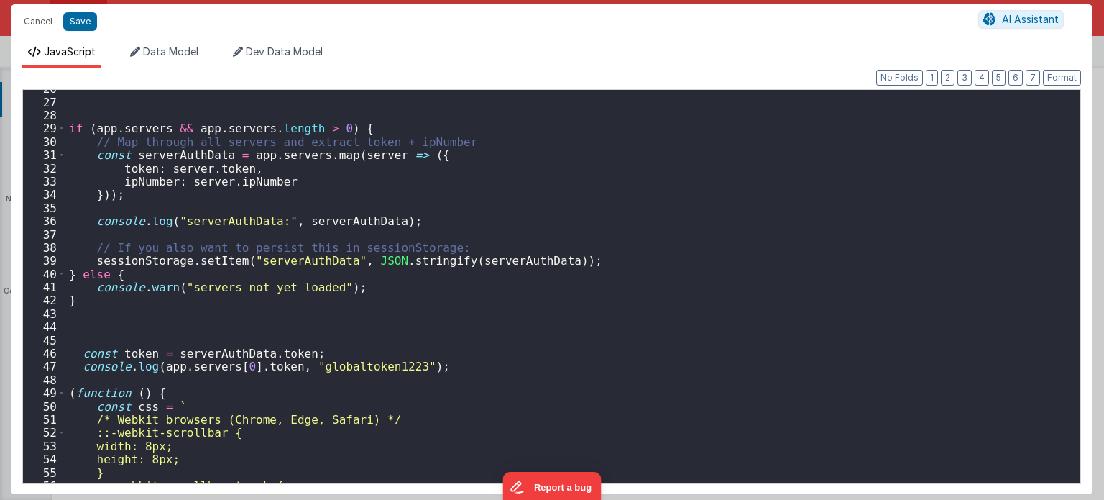
scroll to position [324, 0]
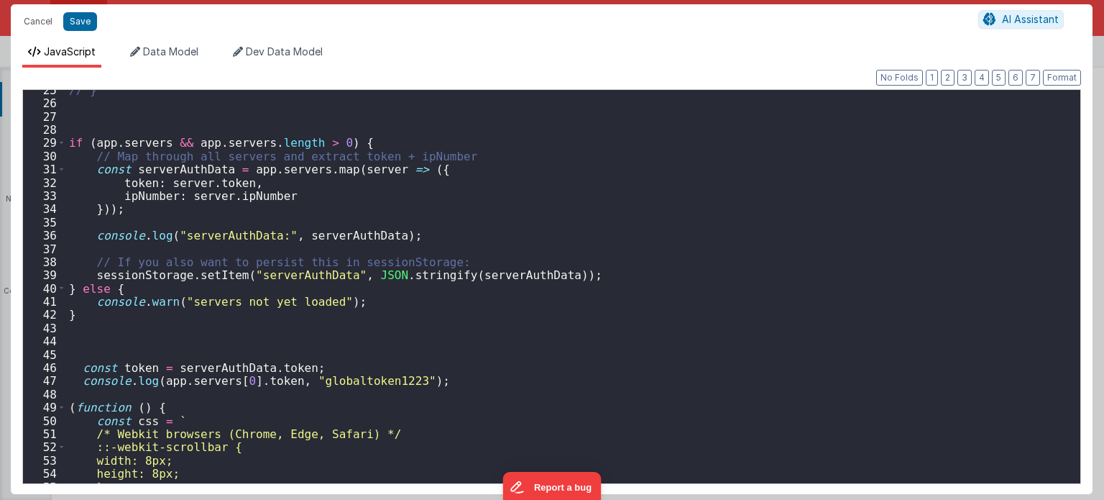
click at [257, 339] on div "// } if ( app . servers && app . servers . length > 0 ) { // Map through all se…" at bounding box center [568, 293] width 1004 height 421
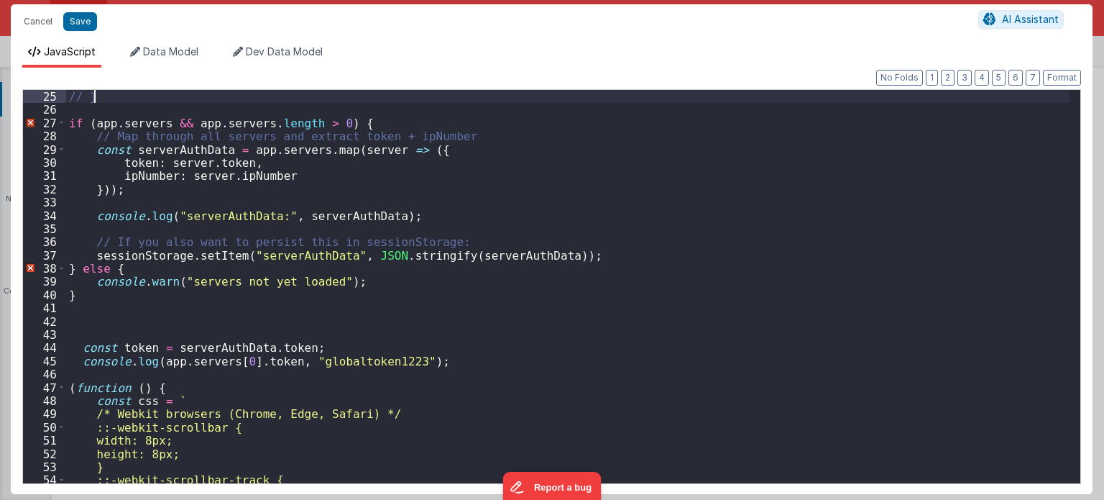
scroll to position [317, 0]
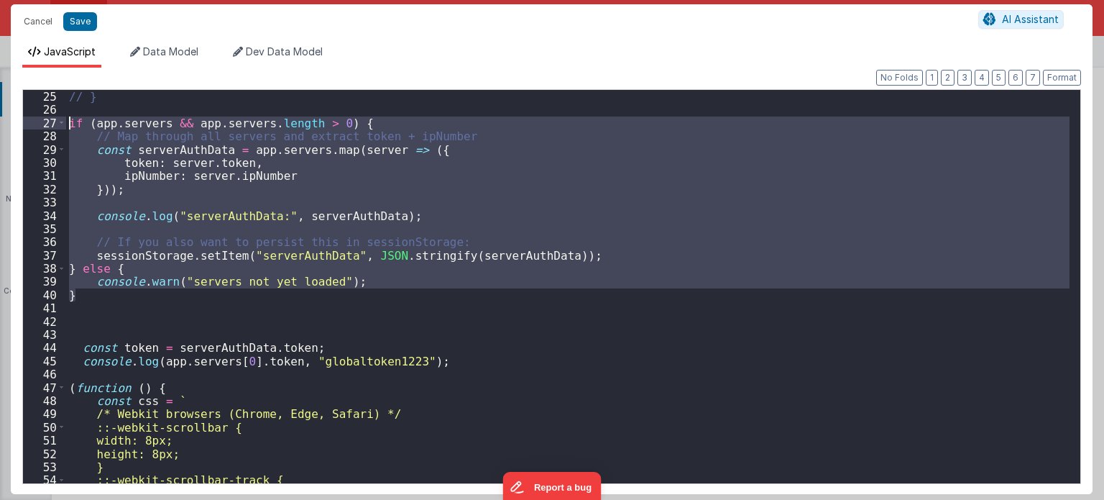
drag, startPoint x: 96, startPoint y: 300, endPoint x: 68, endPoint y: 121, distance: 181.2
click at [68, 121] on div "// } if ( app . servers && app . servers . length > 0 ) { // Map through all se…" at bounding box center [568, 300] width 1004 height 421
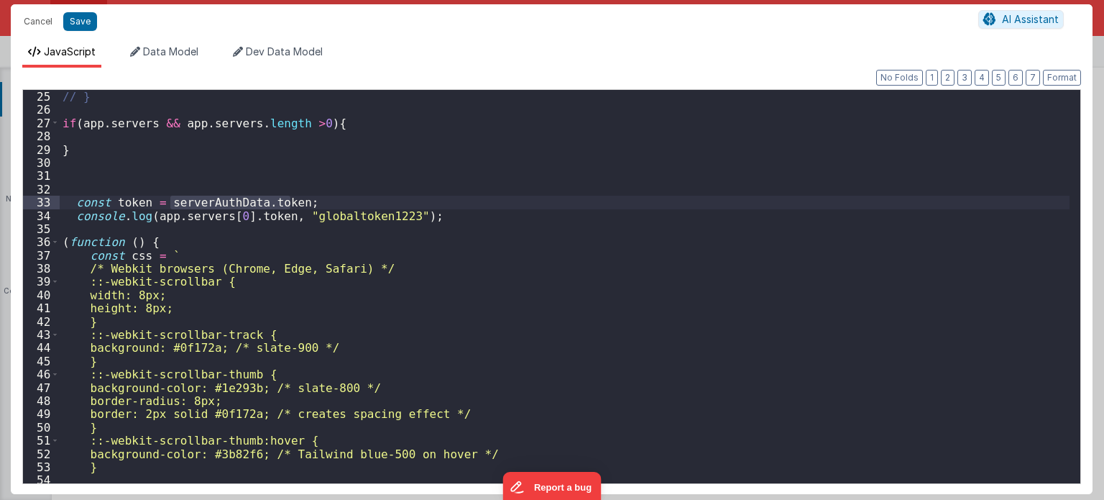
drag, startPoint x: 289, startPoint y: 201, endPoint x: 167, endPoint y: 196, distance: 122.3
click at [167, 196] on div "// } if ( app . servers && app . servers . length > 0 ) { } const token = serve…" at bounding box center [565, 300] width 1011 height 421
click at [444, 217] on div "// } if ( app . servers && app . servers . length > 0 ) { } const token = app .…" at bounding box center [565, 300] width 1011 height 421
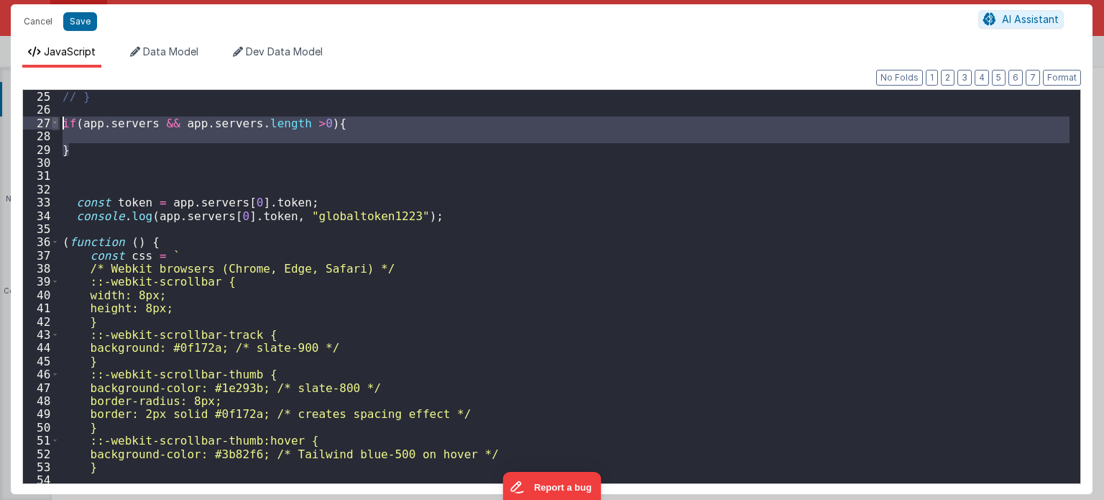
drag, startPoint x: 85, startPoint y: 150, endPoint x: 55, endPoint y: 121, distance: 41.2
click at [55, 121] on div "25 26 27 28 29 30 31 32 33 34 35 36 37 38 39 40 41 42 43 44 45 46 47 48 49 50 5…" at bounding box center [551, 286] width 1059 height 395
